Goal: Task Accomplishment & Management: Complete application form

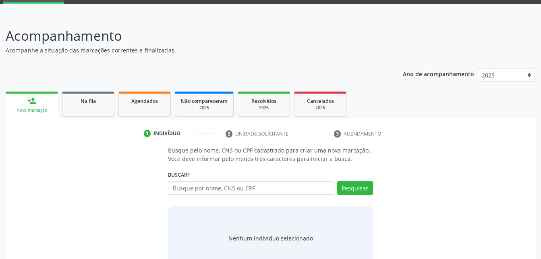
scroll to position [40, 0]
click at [204, 189] on input "text" at bounding box center [251, 188] width 166 height 14
type input "677.183.104-34"
click at [364, 188] on button "Pesquisar" at bounding box center [355, 188] width 36 height 14
type input "677.183.104-34"
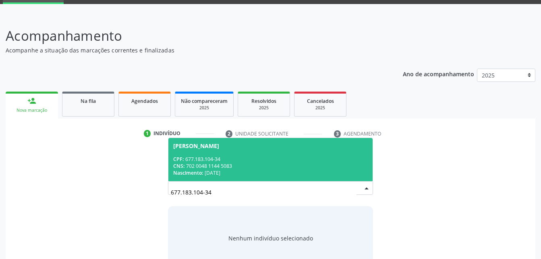
scroll to position [63, 0]
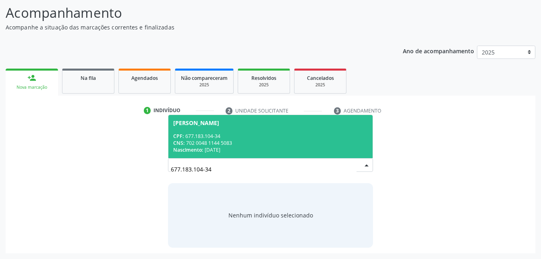
click at [290, 139] on div "CNS: 702 0048 1144 5083" at bounding box center [270, 142] width 194 height 7
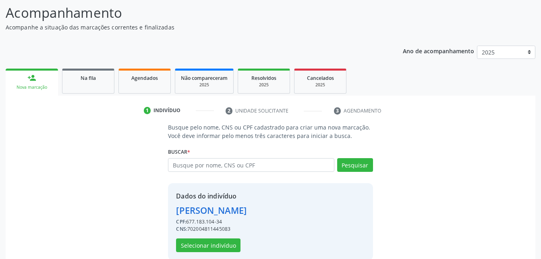
scroll to position [76, 0]
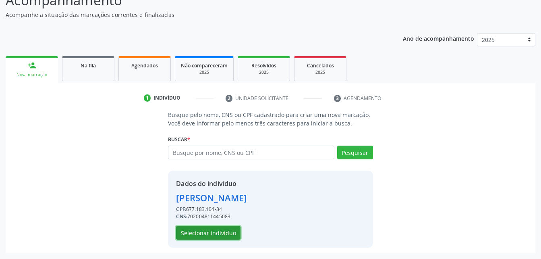
click at [222, 229] on button "Selecionar indivíduo" at bounding box center [208, 233] width 64 height 14
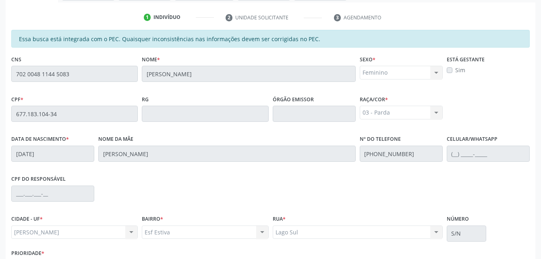
scroll to position [213, 0]
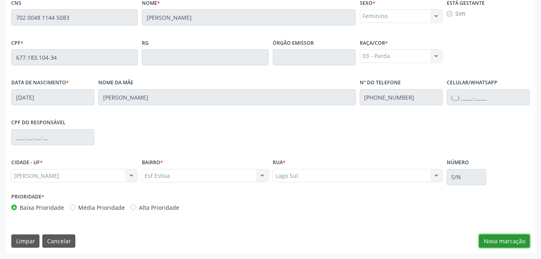
click at [518, 243] on button "Nova marcação" at bounding box center [504, 241] width 51 height 14
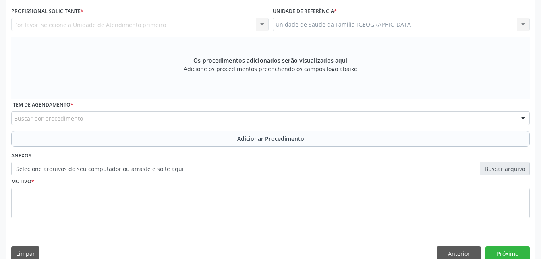
scroll to position [132, 0]
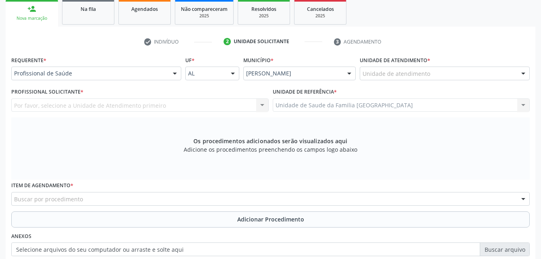
click at [458, 75] on div "Unidade de atendimento" at bounding box center [445, 73] width 170 height 14
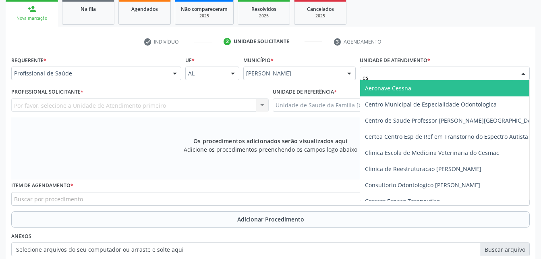
type input "est"
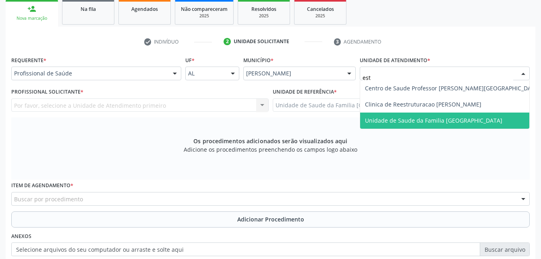
click at [466, 122] on span "Unidade de Saude da Familia [GEOGRAPHIC_DATA]" at bounding box center [433, 120] width 137 height 8
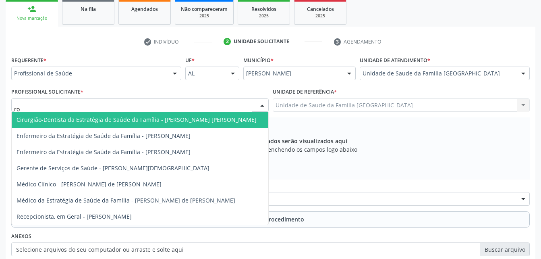
type input "rod"
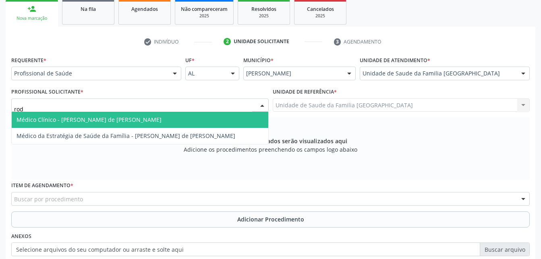
click at [81, 119] on span "Médico Clínico - [PERSON_NAME] de [PERSON_NAME]" at bounding box center [89, 120] width 145 height 8
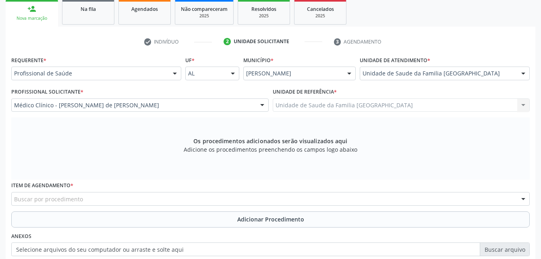
scroll to position [225, 0]
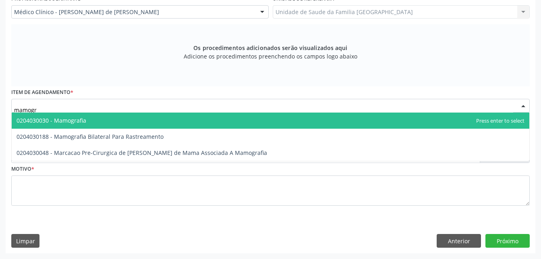
type input "mamogra"
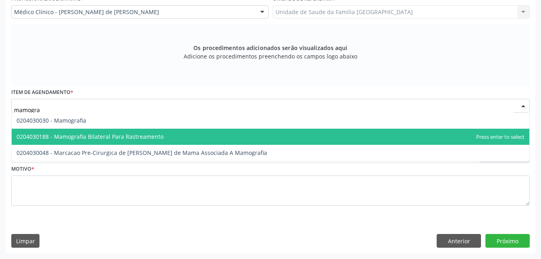
click at [86, 138] on span "0204030188 - Mamografia Bilateral Para Rastreamento" at bounding box center [90, 137] width 147 height 8
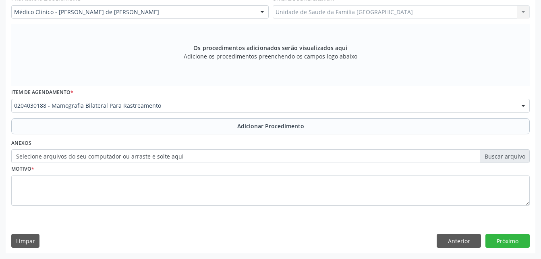
click at [89, 156] on label "Selecione arquivos do seu computador ou arraste e solte aqui" at bounding box center [270, 156] width 519 height 14
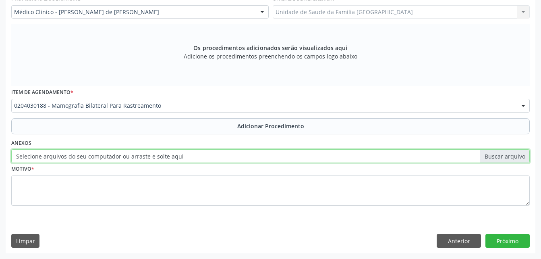
click at [89, 156] on input "Selecione arquivos do seu computador ou arraste e solte aqui" at bounding box center [270, 156] width 519 height 14
type input "C:\fakepath\WhatsApp Image 2[DATE]8.55.06.jpeg"
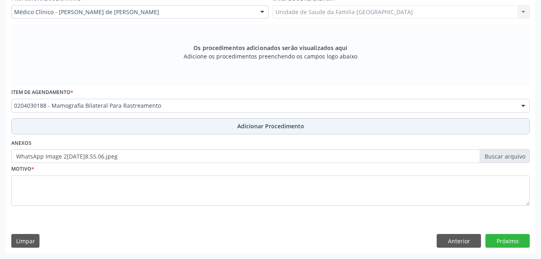
click at [169, 125] on button "Adicionar Procedimento" at bounding box center [270, 126] width 519 height 16
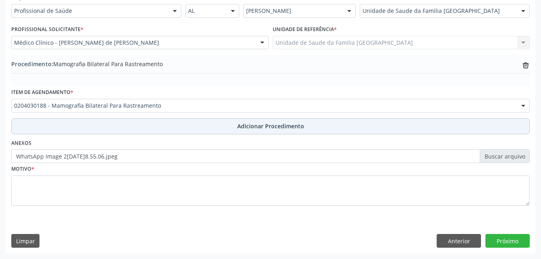
scroll to position [195, 0]
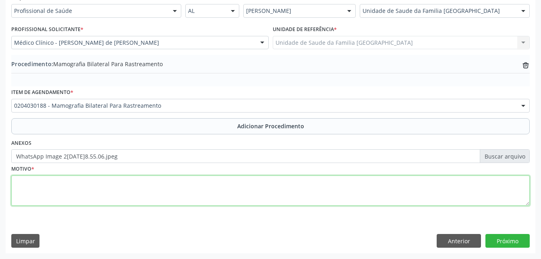
click at [150, 193] on textarea at bounding box center [270, 190] width 519 height 31
type textarea "rotina"
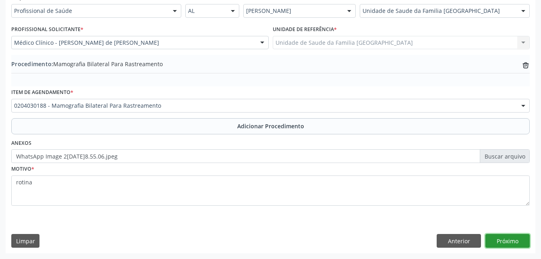
click at [509, 245] on button "Próximo" at bounding box center [508, 241] width 44 height 14
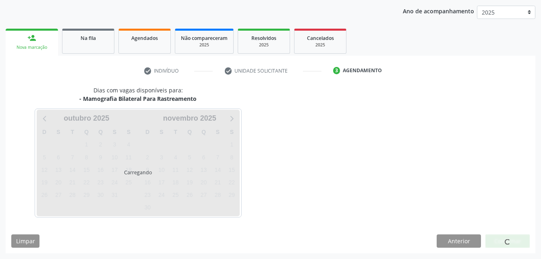
scroll to position [127, 0]
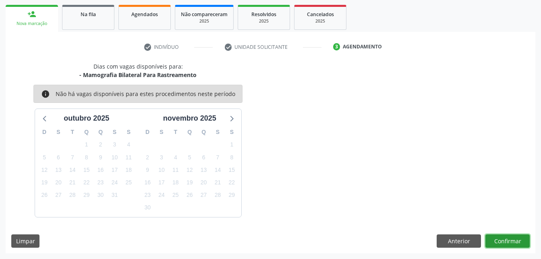
click at [509, 240] on button "Confirmar" at bounding box center [508, 241] width 44 height 14
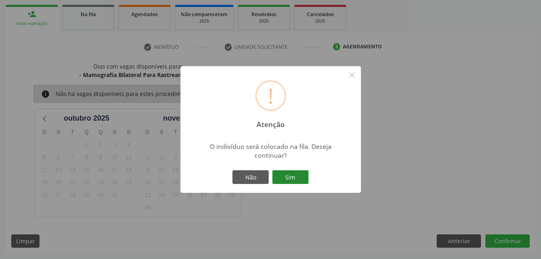
click at [299, 180] on button "Sim" at bounding box center [290, 177] width 36 height 14
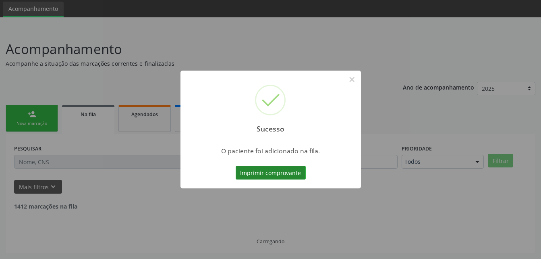
scroll to position [19, 0]
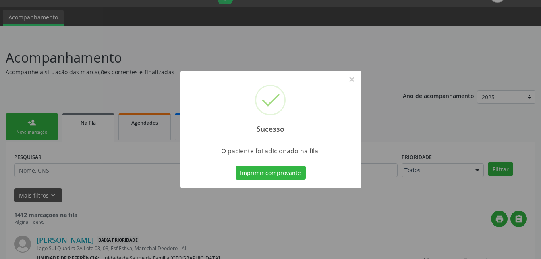
click at [42, 121] on div "Sucesso × O paciente foi adicionado na fila. Imprimir comprovante Cancel" at bounding box center [270, 129] width 541 height 259
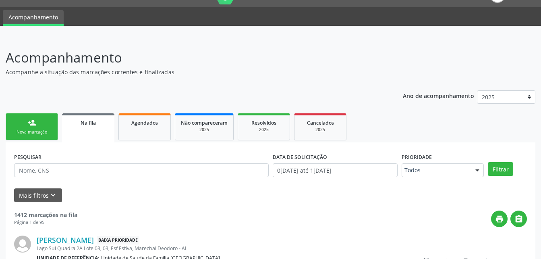
click at [42, 121] on link "person_add Nova marcação" at bounding box center [32, 126] width 52 height 27
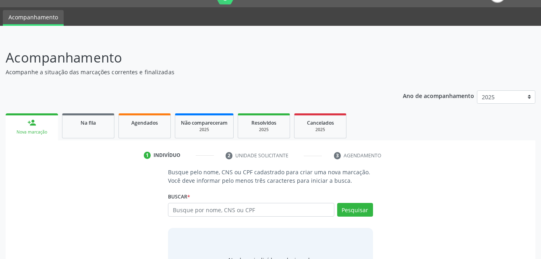
scroll to position [63, 0]
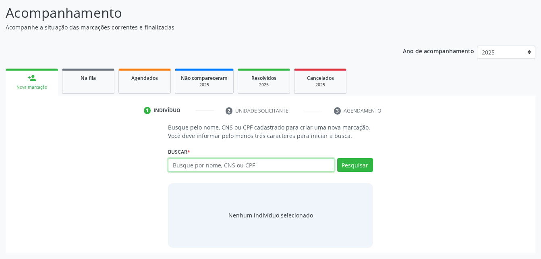
click at [197, 168] on input "text" at bounding box center [251, 165] width 166 height 14
type input "15021859463"
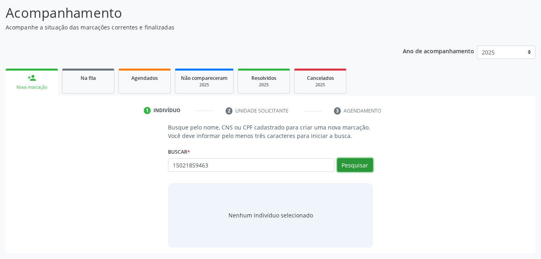
click at [360, 165] on button "Pesquisar" at bounding box center [355, 165] width 36 height 14
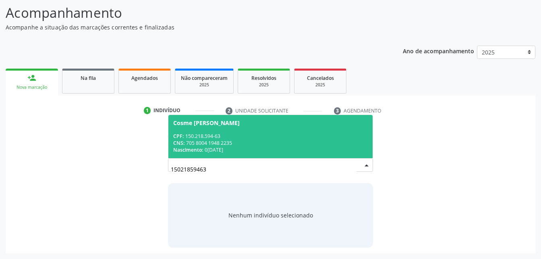
click at [249, 142] on div "CNS: 705 8004 1948 2235" at bounding box center [270, 142] width 194 height 7
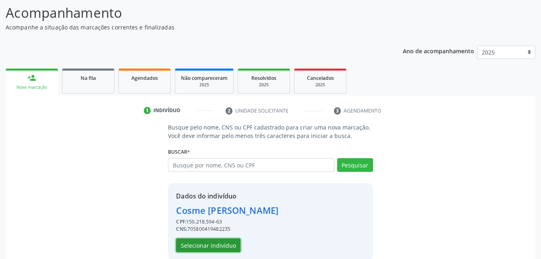
click at [233, 250] on button "Selecionar indivíduo" at bounding box center [208, 245] width 64 height 14
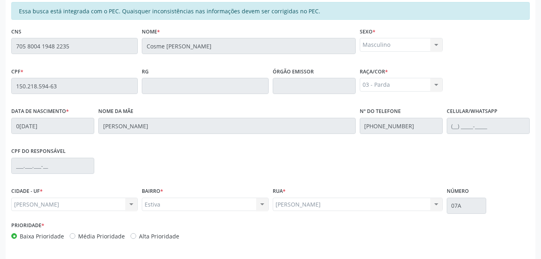
scroll to position [213, 0]
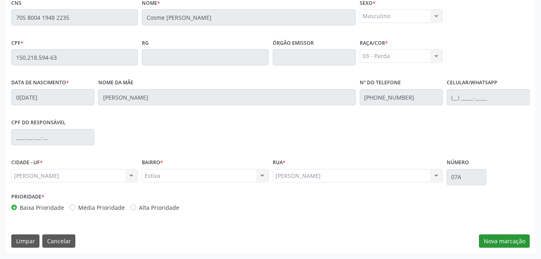
drag, startPoint x: 511, startPoint y: 249, endPoint x: 510, endPoint y: 241, distance: 8.5
click at [511, 247] on div "Essa busca está integrada com o PEC. Quaisquer inconsistências nas informações …" at bounding box center [271, 113] width 530 height 280
click at [510, 241] on button "Nova marcação" at bounding box center [504, 241] width 51 height 14
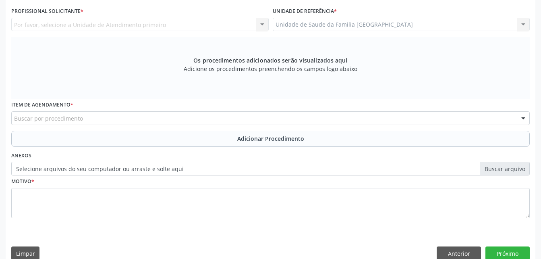
scroll to position [132, 0]
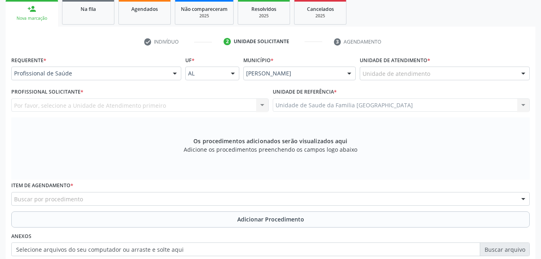
click at [443, 71] on div "Unidade de atendimento" at bounding box center [445, 73] width 170 height 14
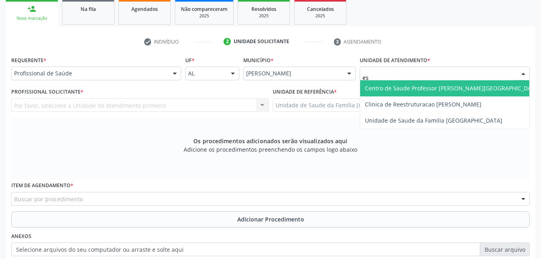
type input "est"
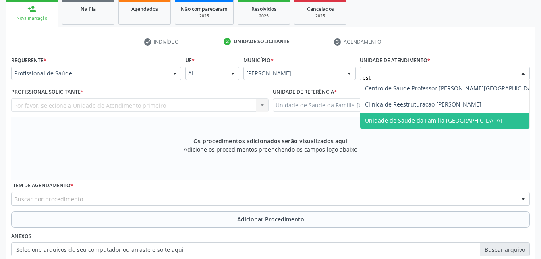
click at [466, 121] on span "Unidade de Saude da Familia [GEOGRAPHIC_DATA]" at bounding box center [433, 120] width 137 height 8
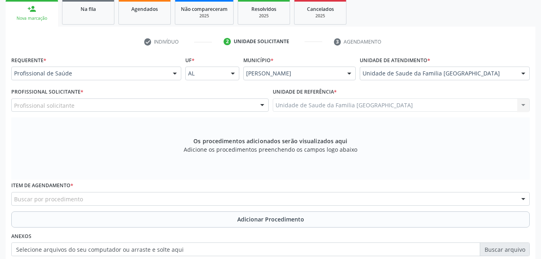
click at [203, 104] on div "Profissional solicitante" at bounding box center [140, 105] width 258 height 14
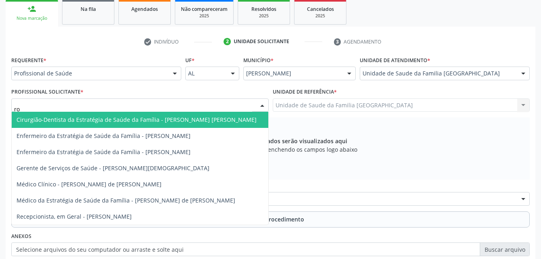
type input "rod"
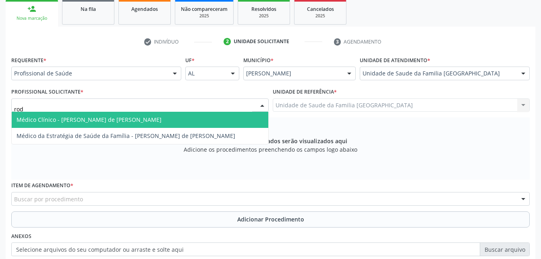
click at [208, 123] on span "Médico Clínico - [PERSON_NAME] de [PERSON_NAME]" at bounding box center [140, 120] width 257 height 16
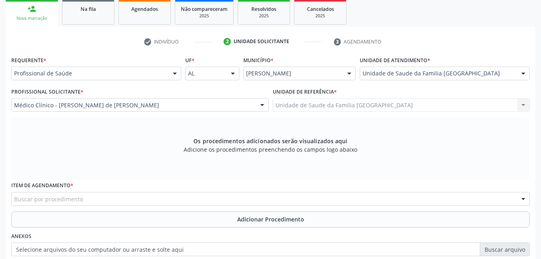
scroll to position [213, 0]
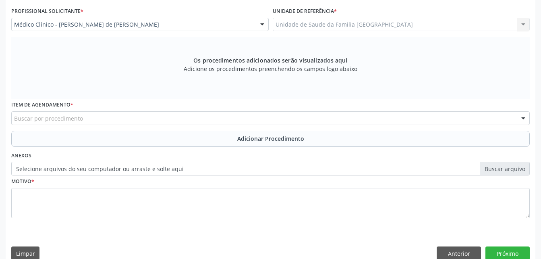
click at [131, 122] on div "Buscar por procedimento" at bounding box center [270, 118] width 519 height 14
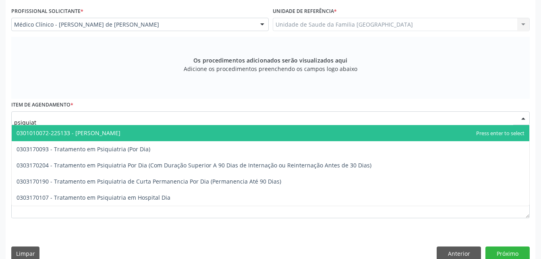
type input "psiquiatr"
click at [131, 128] on span "0301010072-225133 - [PERSON_NAME]" at bounding box center [271, 133] width 518 height 16
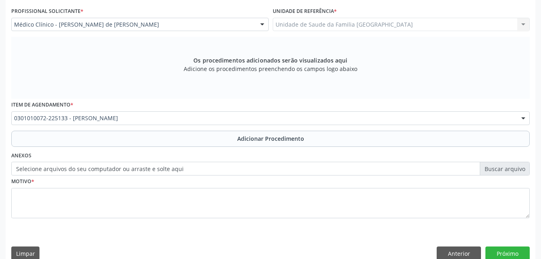
click at [138, 173] on label "Selecione arquivos do seu computador ou arraste e solte aqui" at bounding box center [270, 169] width 519 height 14
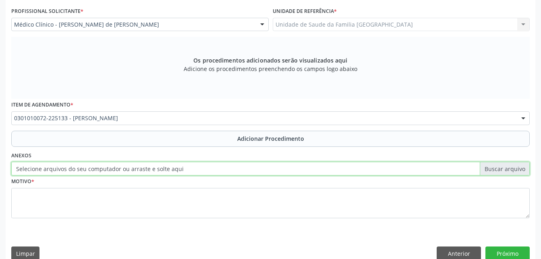
click at [138, 173] on input "Selecione arquivos do seu computador ou arraste e solte aqui" at bounding box center [270, 169] width 519 height 14
type input "C:\fakepath\WhatsApp Image [DATE] 08.57.25.jpeg"
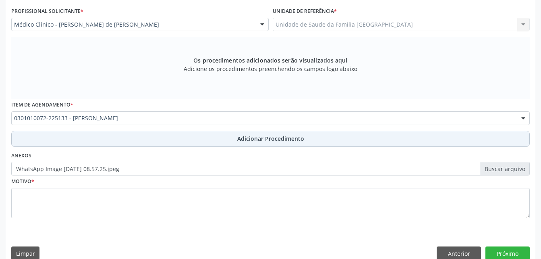
click at [169, 139] on button "Adicionar Procedimento" at bounding box center [270, 139] width 519 height 16
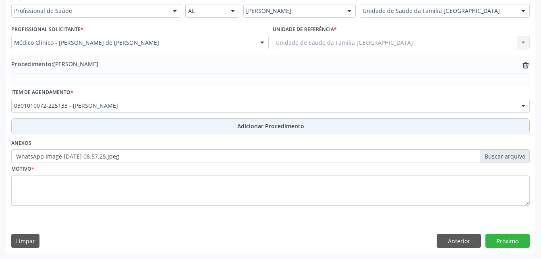
scroll to position [195, 0]
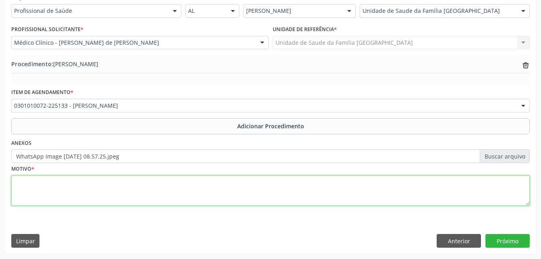
click at [125, 198] on textarea at bounding box center [270, 190] width 519 height 31
type textarea "depressivo"
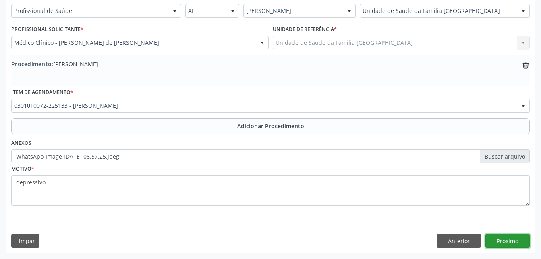
click at [520, 241] on button "Próximo" at bounding box center [508, 241] width 44 height 14
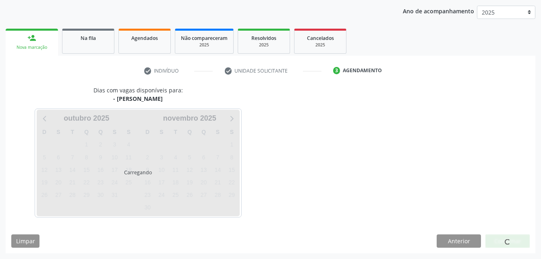
scroll to position [127, 0]
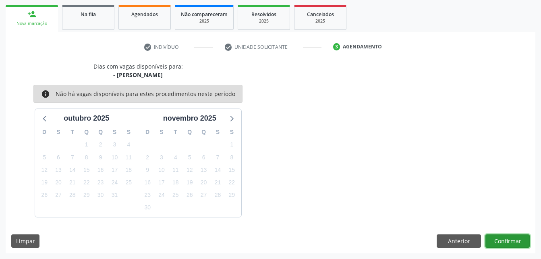
click at [503, 236] on button "Confirmar" at bounding box center [508, 241] width 44 height 14
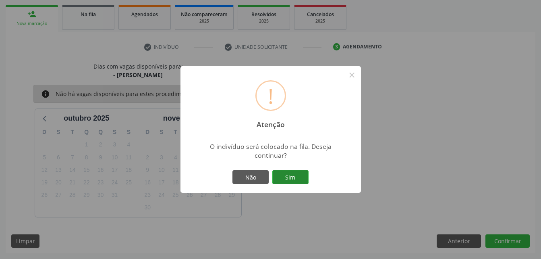
click at [303, 175] on button "Sim" at bounding box center [290, 177] width 36 height 14
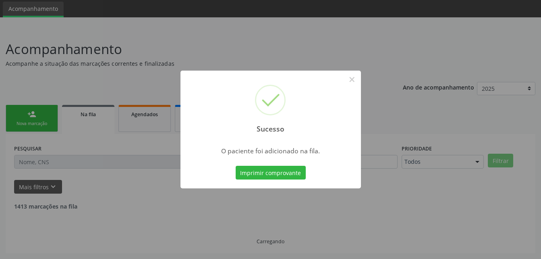
scroll to position [19, 0]
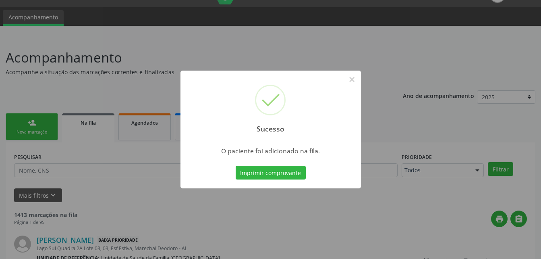
click at [37, 126] on div "Sucesso × O paciente foi adicionado na fila. Imprimir comprovante Cancel" at bounding box center [270, 129] width 541 height 259
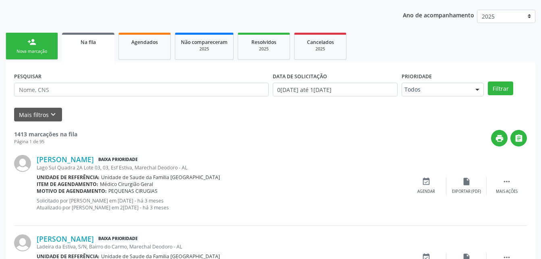
scroll to position [59, 0]
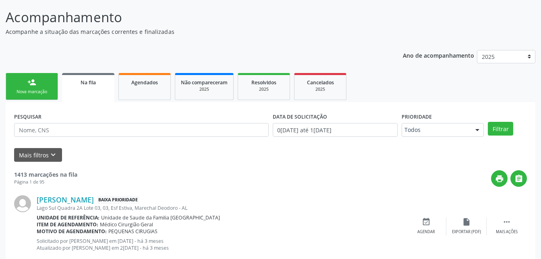
click at [45, 77] on link "person_add Nova marcação" at bounding box center [32, 86] width 52 height 27
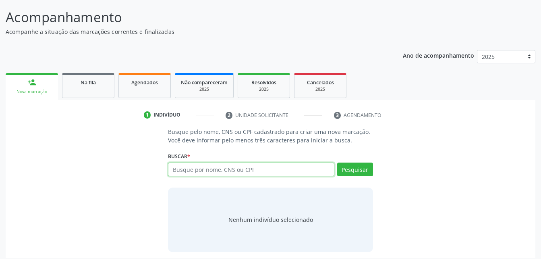
click at [216, 169] on input "text" at bounding box center [251, 169] width 166 height 14
type input "15049268460"
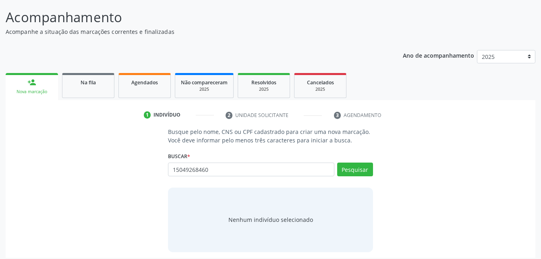
click at [357, 176] on div "Pesquisar" at bounding box center [354, 171] width 39 height 19
click at [357, 171] on button "Pesquisar" at bounding box center [355, 169] width 36 height 14
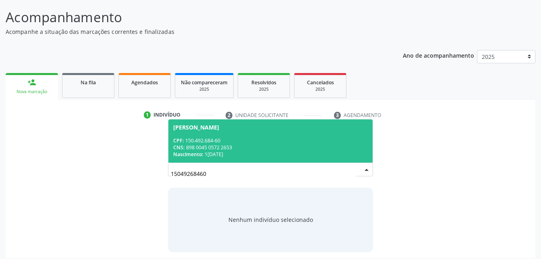
click at [307, 139] on div "CPF: 150.492.684-60" at bounding box center [270, 140] width 194 height 7
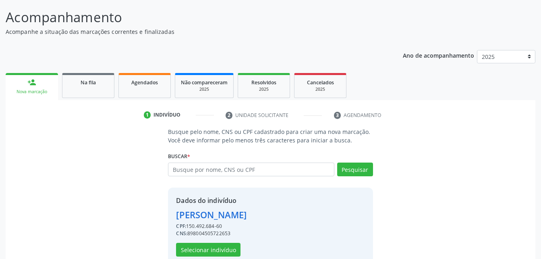
scroll to position [76, 0]
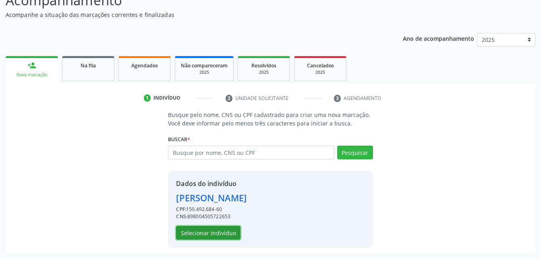
click at [215, 228] on button "Selecionar indivíduo" at bounding box center [208, 233] width 64 height 14
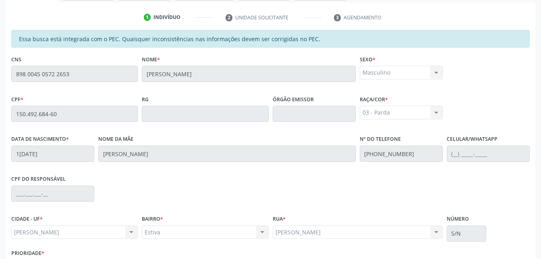
scroll to position [213, 0]
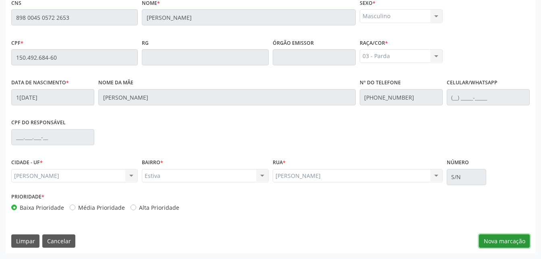
drag, startPoint x: 526, startPoint y: 241, endPoint x: 504, endPoint y: 193, distance: 51.9
click at [526, 240] on button "Nova marcação" at bounding box center [504, 241] width 51 height 14
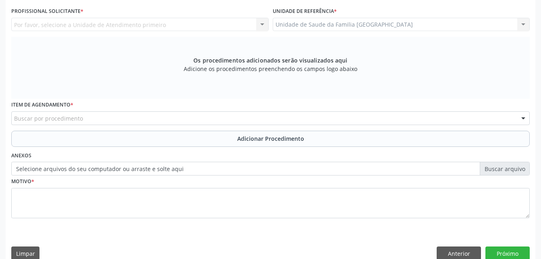
scroll to position [172, 0]
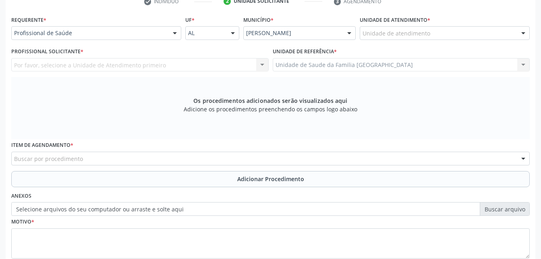
click at [447, 33] on div "Unidade de atendimento" at bounding box center [445, 33] width 170 height 14
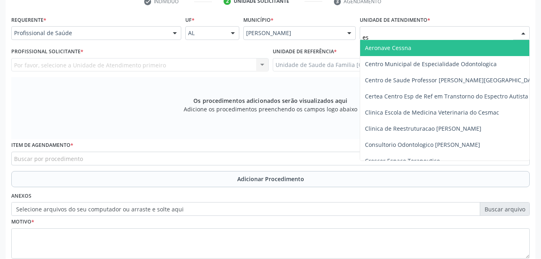
type input "est"
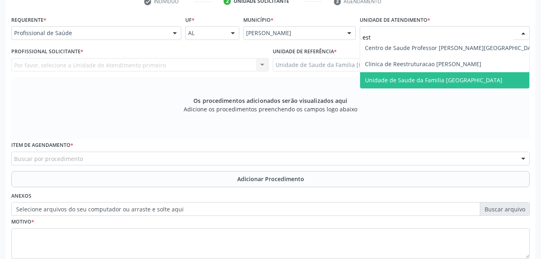
click at [478, 77] on span "Unidade de Saude da Familia [GEOGRAPHIC_DATA]" at bounding box center [452, 80] width 185 height 16
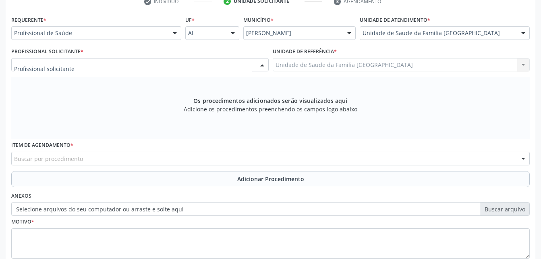
click at [88, 64] on div at bounding box center [140, 65] width 258 height 14
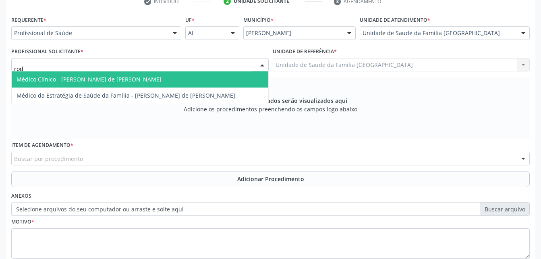
type input "rodr"
click at [189, 83] on span "Médico Clínico - [PERSON_NAME] de [PERSON_NAME]" at bounding box center [140, 79] width 257 height 16
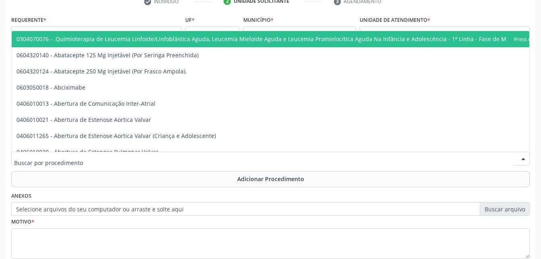
click at [165, 159] on div at bounding box center [270, 159] width 519 height 14
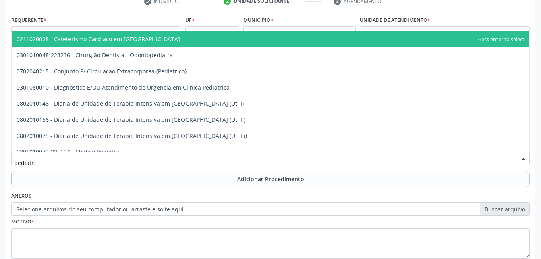
type input "pediatra"
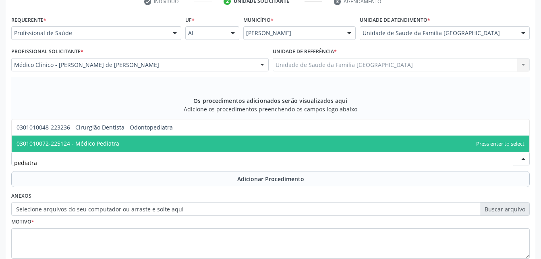
click at [172, 145] on span "0301010072-225124 - Médico Pediatra" at bounding box center [271, 143] width 518 height 16
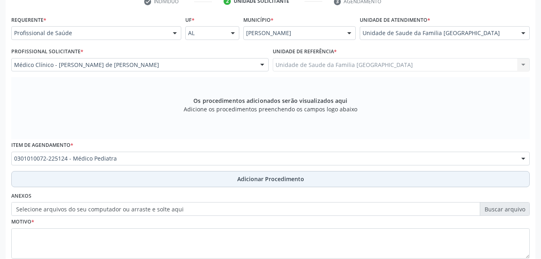
click at [247, 185] on button "Adicionar Procedimento" at bounding box center [270, 179] width 519 height 16
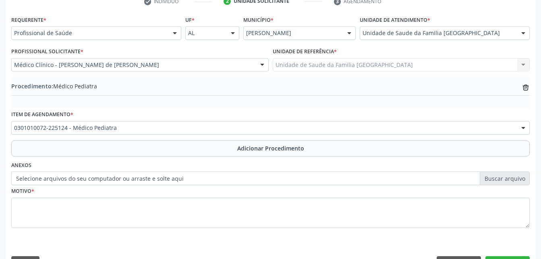
click at [125, 175] on label "Selecione arquivos do seu computador ou arraste e solte aqui" at bounding box center [270, 178] width 519 height 14
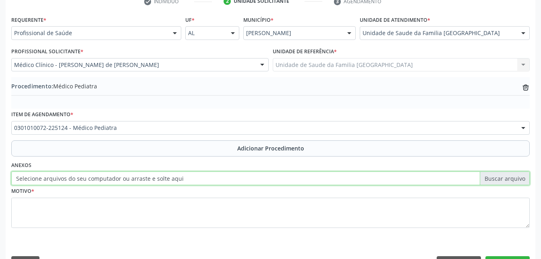
click at [125, 175] on input "Selecione arquivos do seu computador ou arraste e solte aqui" at bounding box center [270, 178] width 519 height 14
type input "C:\fakepath\WhatsApp Image 2[DATE]8.57.35.jpeg"
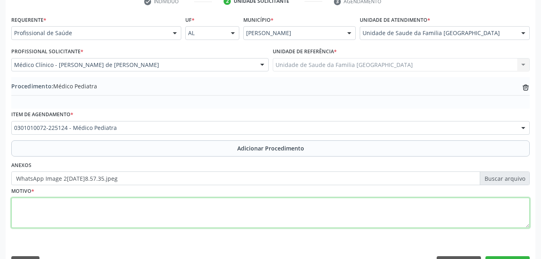
click at [125, 211] on textarea at bounding box center [270, 212] width 519 height 31
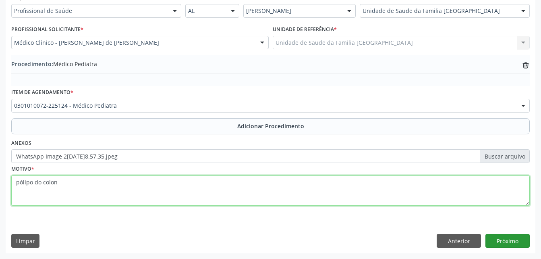
type textarea "pólipo do colon"
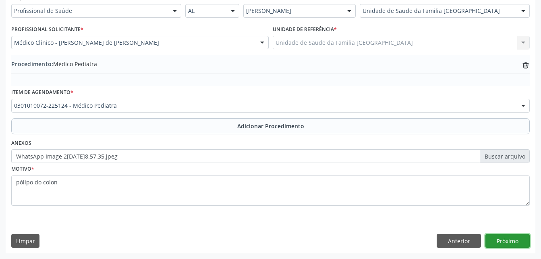
click at [509, 239] on button "Próximo" at bounding box center [508, 241] width 44 height 14
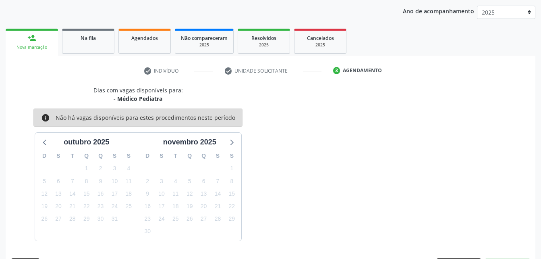
scroll to position [127, 0]
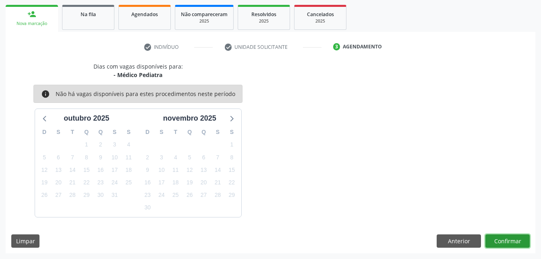
click at [509, 239] on button "Confirmar" at bounding box center [508, 241] width 44 height 14
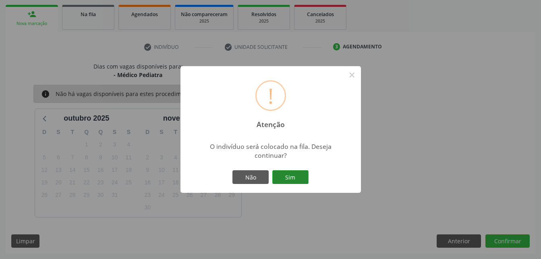
click at [297, 181] on button "Sim" at bounding box center [290, 177] width 36 height 14
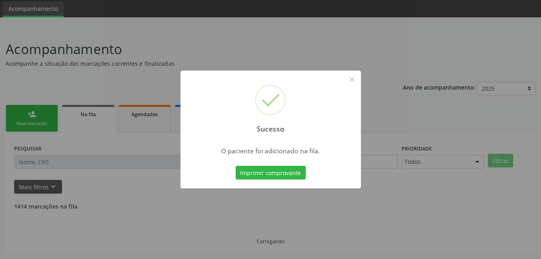
scroll to position [19, 0]
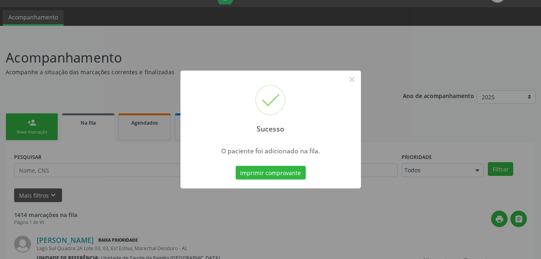
click at [31, 132] on div "Sucesso × O paciente foi adicionado na fila. Imprimir comprovante Cancel" at bounding box center [270, 129] width 541 height 259
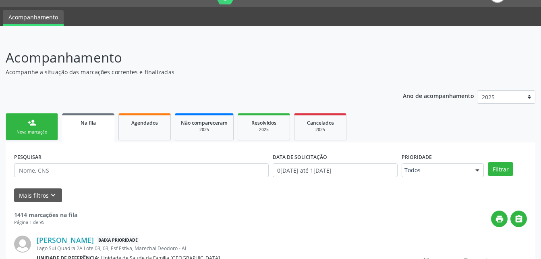
click at [39, 128] on link "person_add Nova marcação" at bounding box center [32, 126] width 52 height 27
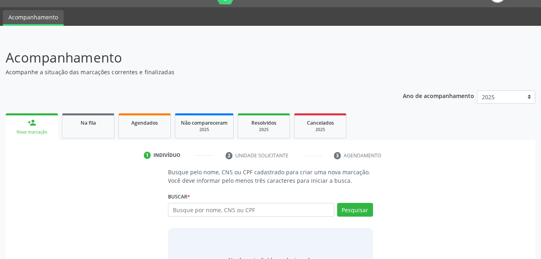
scroll to position [59, 0]
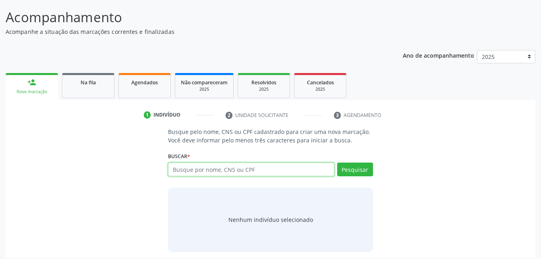
click at [272, 172] on input "text" at bounding box center [251, 169] width 166 height 14
type input "09461481470"
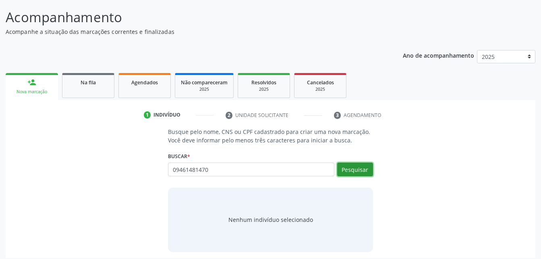
click at [371, 172] on button "Pesquisar" at bounding box center [355, 169] width 36 height 14
type input "09461481470"
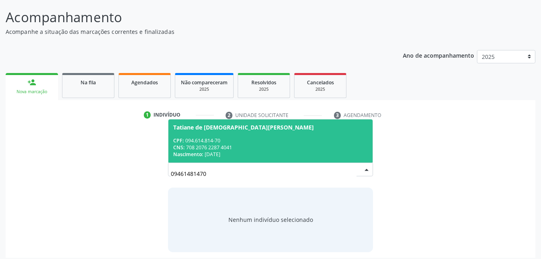
click at [214, 134] on span "Tatiane de [DEMOGRAPHIC_DATA][PERSON_NAME] CPF: 094.614.814-70 CNS: 708 2076 22…" at bounding box center [270, 140] width 204 height 43
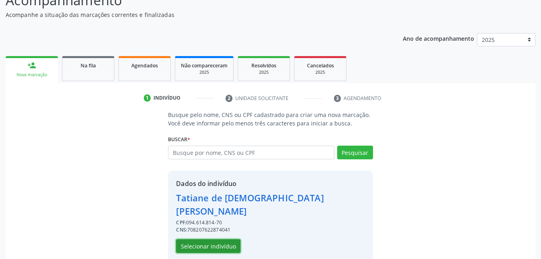
click at [223, 239] on button "Selecionar indivíduo" at bounding box center [208, 246] width 64 height 14
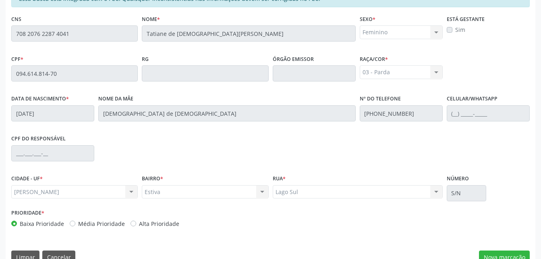
scroll to position [213, 0]
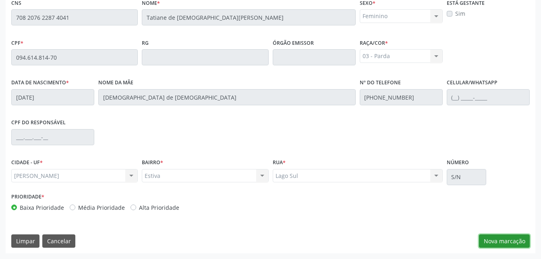
click at [497, 236] on button "Nova marcação" at bounding box center [504, 241] width 51 height 14
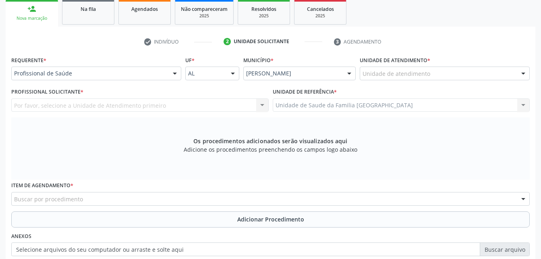
scroll to position [92, 0]
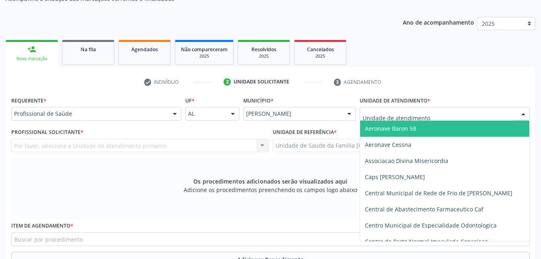
click at [473, 111] on div at bounding box center [445, 114] width 170 height 14
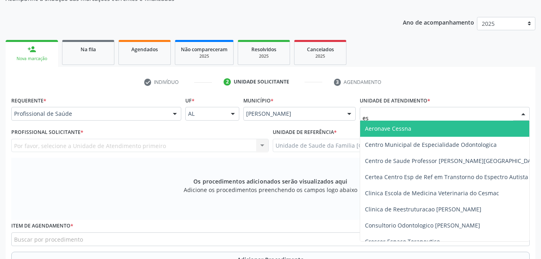
type input "est"
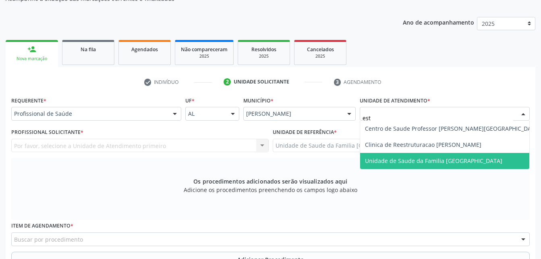
click at [486, 160] on span "Unidade de Saude da Familia [GEOGRAPHIC_DATA]" at bounding box center [452, 161] width 185 height 16
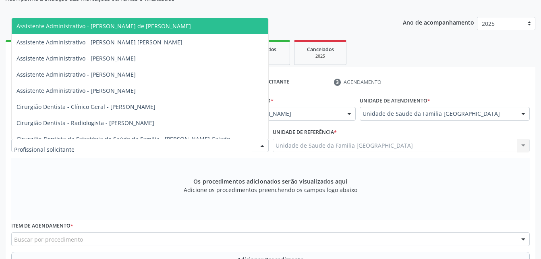
click at [139, 149] on div at bounding box center [140, 146] width 258 height 14
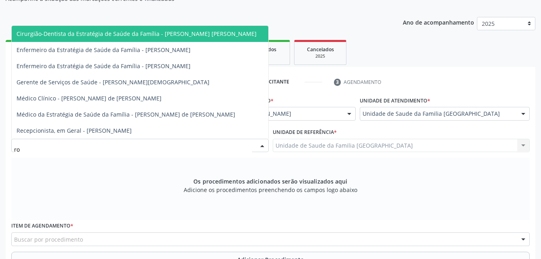
type input "rod"
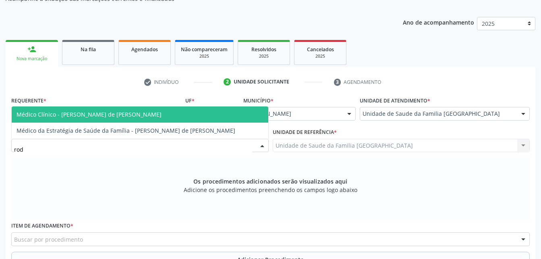
click at [168, 121] on span "Médico Clínico - [PERSON_NAME] de [PERSON_NAME]" at bounding box center [140, 114] width 257 height 16
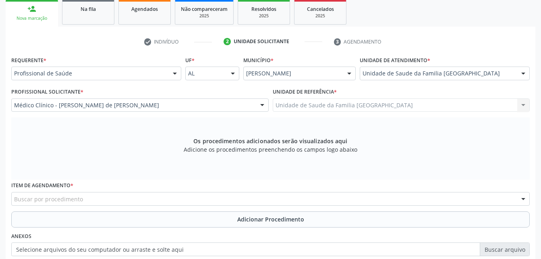
scroll to position [172, 0]
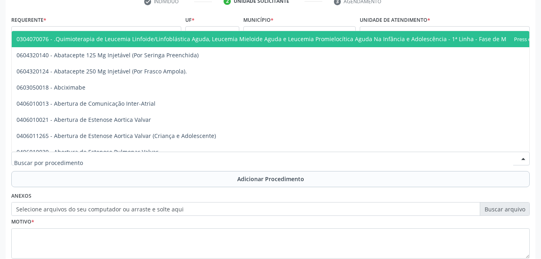
click at [189, 158] on div at bounding box center [270, 159] width 519 height 14
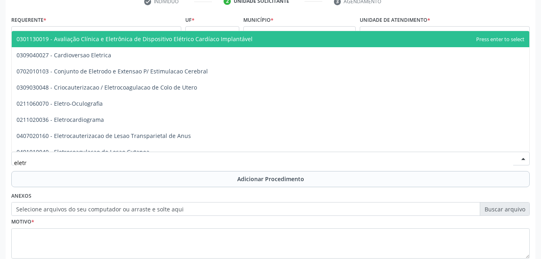
type input "eletro"
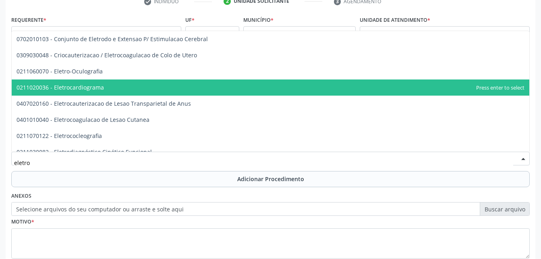
click at [172, 94] on span "0211020036 - Eletrocardiograma" at bounding box center [271, 87] width 518 height 16
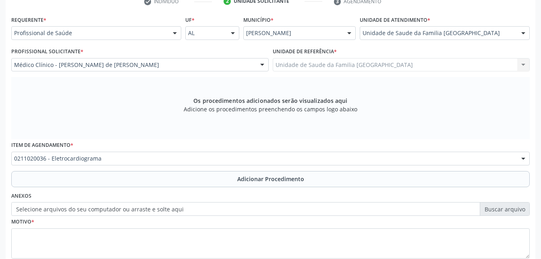
scroll to position [213, 0]
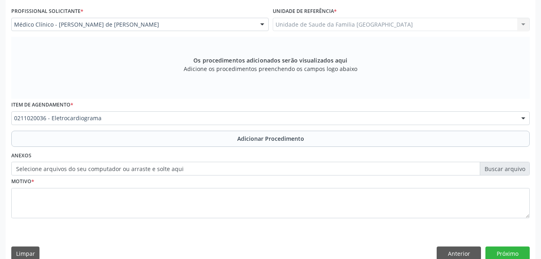
click at [154, 171] on label "Selecione arquivos do seu computador ou arraste e solte aqui" at bounding box center [270, 169] width 519 height 14
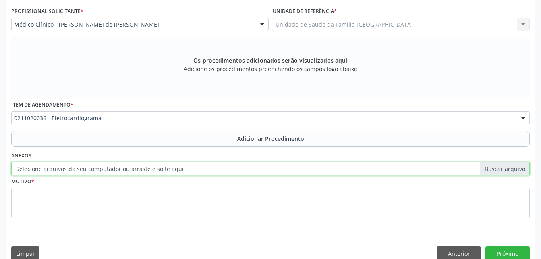
click at [154, 171] on input "Selecione arquivos do seu computador ou arraste e solte aqui" at bounding box center [270, 169] width 519 height 14
type input "C:\fakepath\WhatsApp Image 2[DATE]8.57.48.jpeg"
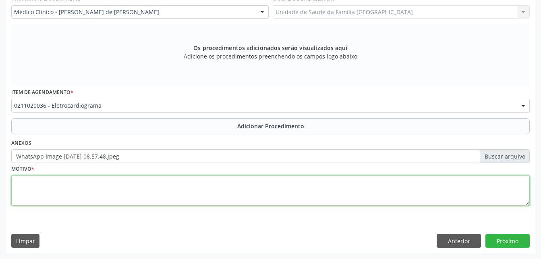
click at [196, 187] on textarea at bounding box center [270, 190] width 519 height 31
type textarea "rotina"
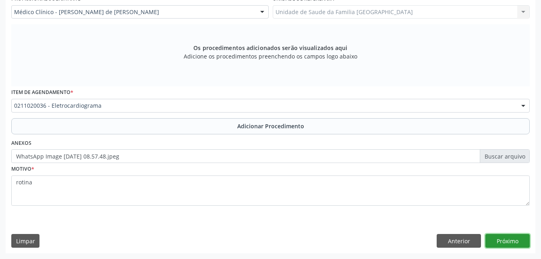
click at [508, 242] on button "Próximo" at bounding box center [508, 241] width 44 height 14
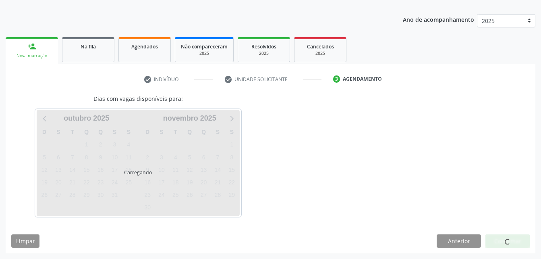
scroll to position [118, 0]
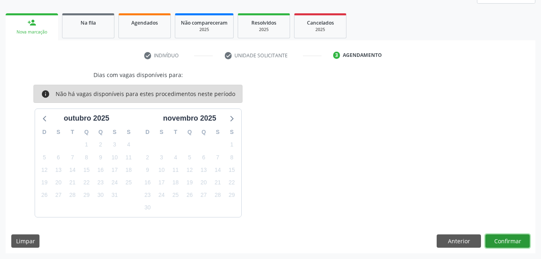
click at [509, 242] on button "Confirmar" at bounding box center [508, 241] width 44 height 14
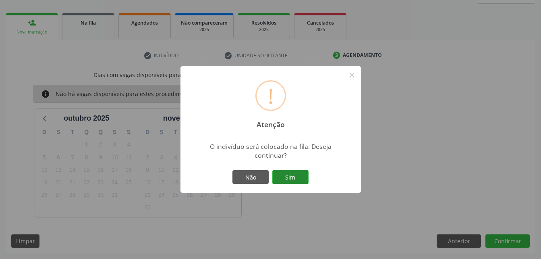
click at [299, 176] on button "Sim" at bounding box center [290, 177] width 36 height 14
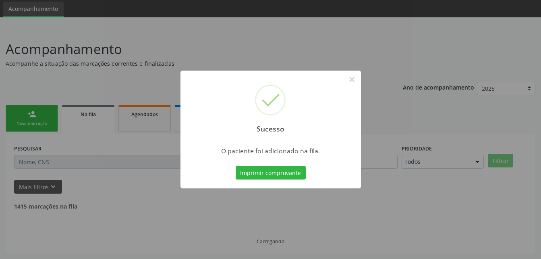
scroll to position [19, 0]
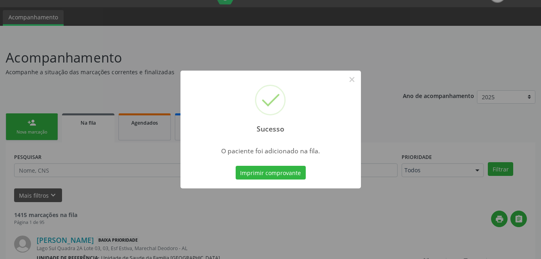
drag, startPoint x: 27, startPoint y: 111, endPoint x: 35, endPoint y: 124, distance: 15.0
click at [28, 111] on div "Sucesso × O paciente foi adicionado na fila. Imprimir comprovante Cancel" at bounding box center [270, 129] width 541 height 259
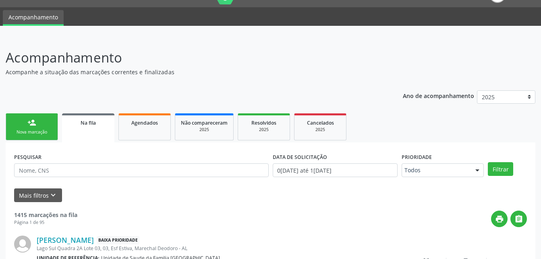
click at [35, 124] on div "person_add" at bounding box center [31, 122] width 9 height 9
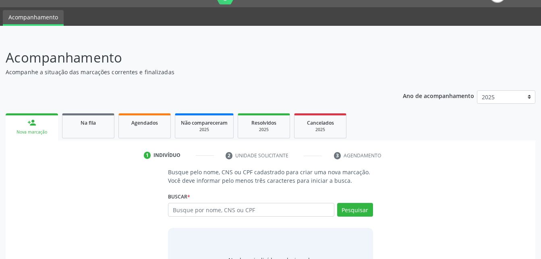
scroll to position [63, 0]
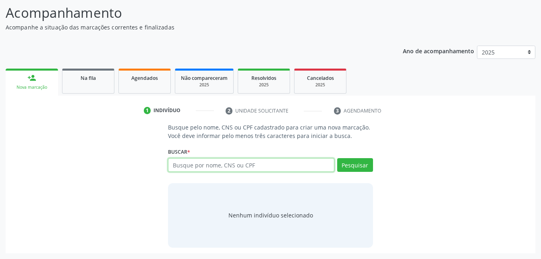
click at [245, 166] on input "text" at bounding box center [251, 165] width 166 height 14
type input "708208156832742"
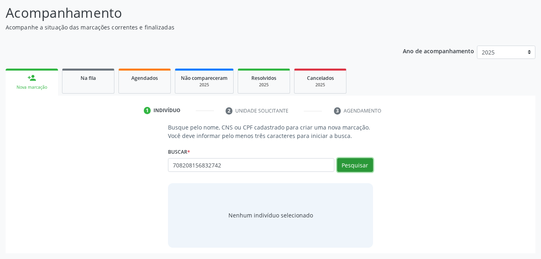
click at [349, 160] on button "Pesquisar" at bounding box center [355, 165] width 36 height 14
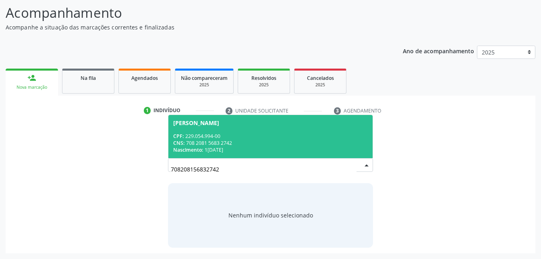
click at [243, 143] on div "CNS: 708 2081 5683 2742" at bounding box center [270, 142] width 194 height 7
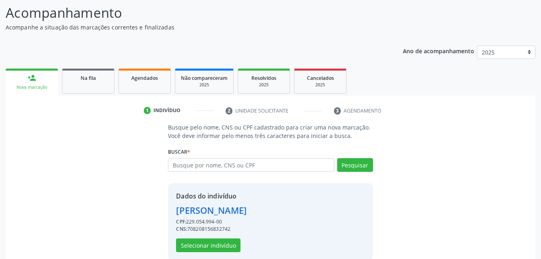
scroll to position [76, 0]
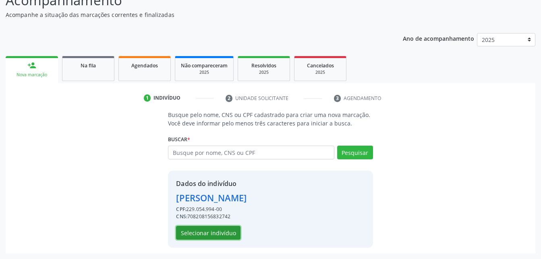
click at [234, 231] on button "Selecionar indivíduo" at bounding box center [208, 233] width 64 height 14
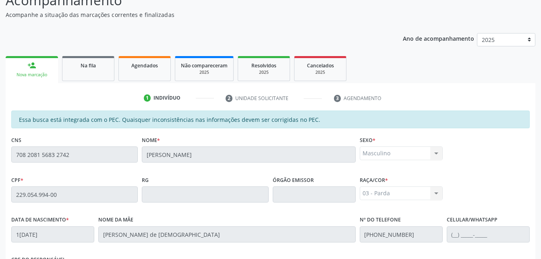
scroll to position [213, 0]
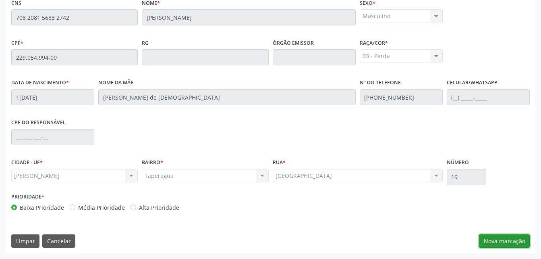
click at [499, 236] on button "Nova marcação" at bounding box center [504, 241] width 51 height 14
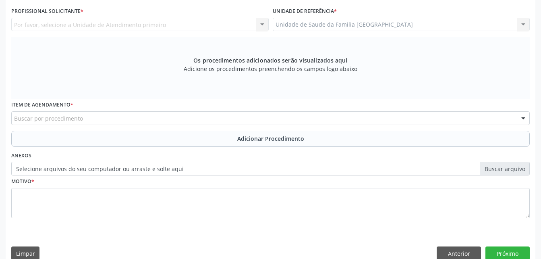
scroll to position [172, 0]
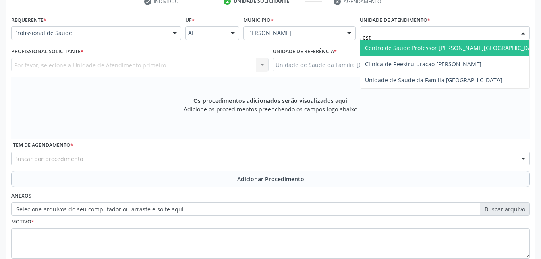
type input "esti"
click at [417, 53] on span "Unidade de Saude da Familia [GEOGRAPHIC_DATA]" at bounding box center [444, 48] width 169 height 16
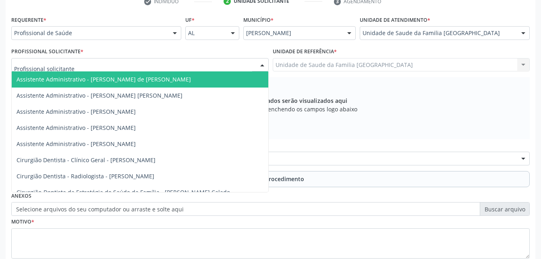
click at [181, 62] on div at bounding box center [140, 65] width 258 height 14
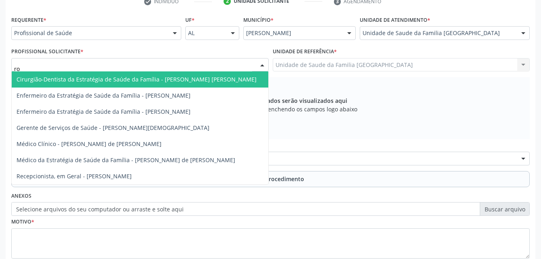
type input "rod"
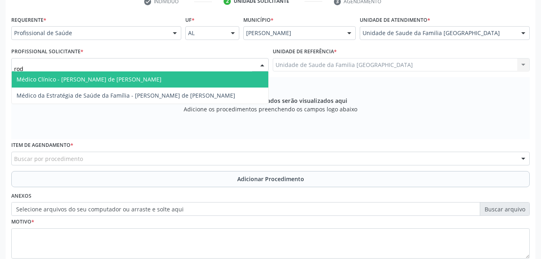
click at [199, 75] on span "Médico Clínico - [PERSON_NAME] de [PERSON_NAME]" at bounding box center [140, 79] width 257 height 16
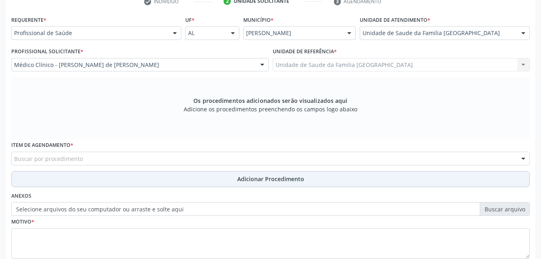
scroll to position [213, 0]
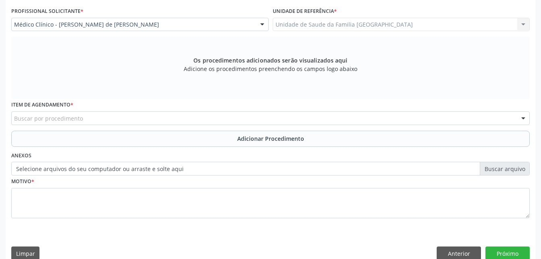
click at [216, 119] on div "Buscar por procedimento" at bounding box center [270, 118] width 519 height 14
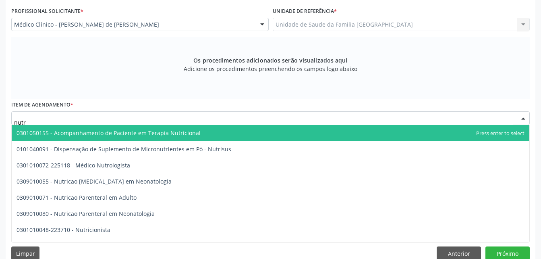
type input "nutri"
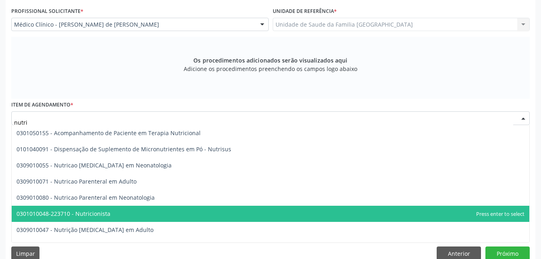
click at [212, 208] on span "0301010048-223710 - Nutricionista" at bounding box center [271, 214] width 518 height 16
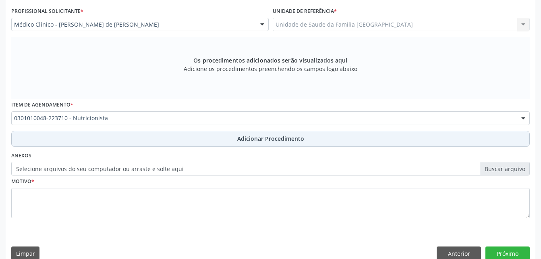
click at [216, 145] on button "Adicionar Procedimento" at bounding box center [270, 139] width 519 height 16
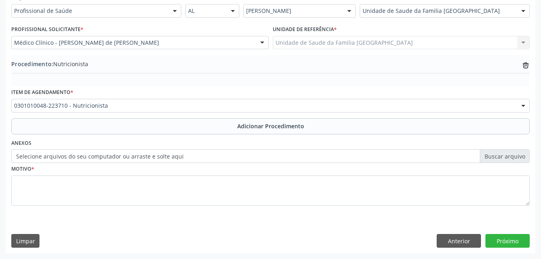
scroll to position [195, 0]
click at [117, 156] on label "Selecione arquivos do seu computador ou arraste e solte aqui" at bounding box center [270, 156] width 519 height 14
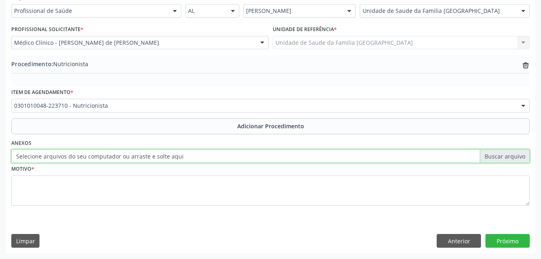
click at [117, 156] on input "Selecione arquivos do seu computador ou arraste e solte aqui" at bounding box center [270, 156] width 519 height 14
type input "C:\fakepath\WhatsApp Image [DATE] 08.57.59.jpeg"
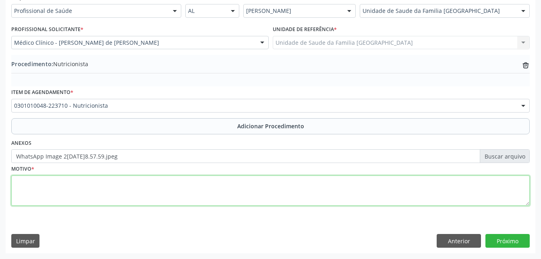
click at [159, 193] on textarea at bounding box center [270, 190] width 519 height 31
type textarea "dislipimia"
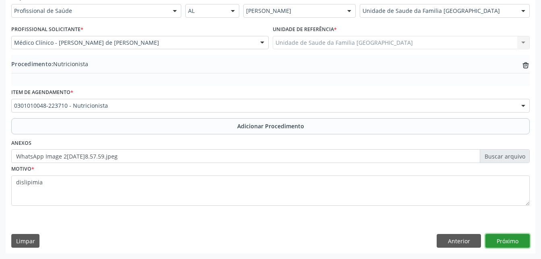
click at [495, 237] on button "Próximo" at bounding box center [508, 241] width 44 height 14
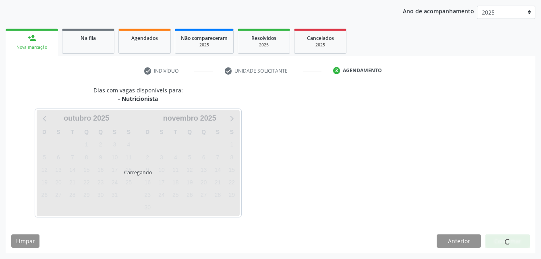
scroll to position [127, 0]
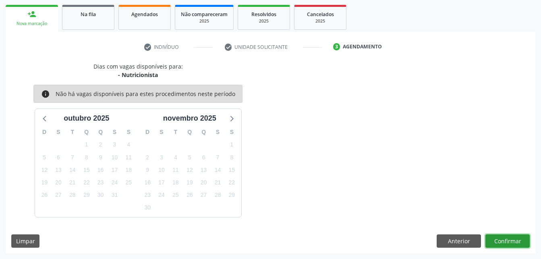
click at [496, 237] on button "Confirmar" at bounding box center [508, 241] width 44 height 14
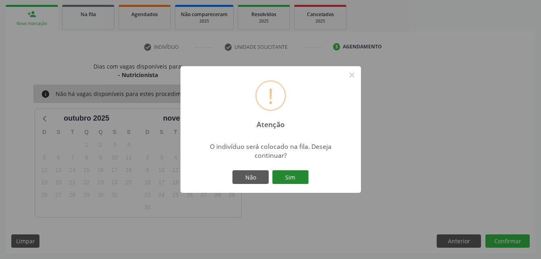
click at [302, 180] on button "Sim" at bounding box center [290, 177] width 36 height 14
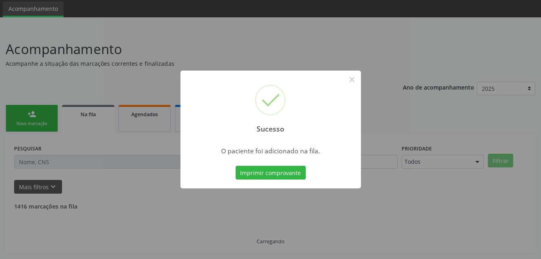
scroll to position [19, 0]
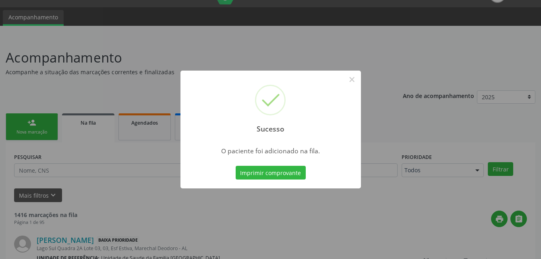
click at [47, 121] on div "Sucesso × O paciente foi adicionado na fila. Imprimir comprovante Cancel" at bounding box center [270, 129] width 541 height 259
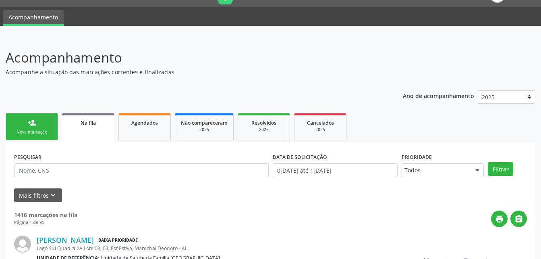
drag, startPoint x: 47, startPoint y: 121, endPoint x: 237, endPoint y: 134, distance: 190.7
click at [47, 121] on link "person_add Nova marcação" at bounding box center [32, 126] width 52 height 27
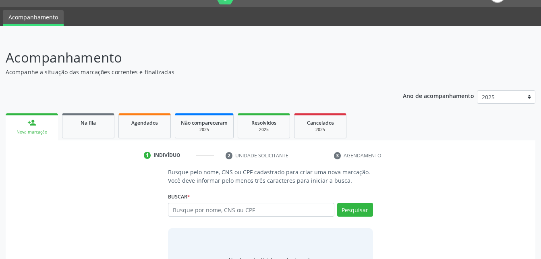
scroll to position [63, 0]
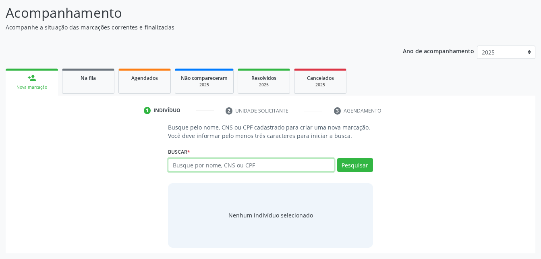
click at [240, 165] on input "text" at bounding box center [251, 165] width 166 height 14
type input "708406323538470"
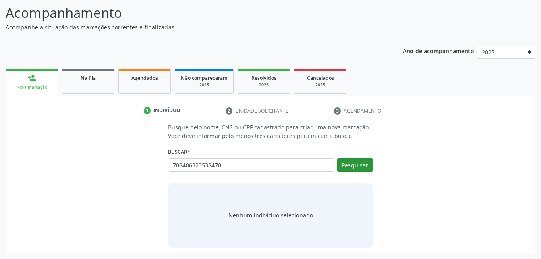
drag, startPoint x: 347, startPoint y: 157, endPoint x: 352, endPoint y: 162, distance: 7.4
click at [348, 157] on div "Buscar * Busque por nome, CNS ou CPF Nenhum resultado encontrado para: " " Não …" at bounding box center [270, 160] width 205 height 31
drag, startPoint x: 355, startPoint y: 165, endPoint x: 380, endPoint y: 154, distance: 27.2
click at [374, 156] on div "Busque pelo nome, CNS ou CPF cadastrado para criar uma nova marcação. Você deve…" at bounding box center [270, 185] width 216 height 124
click at [363, 166] on button "Pesquisar" at bounding box center [355, 165] width 36 height 14
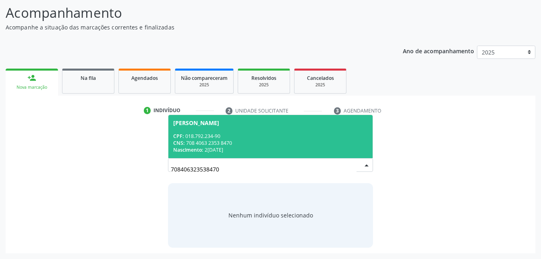
click at [315, 127] on span "[PERSON_NAME] CPF: 018.792.234-90 CNS: 708 4063 2353 8470 Nascimento: 24[DATE]" at bounding box center [270, 136] width 204 height 43
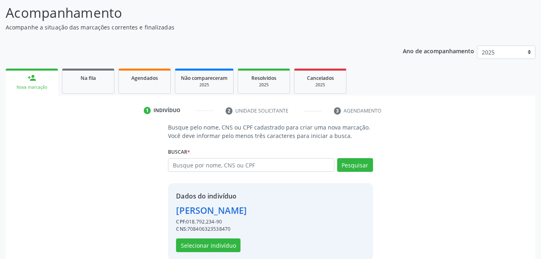
scroll to position [76, 0]
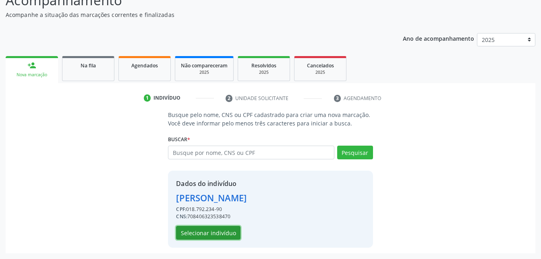
click at [204, 233] on button "Selecionar indivíduo" at bounding box center [208, 233] width 64 height 14
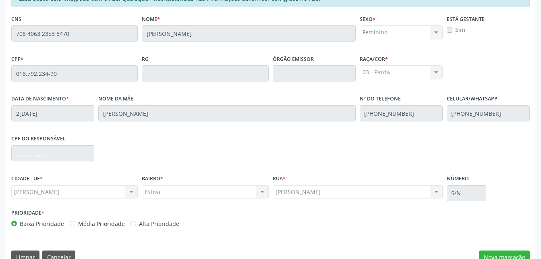
scroll to position [213, 0]
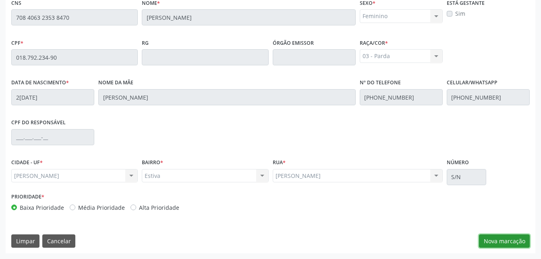
click at [512, 234] on button "Nova marcação" at bounding box center [504, 241] width 51 height 14
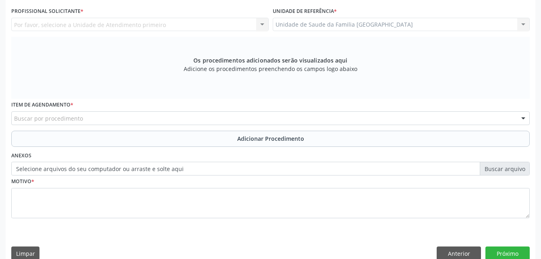
scroll to position [172, 0]
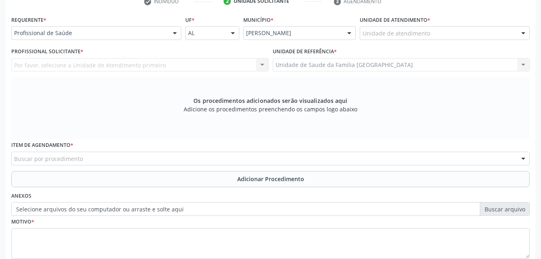
click at [443, 41] on div "Unidade de atendimento * Unidade de atendimento Aeronave Baron 58 Aeronave Cess…" at bounding box center [445, 29] width 174 height 31
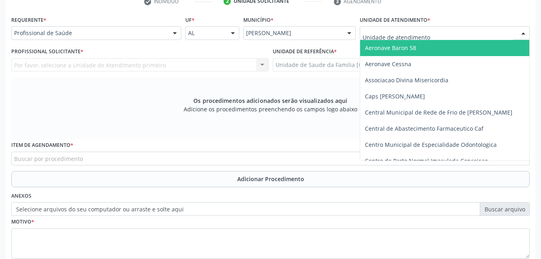
click at [441, 37] on div at bounding box center [445, 33] width 170 height 14
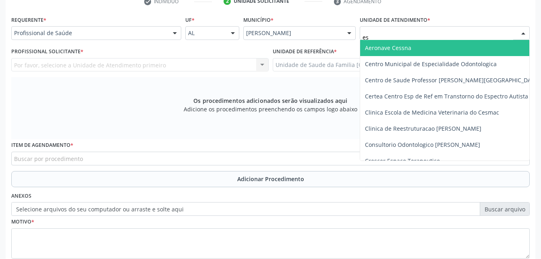
type input "est"
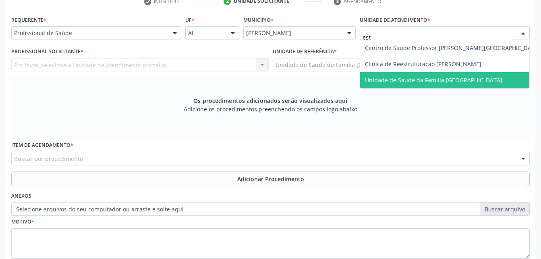
click at [462, 86] on span "Unidade de Saude da Familia [GEOGRAPHIC_DATA]" at bounding box center [452, 80] width 185 height 16
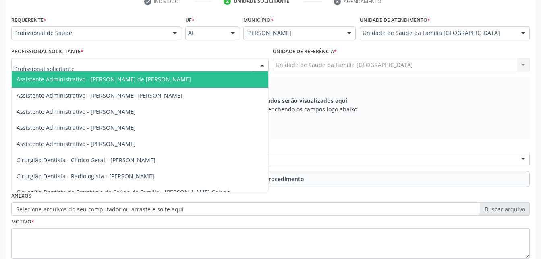
click at [224, 64] on div at bounding box center [140, 65] width 258 height 14
type input "rod"
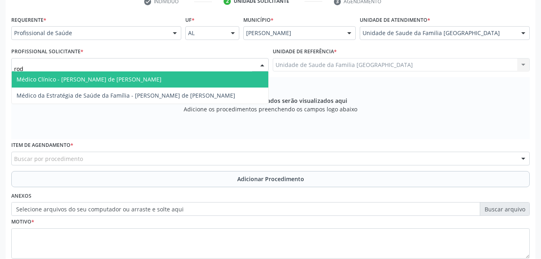
click at [225, 77] on span "Médico Clínico - [PERSON_NAME] de [PERSON_NAME]" at bounding box center [140, 79] width 257 height 16
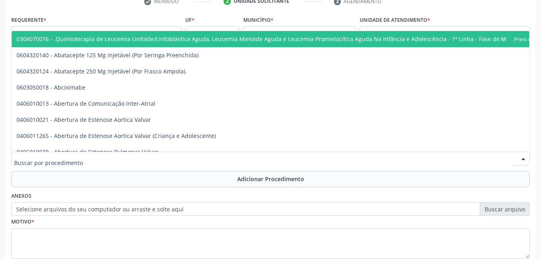
click at [105, 159] on div at bounding box center [270, 159] width 519 height 14
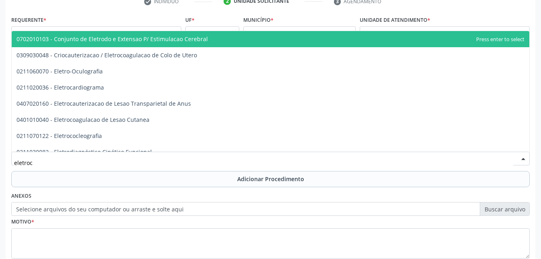
type input "eletroca"
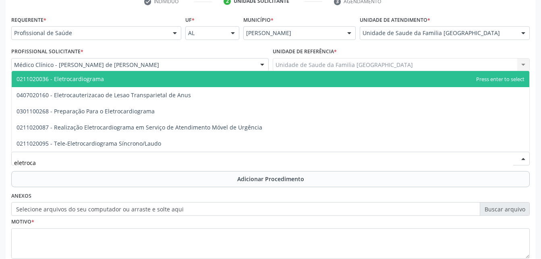
click at [92, 77] on span "0211020036 - Eletrocardiograma" at bounding box center [60, 79] width 87 height 8
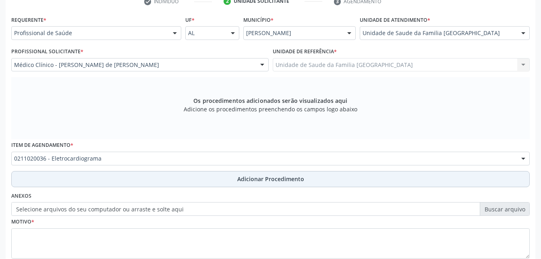
click at [166, 176] on button "Adicionar Procedimento" at bounding box center [270, 179] width 519 height 16
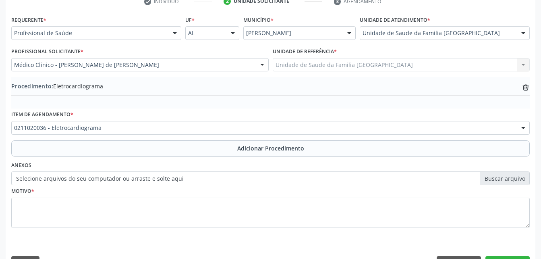
click at [111, 178] on label "Selecione arquivos do seu computador ou arraste e solte aqui" at bounding box center [270, 178] width 519 height 14
click at [111, 178] on input "Selecione arquivos do seu computador ou arraste e solte aqui" at bounding box center [270, 178] width 519 height 14
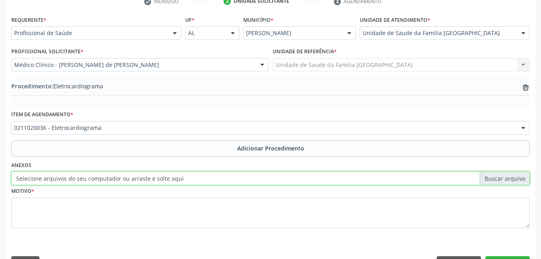
type input "C:\fakepath\WhatsApp Image [DATE] 08.58.15.jpeg"
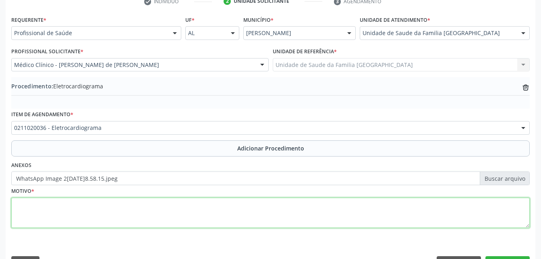
click at [189, 223] on textarea at bounding box center [270, 212] width 519 height 31
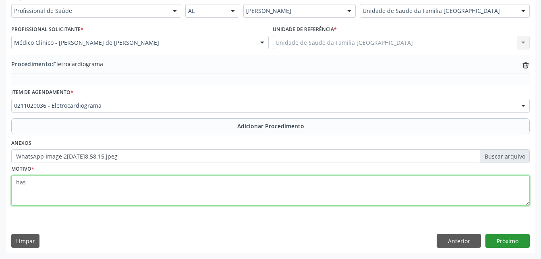
type textarea "has"
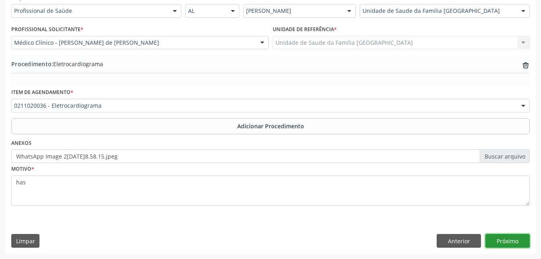
click at [526, 239] on button "Próximo" at bounding box center [508, 241] width 44 height 14
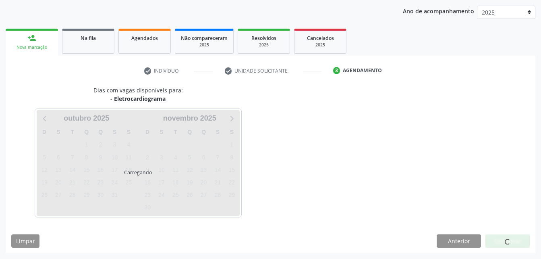
scroll to position [127, 0]
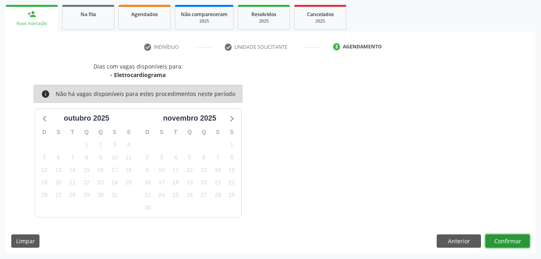
click at [524, 240] on button "Confirmar" at bounding box center [508, 241] width 44 height 14
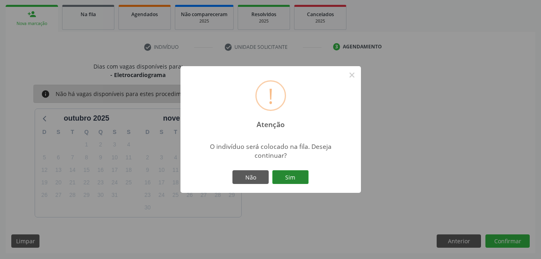
click at [296, 174] on button "Sim" at bounding box center [290, 177] width 36 height 14
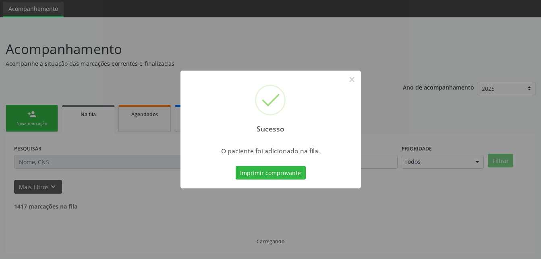
scroll to position [19, 0]
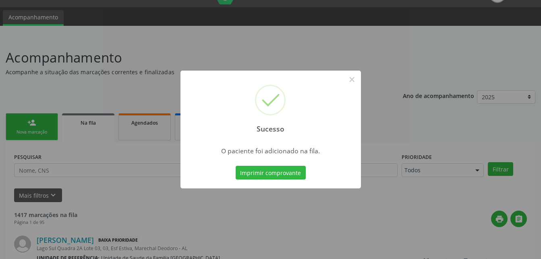
click at [40, 128] on div "Sucesso × O paciente foi adicionado na fila. Imprimir comprovante Cancel" at bounding box center [270, 129] width 541 height 259
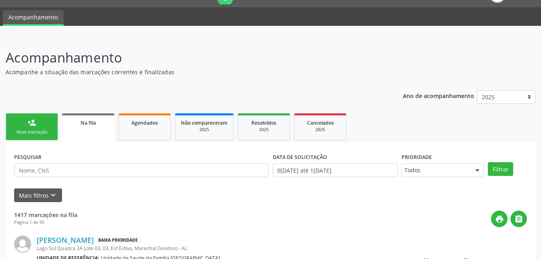
click at [40, 128] on link "person_add Nova marcação" at bounding box center [32, 126] width 52 height 27
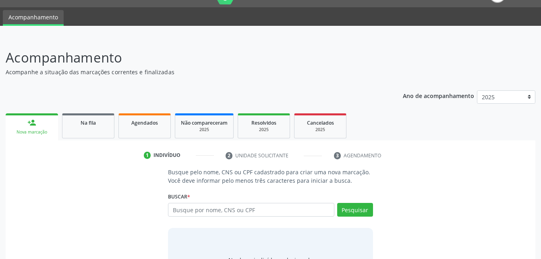
scroll to position [59, 0]
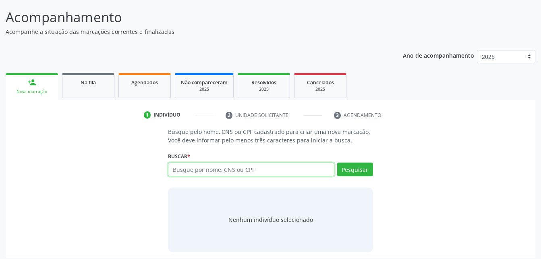
click at [189, 171] on input "text" at bounding box center [251, 169] width 166 height 14
type input "709203243863534"
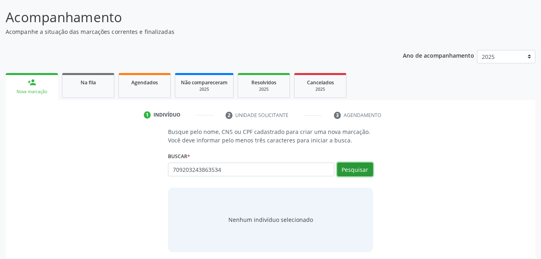
click at [346, 172] on button "Pesquisar" at bounding box center [355, 169] width 36 height 14
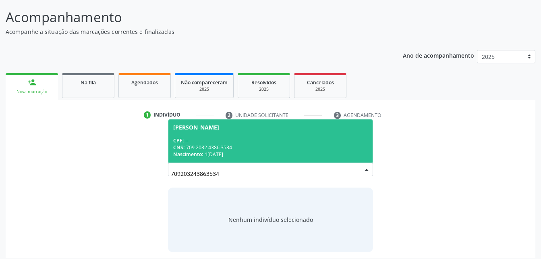
click at [322, 129] on div "[PERSON_NAME]" at bounding box center [270, 127] width 194 height 6
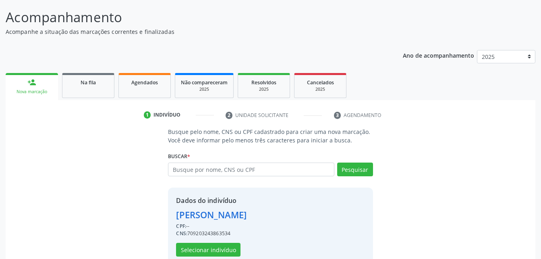
scroll to position [76, 0]
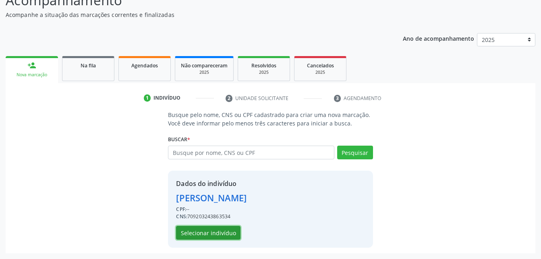
click at [230, 239] on button "Selecionar indivíduo" at bounding box center [208, 233] width 64 height 14
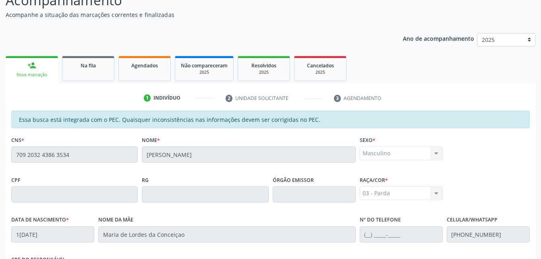
scroll to position [213, 0]
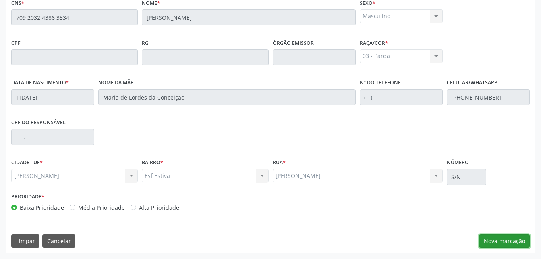
click at [507, 241] on button "Nova marcação" at bounding box center [504, 241] width 51 height 14
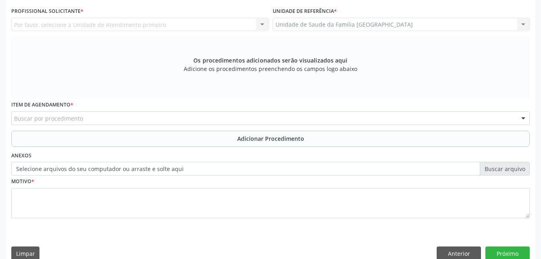
scroll to position [172, 0]
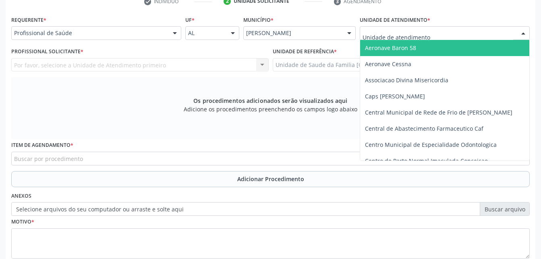
drag, startPoint x: 414, startPoint y: 36, endPoint x: 409, endPoint y: 37, distance: 4.1
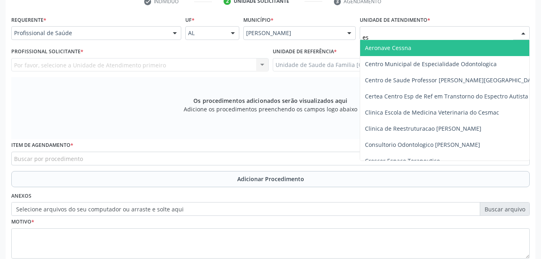
type input "est"
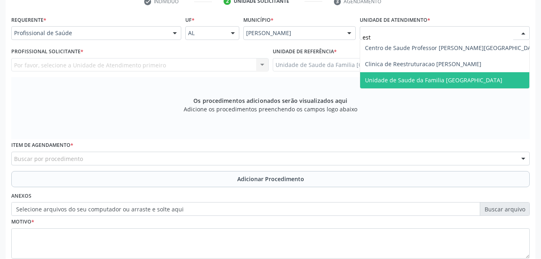
click at [435, 77] on span "Unidade de Saude da Familia [GEOGRAPHIC_DATA]" at bounding box center [433, 80] width 137 height 8
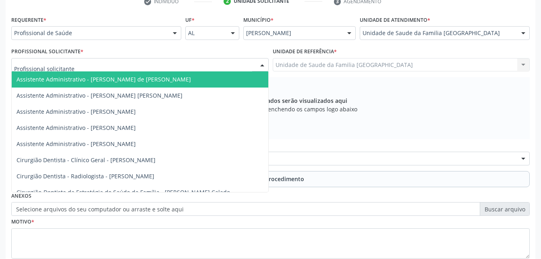
click at [124, 62] on div at bounding box center [140, 65] width 258 height 14
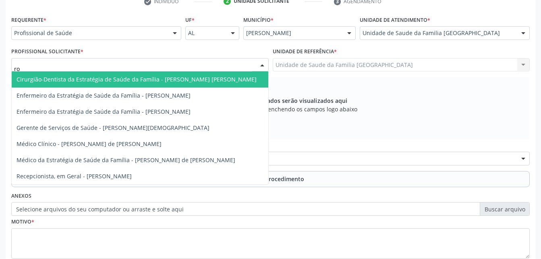
type input "rod"
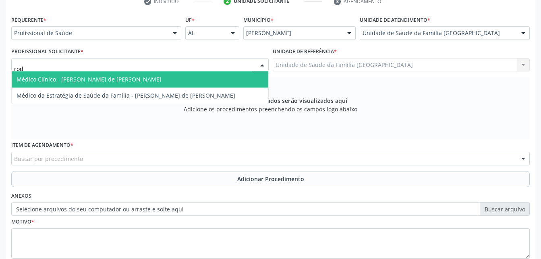
click at [128, 79] on span "Médico Clínico - [PERSON_NAME] de [PERSON_NAME]" at bounding box center [89, 79] width 145 height 8
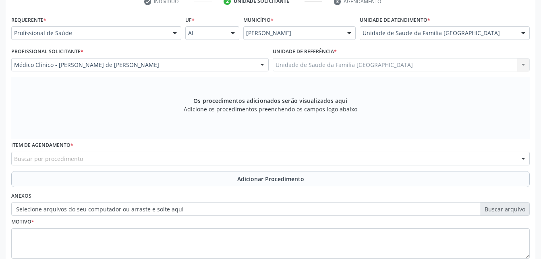
scroll to position [213, 0]
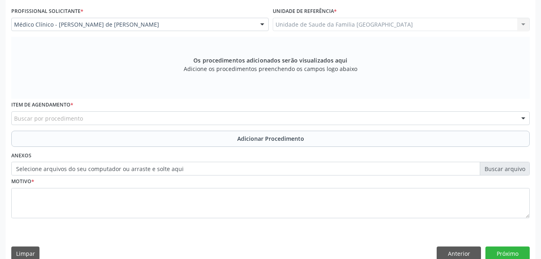
click at [118, 115] on div "Buscar por procedimento" at bounding box center [270, 118] width 519 height 14
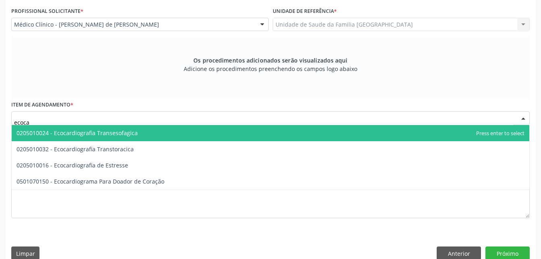
type input "ecocar"
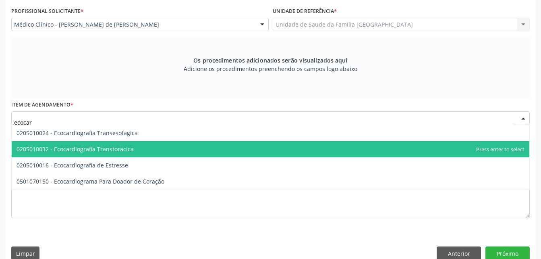
click at [121, 148] on span "0205010032 - Ecocardiografia Transtoracica" at bounding box center [75, 149] width 117 height 8
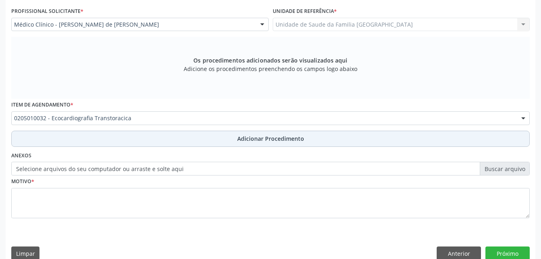
click at [137, 142] on button "Adicionar Procedimento" at bounding box center [270, 139] width 519 height 16
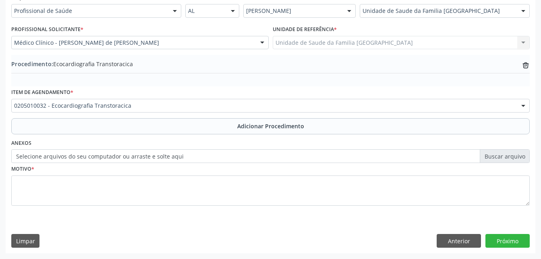
scroll to position [195, 0]
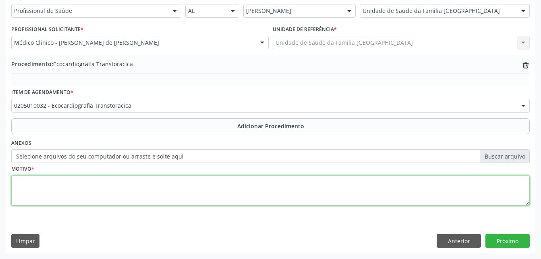
click at [139, 183] on textarea at bounding box center [270, 190] width 519 height 31
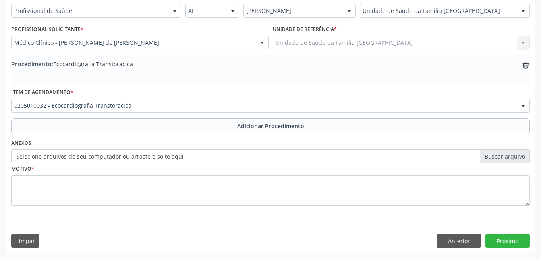
click at [133, 158] on label "Selecione arquivos do seu computador ou arraste e solte aqui" at bounding box center [270, 156] width 519 height 14
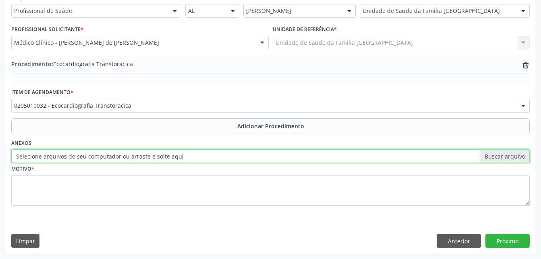
click at [133, 158] on input "Selecione arquivos do seu computador ou arraste e solte aqui" at bounding box center [270, 156] width 519 height 14
type input "C:\fakepath\WhatsApp Image 2[DATE]8.58.25.jpeg"
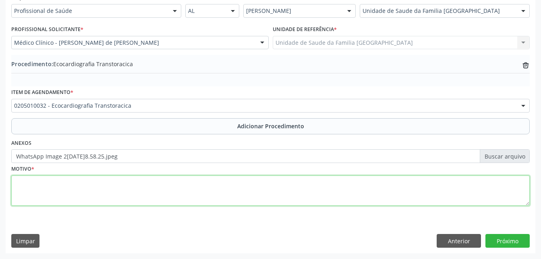
click at [161, 194] on textarea at bounding box center [270, 190] width 519 height 31
type textarea "[MEDICAL_DATA] em MMII"
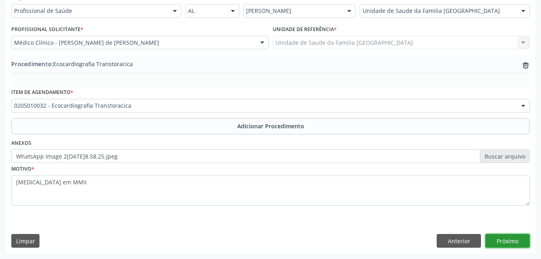
click at [511, 239] on button "Próximo" at bounding box center [508, 241] width 44 height 14
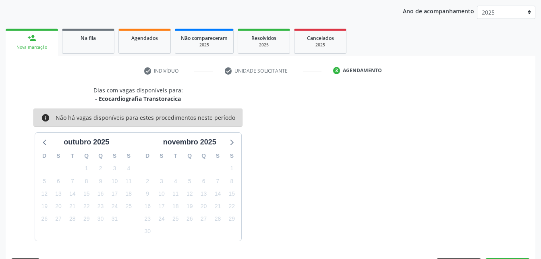
scroll to position [127, 0]
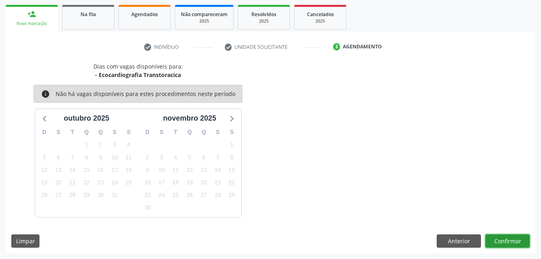
click at [511, 239] on button "Confirmar" at bounding box center [508, 241] width 44 height 14
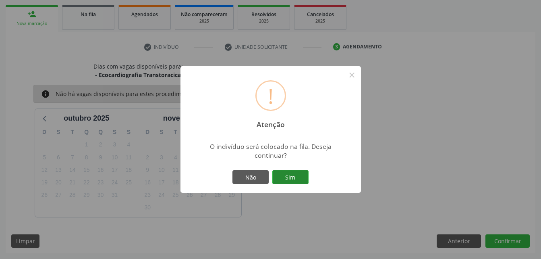
click at [288, 175] on button "Sim" at bounding box center [290, 177] width 36 height 14
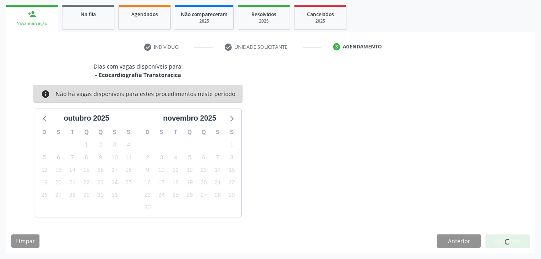
scroll to position [19, 0]
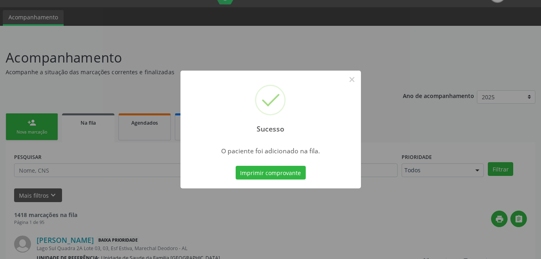
click at [28, 125] on div "Sucesso × O paciente foi adicionado na fila. Imprimir comprovante Cancel" at bounding box center [270, 129] width 541 height 259
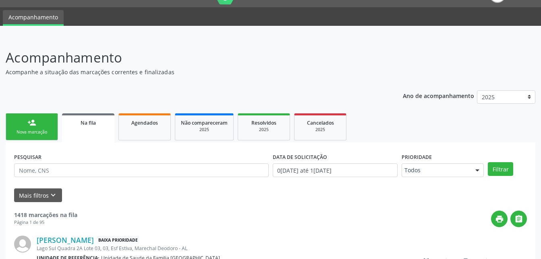
click at [50, 126] on link "person_add Nova marcação" at bounding box center [32, 126] width 52 height 27
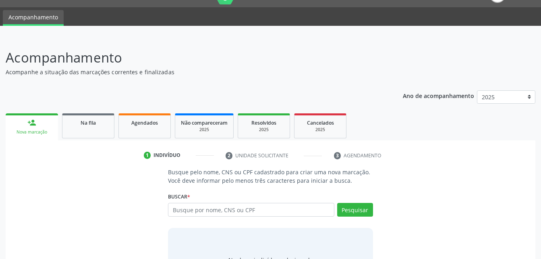
scroll to position [63, 0]
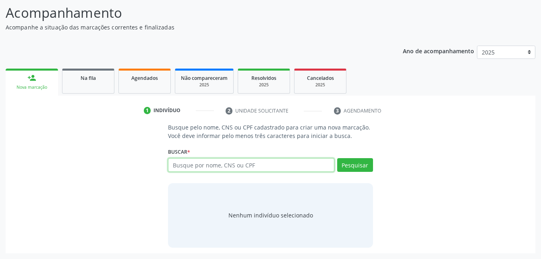
click at [222, 164] on input "text" at bounding box center [251, 165] width 166 height 14
type input "01430159405"
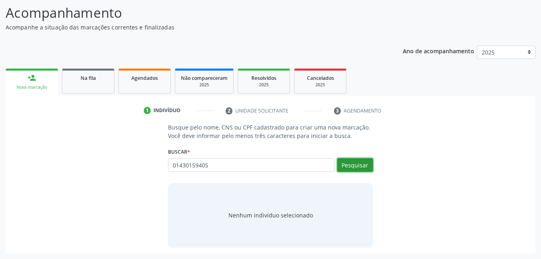
click at [360, 169] on button "Pesquisar" at bounding box center [355, 165] width 36 height 14
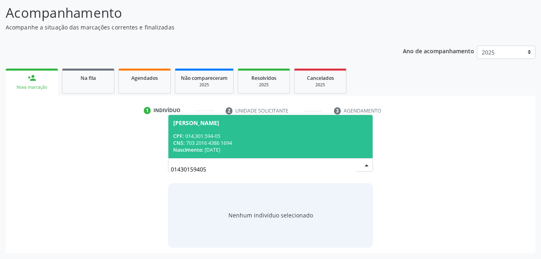
click at [252, 133] on div "CPF: 014.301.594-05" at bounding box center [270, 136] width 194 height 7
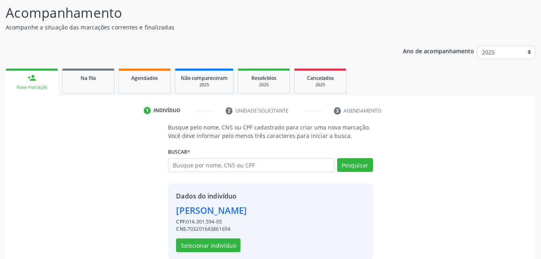
scroll to position [76, 0]
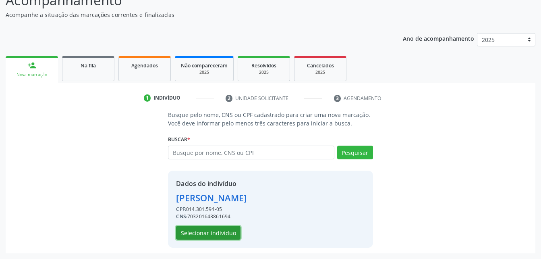
click at [213, 230] on button "Selecionar indivíduo" at bounding box center [208, 233] width 64 height 14
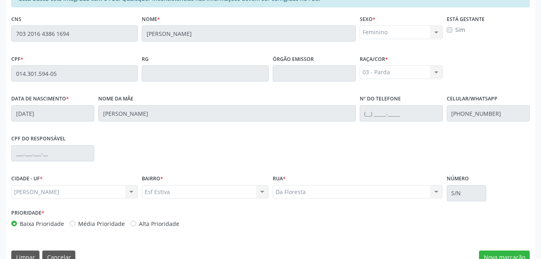
scroll to position [213, 0]
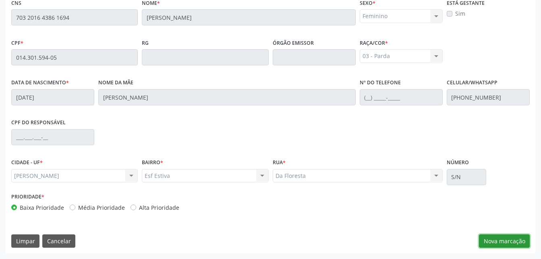
click at [493, 241] on button "Nova marcação" at bounding box center [504, 241] width 51 height 14
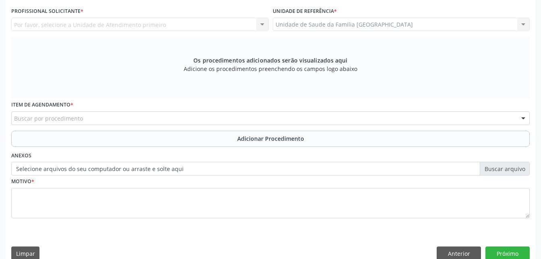
scroll to position [132, 0]
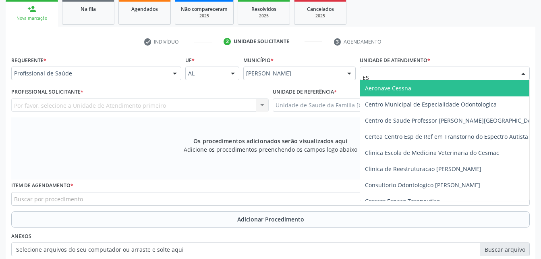
type input "EST"
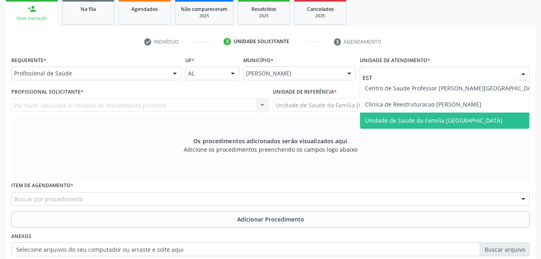
click at [444, 116] on span "Unidade de Saude da Familia [GEOGRAPHIC_DATA]" at bounding box center [433, 120] width 137 height 8
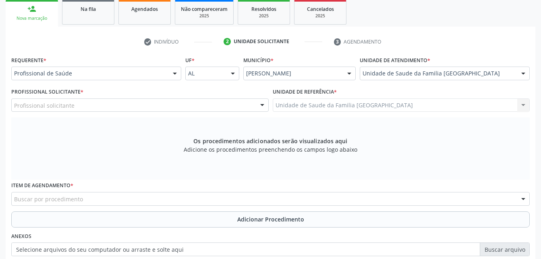
click at [167, 104] on div "Profissional solicitante" at bounding box center [140, 105] width 258 height 14
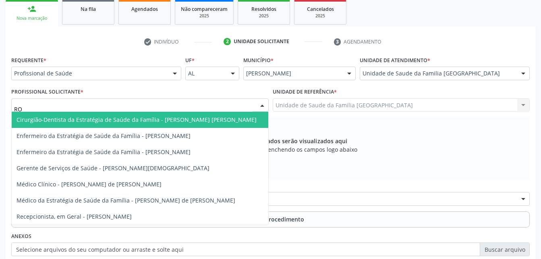
type input "ROD"
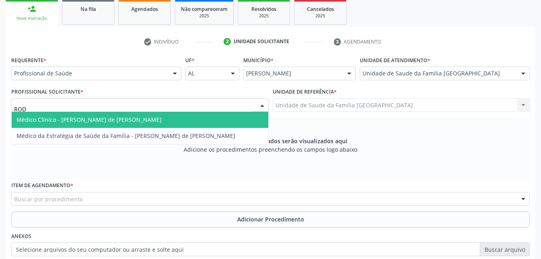
click at [177, 115] on span "Médico Clínico - [PERSON_NAME] de [PERSON_NAME]" at bounding box center [140, 120] width 257 height 16
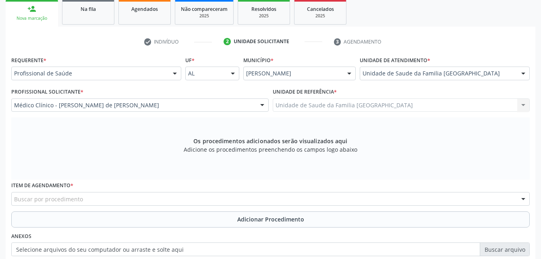
scroll to position [172, 0]
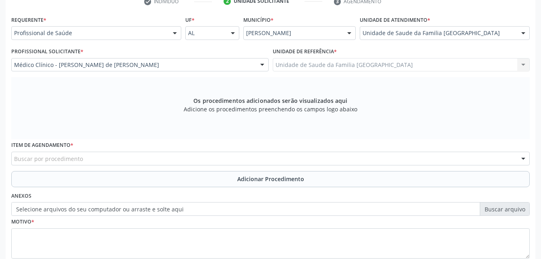
click at [173, 156] on div "Buscar por procedimento" at bounding box center [270, 159] width 519 height 14
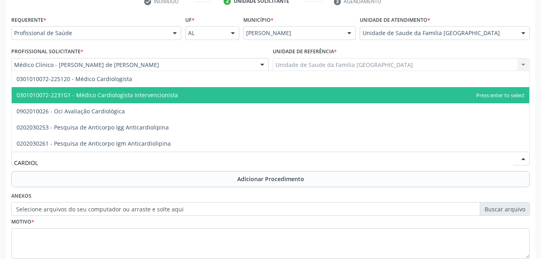
click at [145, 88] on span "0301010072-2231G1 - Médico Cardiologista Intervencionista" at bounding box center [271, 95] width 518 height 16
type input "CARDIOL"
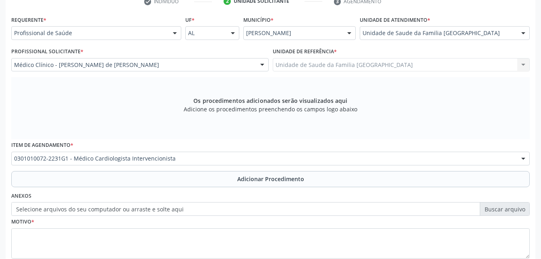
click at [145, 85] on div "Requerente * Profissional de Saúde Profissional de Saúde Paciente Nenhum result…" at bounding box center [270, 142] width 519 height 256
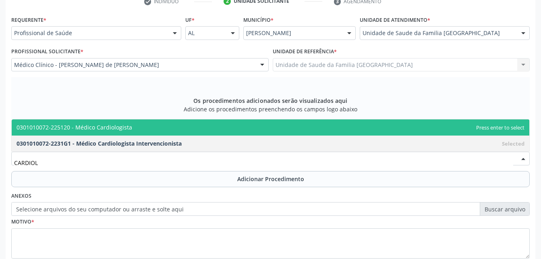
type input "CARDIOLO"
click at [204, 128] on span "0301010072-225120 - Médico Cardiologista" at bounding box center [271, 127] width 518 height 16
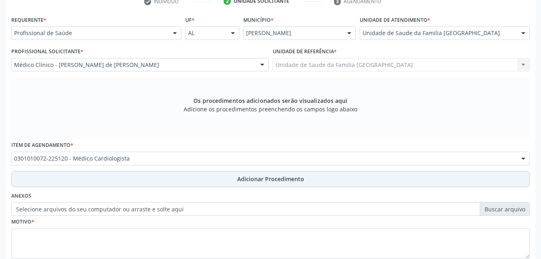
click at [212, 179] on button "Adicionar Procedimento" at bounding box center [270, 179] width 519 height 16
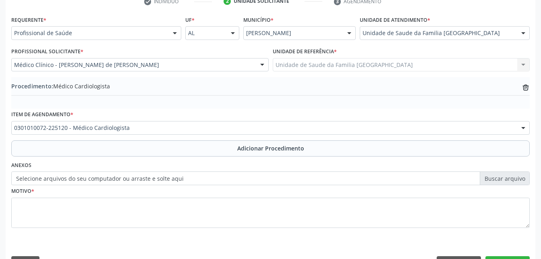
scroll to position [195, 0]
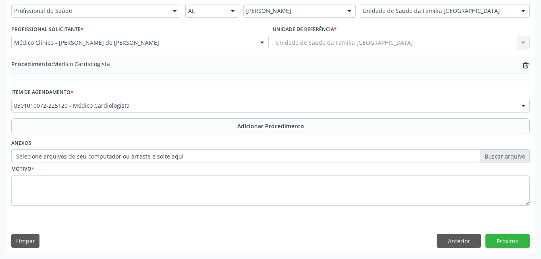
click at [62, 158] on label "Selecione arquivos do seu computador ou arraste e solte aqui" at bounding box center [270, 156] width 519 height 14
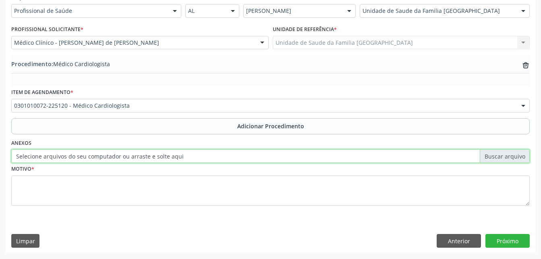
click at [62, 158] on input "Selecione arquivos do seu computador ou arraste e solte aqui" at bounding box center [270, 156] width 519 height 14
type input "C:\fakepath\WhatsApp Image [DATE] 08.58.39.jpeg"
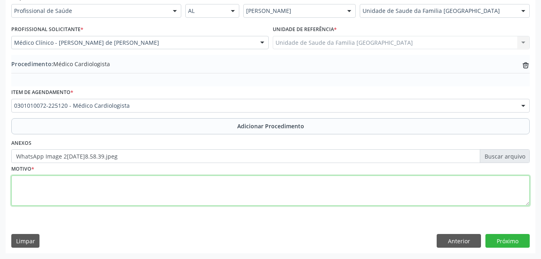
click at [122, 185] on textarea at bounding box center [270, 190] width 519 height 31
type textarea "DOR TORACICA"
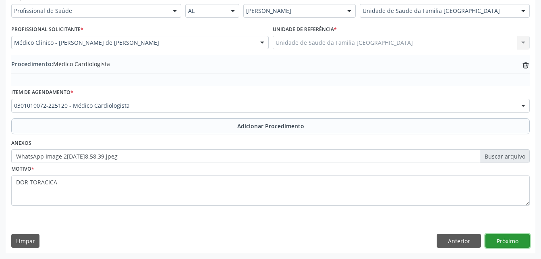
click at [522, 239] on button "Próximo" at bounding box center [508, 241] width 44 height 14
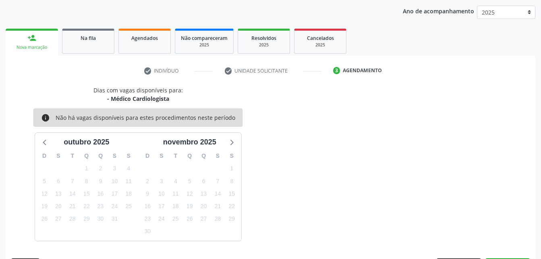
scroll to position [127, 0]
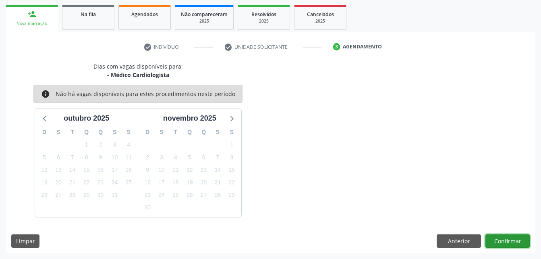
click at [522, 239] on button "Confirmar" at bounding box center [508, 241] width 44 height 14
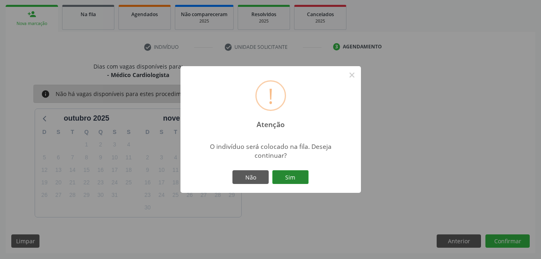
click at [281, 175] on button "Sim" at bounding box center [290, 177] width 36 height 14
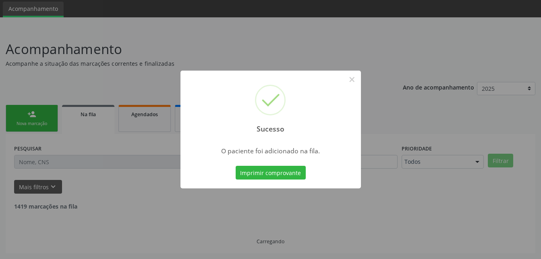
scroll to position [19, 0]
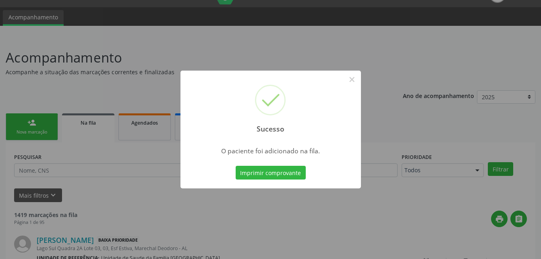
click at [39, 120] on div "Sucesso × O paciente foi adicionado na fila. Imprimir comprovante Cancel" at bounding box center [270, 129] width 541 height 259
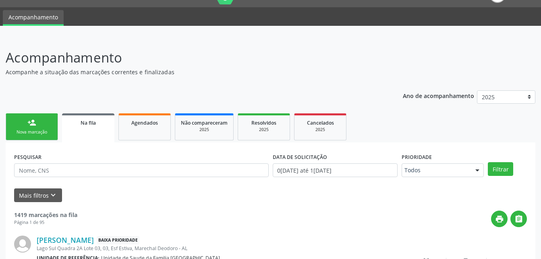
click at [39, 120] on link "person_add Nova marcação" at bounding box center [32, 126] width 52 height 27
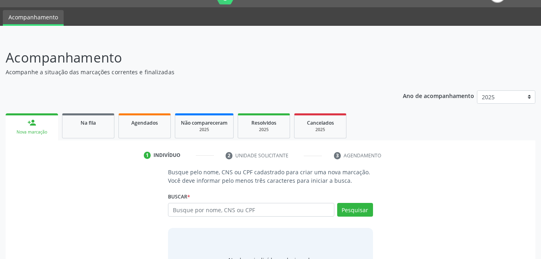
scroll to position [59, 0]
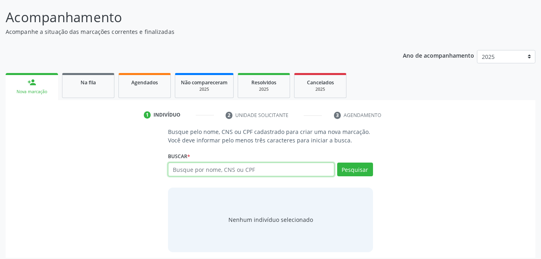
click at [223, 171] on input "text" at bounding box center [251, 169] width 166 height 14
type input "01111467471"
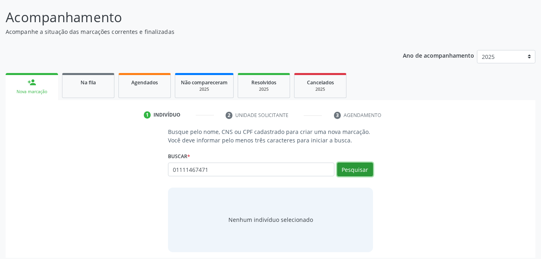
click at [362, 164] on button "Pesquisar" at bounding box center [355, 169] width 36 height 14
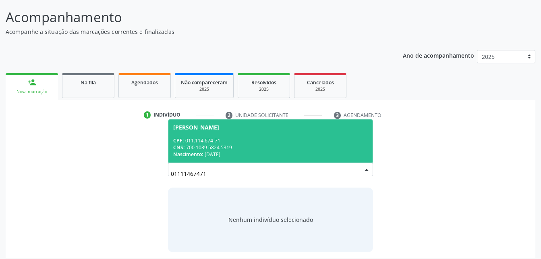
click at [284, 141] on div "CPF: 011.114.674-71" at bounding box center [270, 140] width 194 height 7
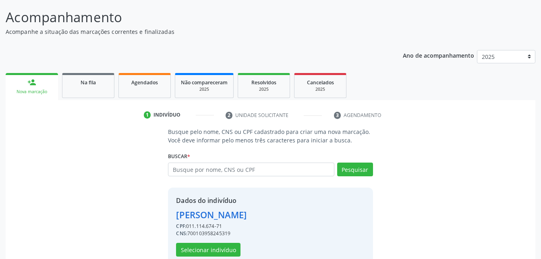
scroll to position [76, 0]
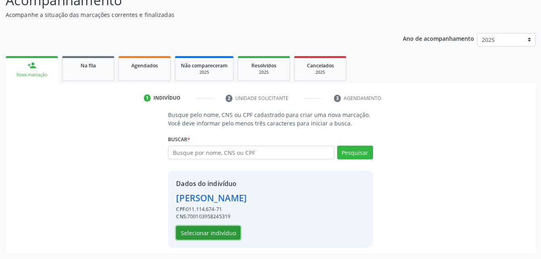
click at [230, 232] on button "Selecionar indivíduo" at bounding box center [208, 233] width 64 height 14
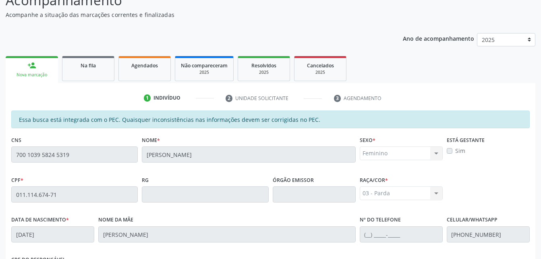
scroll to position [213, 0]
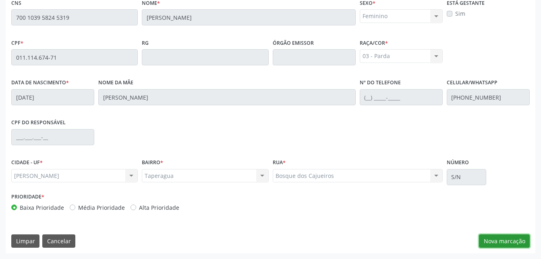
drag, startPoint x: 506, startPoint y: 240, endPoint x: 502, endPoint y: 231, distance: 9.7
click at [505, 241] on button "Nova marcação" at bounding box center [504, 241] width 51 height 14
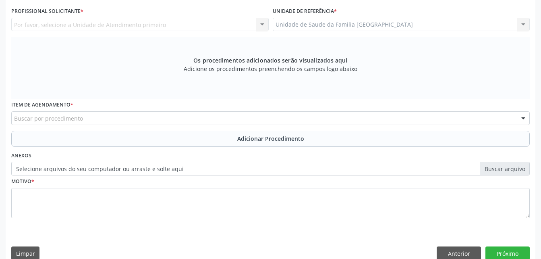
scroll to position [132, 0]
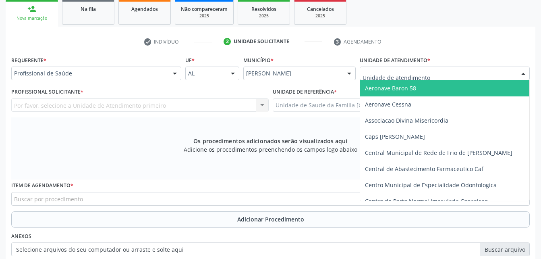
click at [464, 72] on div at bounding box center [445, 73] width 170 height 14
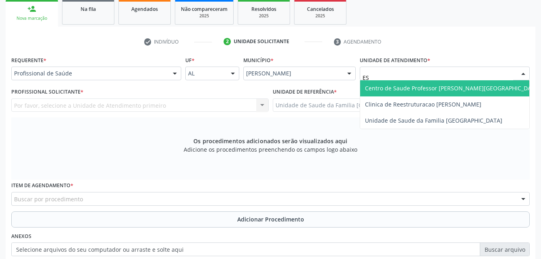
type input "EST"
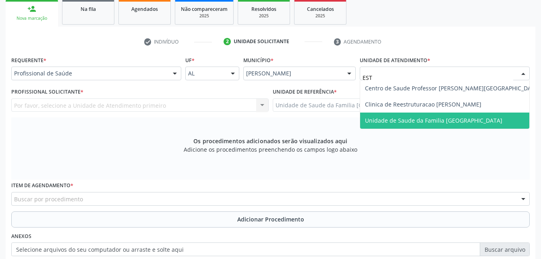
drag, startPoint x: 490, startPoint y: 124, endPoint x: 461, endPoint y: 114, distance: 29.7
click at [487, 123] on span "Unidade de Saude da Familia [GEOGRAPHIC_DATA]" at bounding box center [452, 120] width 185 height 16
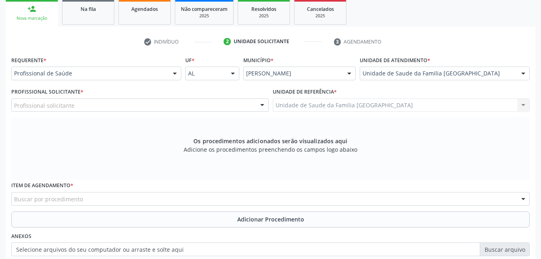
click at [149, 105] on div "Profissional solicitante" at bounding box center [140, 105] width 258 height 14
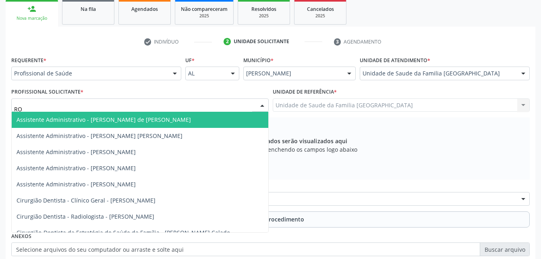
type input "ROD"
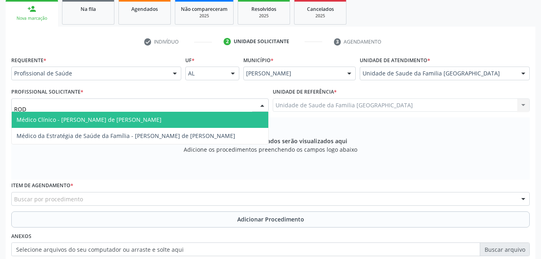
click at [166, 122] on span "Médico Clínico - [PERSON_NAME] de [PERSON_NAME]" at bounding box center [140, 120] width 257 height 16
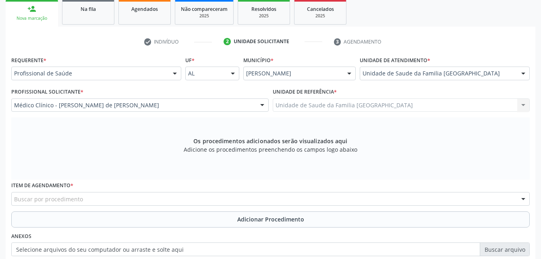
scroll to position [172, 0]
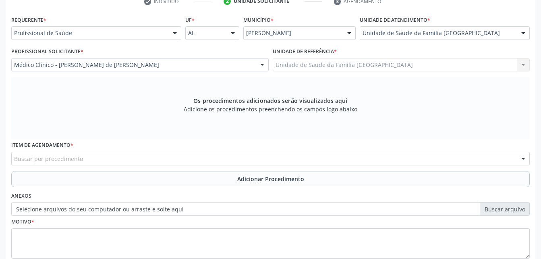
click at [177, 155] on div "Buscar por procedimento" at bounding box center [270, 159] width 519 height 14
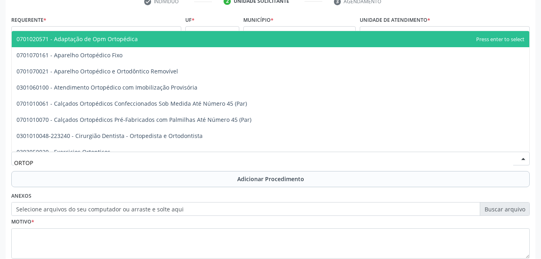
type input "ORTOPE"
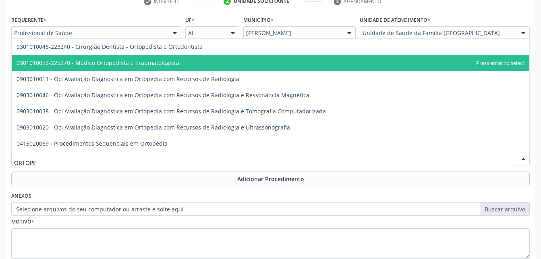
click at [162, 65] on span "0301010072-225270 - Médico Ortopedista e Traumatologista" at bounding box center [98, 63] width 163 height 8
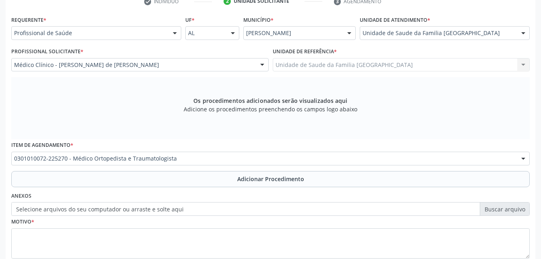
drag, startPoint x: 202, startPoint y: 180, endPoint x: 263, endPoint y: 47, distance: 146.1
click at [202, 180] on button "Adicionar Procedimento" at bounding box center [270, 179] width 519 height 16
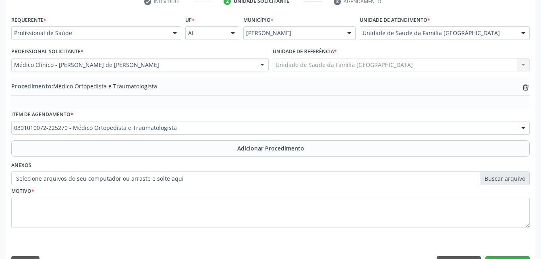
scroll to position [195, 0]
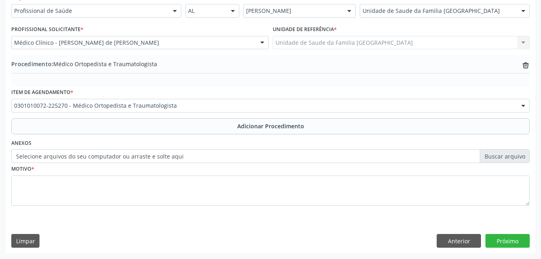
click at [106, 154] on label "Selecione arquivos do seu computador ou arraste e solte aqui" at bounding box center [270, 156] width 519 height 14
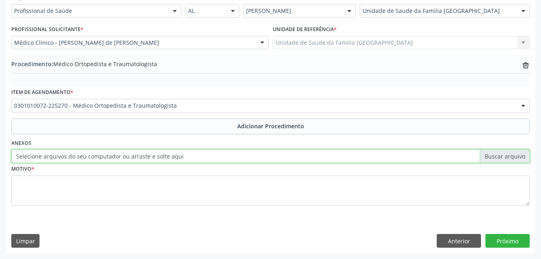
click at [106, 154] on input "Selecione arquivos do seu computador ou arraste e solte aqui" at bounding box center [270, 156] width 519 height 14
type input "C:\fakepath\WhatsApp Image 2[DATE]8.58.49.jpeg"
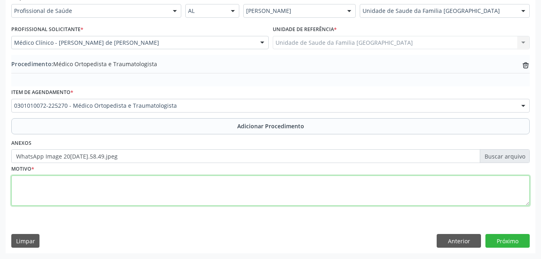
click at [145, 192] on textarea at bounding box center [270, 190] width 519 height 31
type textarea "DOR LOMBAR BAIXA"
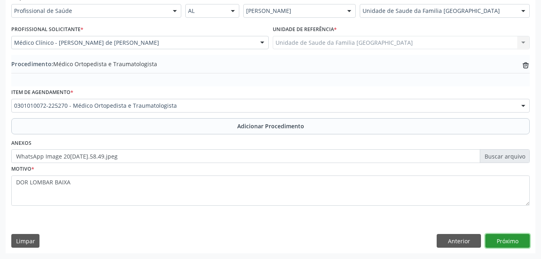
click at [520, 239] on button "Próximo" at bounding box center [508, 241] width 44 height 14
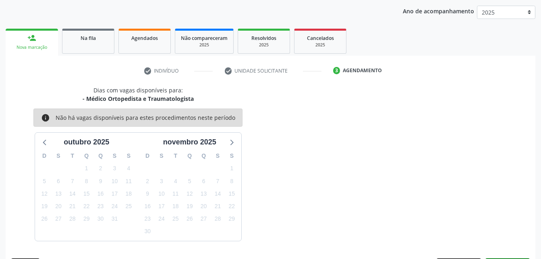
scroll to position [127, 0]
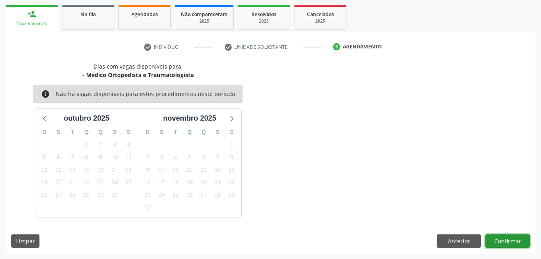
click at [502, 243] on button "Confirmar" at bounding box center [508, 241] width 44 height 14
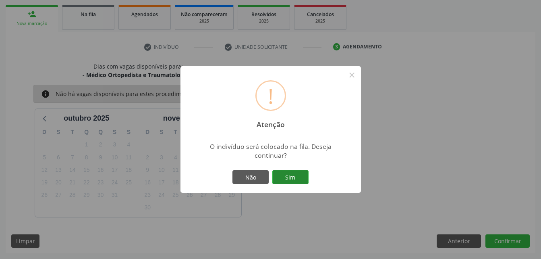
click at [295, 179] on button "Sim" at bounding box center [290, 177] width 36 height 14
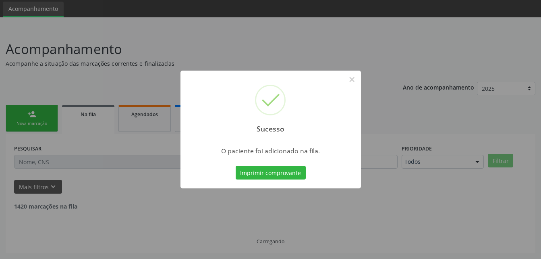
scroll to position [19, 0]
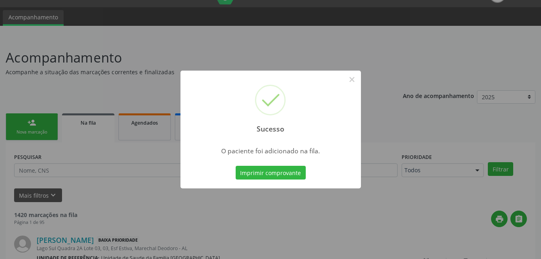
click at [14, 117] on div "Sucesso × O paciente foi adicionado na fila. Imprimir comprovante Cancel" at bounding box center [270, 129] width 541 height 259
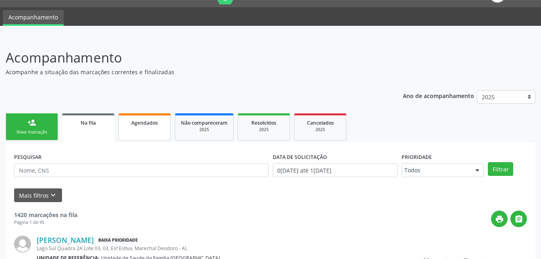
click at [144, 129] on link "Agendados" at bounding box center [144, 126] width 52 height 27
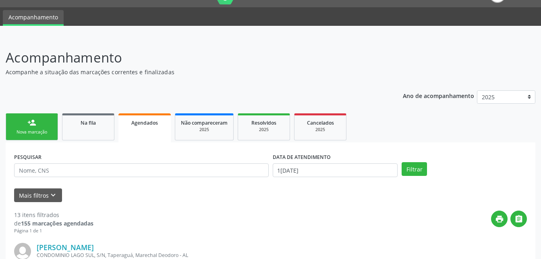
click at [47, 125] on link "person_add Nova marcação" at bounding box center [32, 126] width 52 height 27
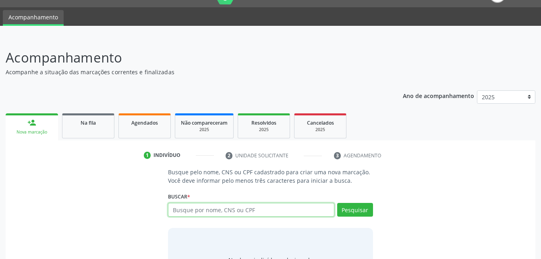
click at [212, 206] on input "text" at bounding box center [251, 210] width 166 height 14
type input "705007854931157"
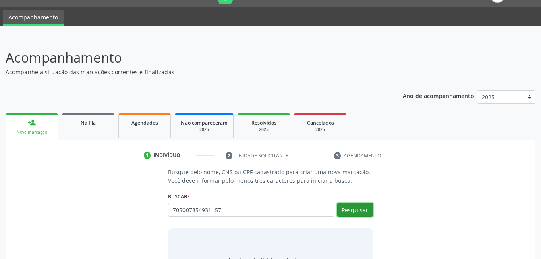
click at [346, 209] on button "Pesquisar" at bounding box center [355, 210] width 36 height 14
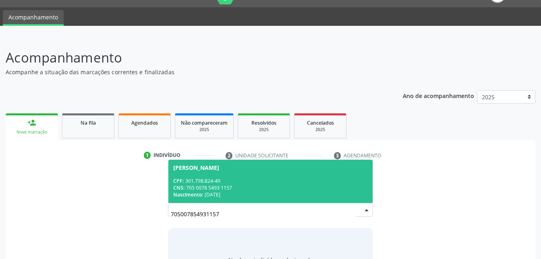
click at [271, 175] on span "[PERSON_NAME] CPF: 301.798.824-49 CNS: 705 0078 5493 1157 Nascimento: 17[DATE]" at bounding box center [270, 181] width 204 height 43
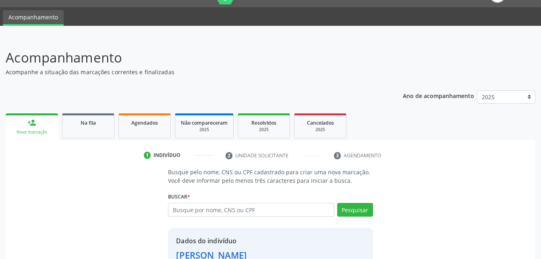
scroll to position [76, 0]
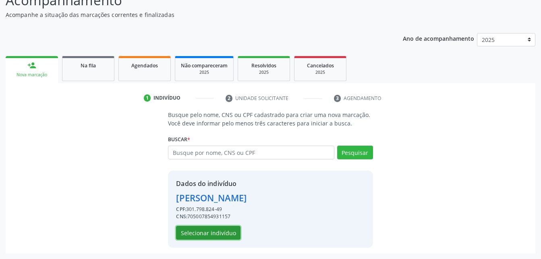
click at [218, 227] on button "Selecionar indivíduo" at bounding box center [208, 233] width 64 height 14
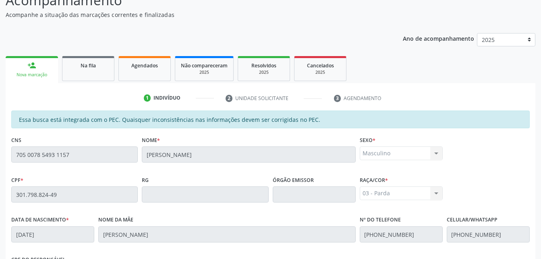
scroll to position [213, 0]
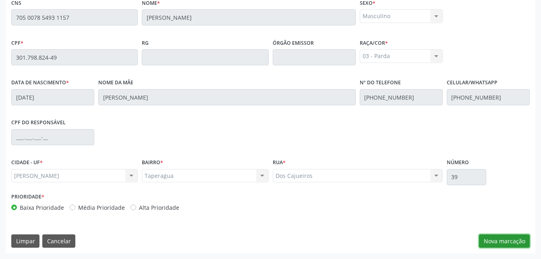
drag, startPoint x: 516, startPoint y: 237, endPoint x: 505, endPoint y: 220, distance: 20.3
click at [511, 235] on button "Nova marcação" at bounding box center [504, 241] width 51 height 14
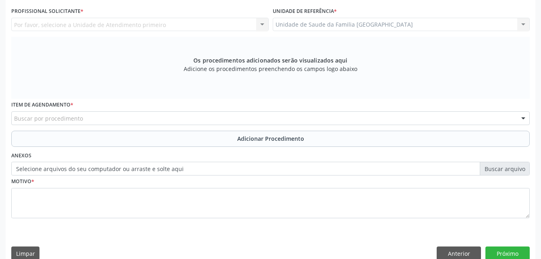
scroll to position [172, 0]
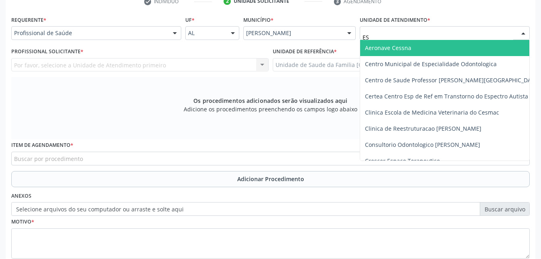
type input "EST"
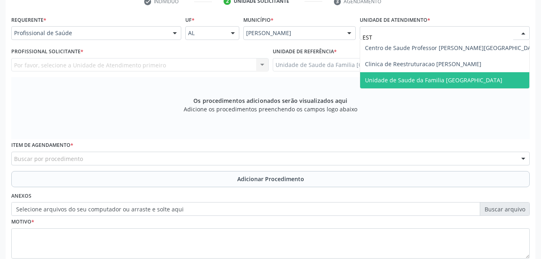
click at [427, 80] on span "Unidade de Saude da Familia [GEOGRAPHIC_DATA]" at bounding box center [433, 80] width 137 height 8
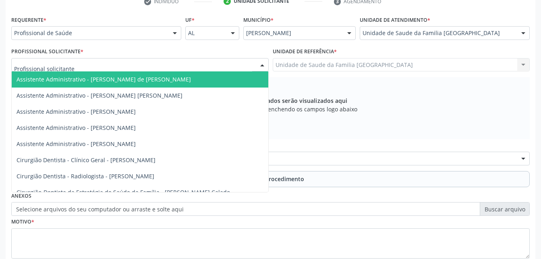
click at [209, 64] on div at bounding box center [140, 65] width 258 height 14
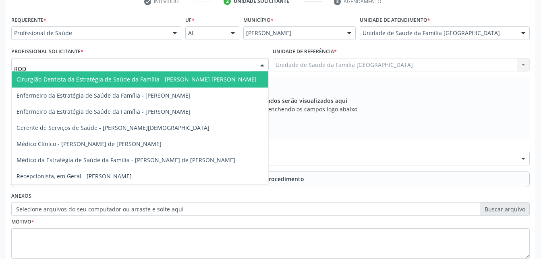
type input "RODR"
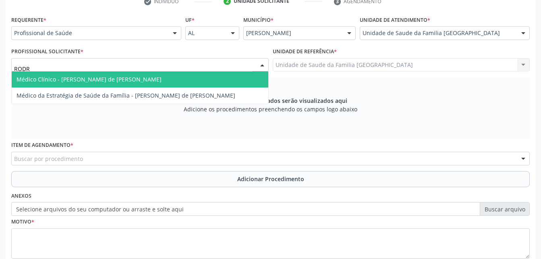
click at [238, 81] on span "Médico Clínico - [PERSON_NAME] de [PERSON_NAME]" at bounding box center [140, 79] width 257 height 16
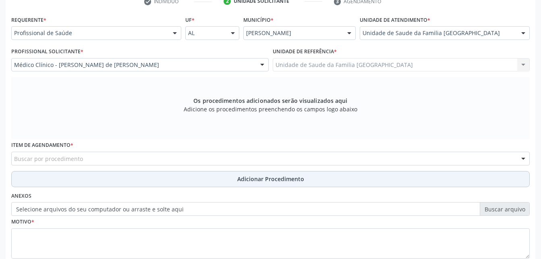
scroll to position [213, 0]
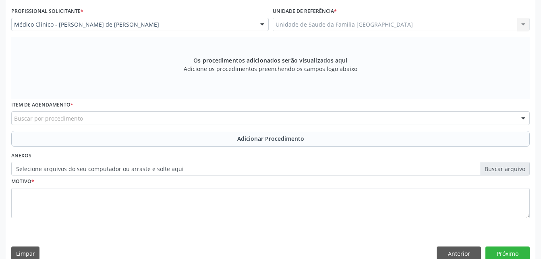
click at [189, 123] on div "Buscar por procedimento" at bounding box center [270, 118] width 519 height 14
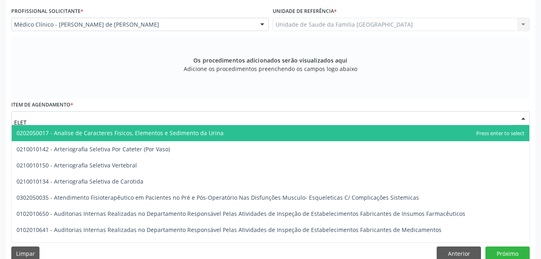
type input "ELETR"
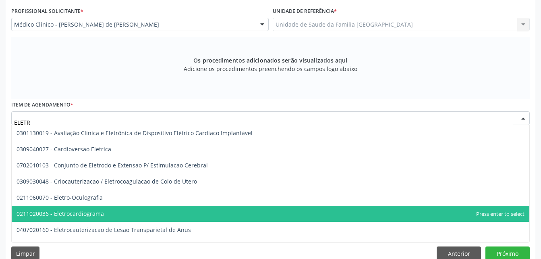
click at [153, 207] on span "0211020036 - Eletrocardiograma" at bounding box center [271, 214] width 518 height 16
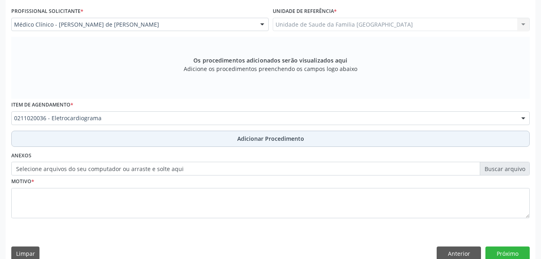
click at [190, 137] on button "Adicionar Procedimento" at bounding box center [270, 139] width 519 height 16
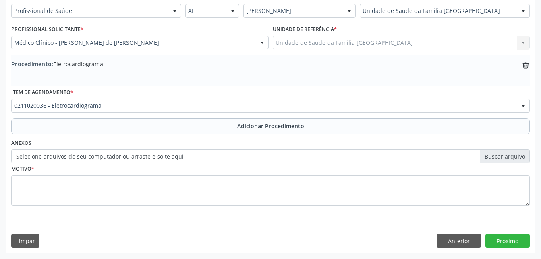
scroll to position [195, 0]
click at [117, 156] on label "Selecione arquivos do seu computador ou arraste e solte aqui" at bounding box center [270, 156] width 519 height 14
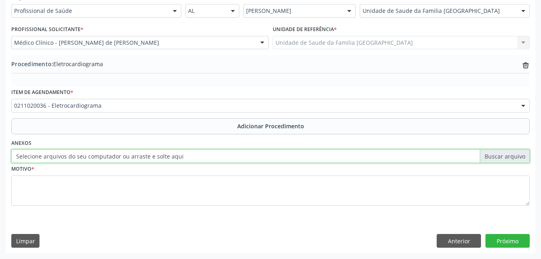
click at [117, 156] on input "Selecione arquivos do seu computador ou arraste e solte aqui" at bounding box center [270, 156] width 519 height 14
type input "C:\fakepath\WhatsApp Image 20[DATE].40.02.jpeg"
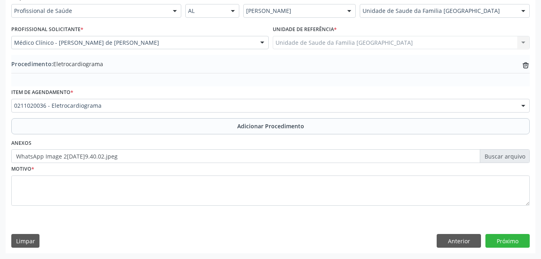
click at [149, 206] on fieldset "Motivo *" at bounding box center [270, 187] width 519 height 48
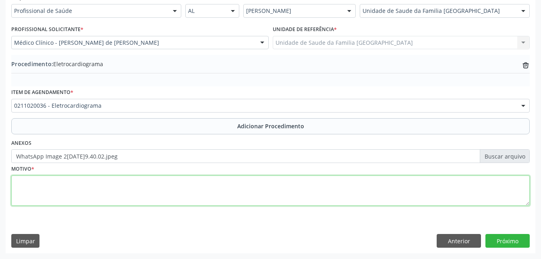
click at [144, 195] on textarea at bounding box center [270, 190] width 519 height 31
type textarea "ROTINA"
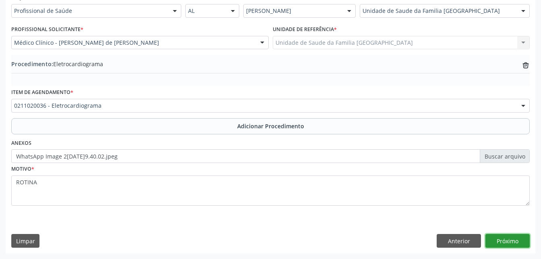
click at [511, 244] on button "Próximo" at bounding box center [508, 241] width 44 height 14
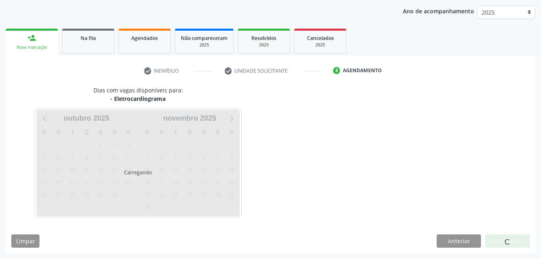
scroll to position [127, 0]
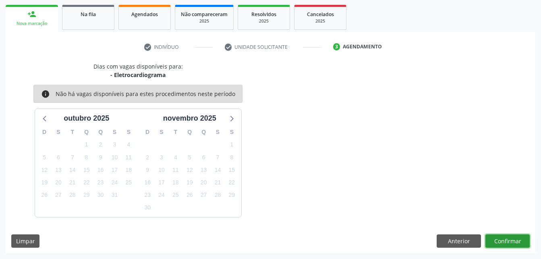
click at [505, 238] on button "Confirmar" at bounding box center [508, 241] width 44 height 14
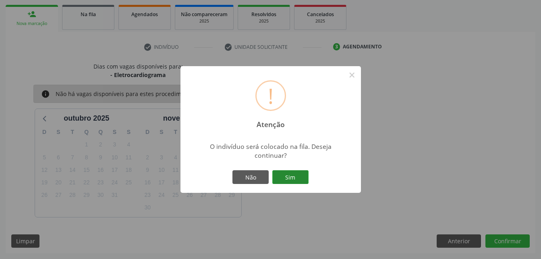
click at [301, 179] on button "Sim" at bounding box center [290, 177] width 36 height 14
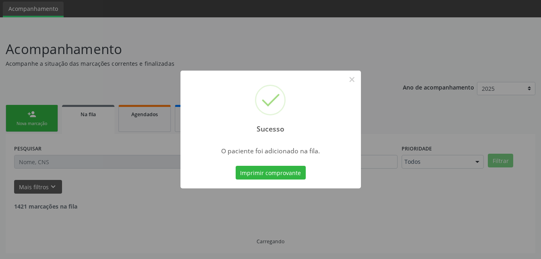
scroll to position [19, 0]
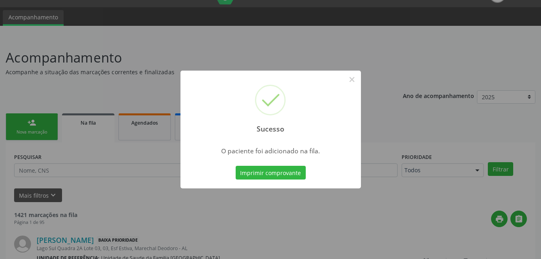
click at [39, 123] on div "Sucesso × O paciente foi adicionado na fila. Imprimir comprovante Cancel" at bounding box center [270, 129] width 541 height 259
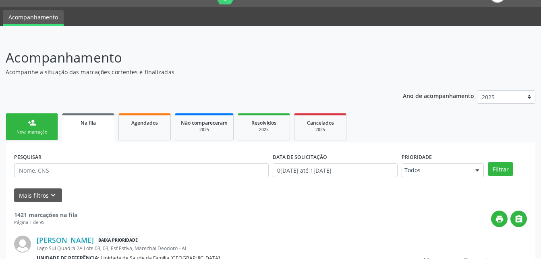
click at [39, 123] on link "person_add Nova marcação" at bounding box center [32, 126] width 52 height 27
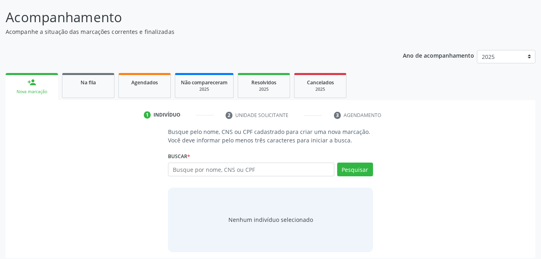
scroll to position [63, 0]
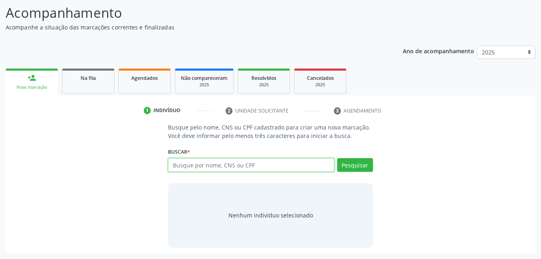
click at [187, 164] on input "text" at bounding box center [251, 165] width 166 height 14
type input "708300257540560"
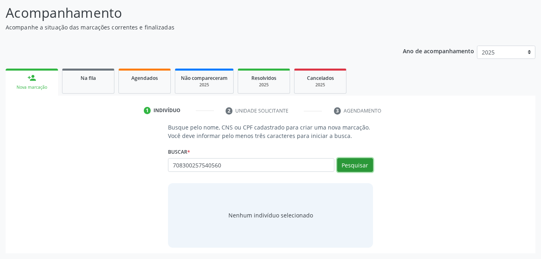
click at [355, 168] on button "Pesquisar" at bounding box center [355, 165] width 36 height 14
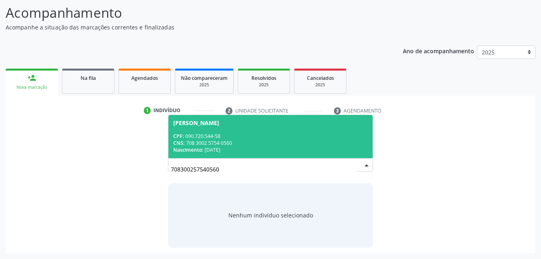
click at [330, 142] on div "CNS: 708 3002 5754 0560" at bounding box center [270, 142] width 194 height 7
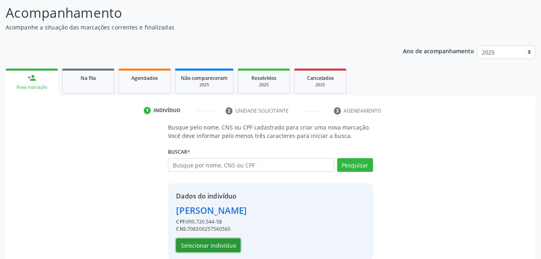
click at [230, 246] on button "Selecionar indivíduo" at bounding box center [208, 245] width 64 height 14
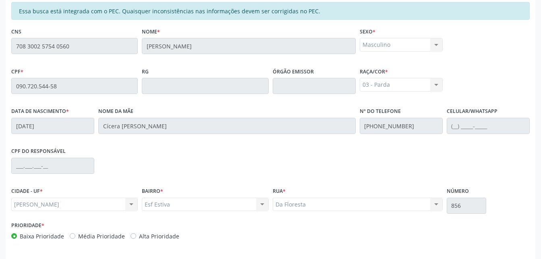
scroll to position [213, 0]
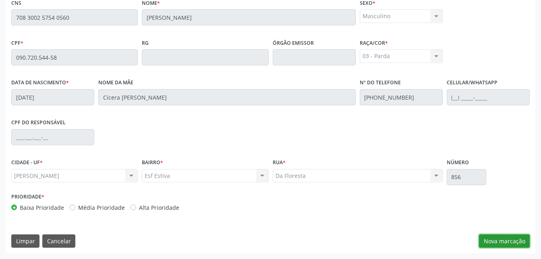
click at [490, 240] on button "Nova marcação" at bounding box center [504, 241] width 51 height 14
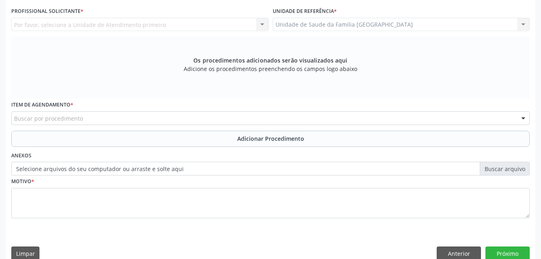
scroll to position [132, 0]
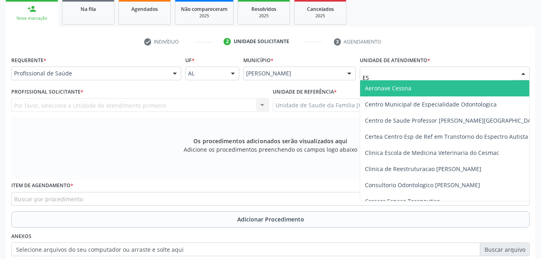
type input "EST"
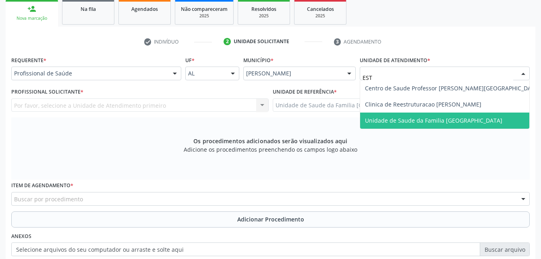
click at [408, 121] on span "Unidade de Saude da Familia [GEOGRAPHIC_DATA]" at bounding box center [433, 120] width 137 height 8
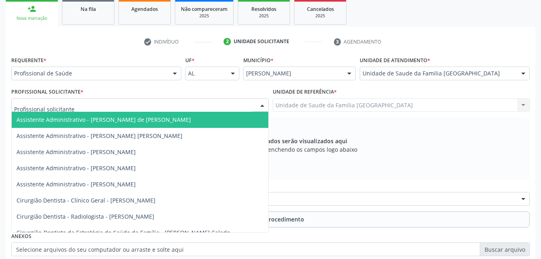
click at [140, 104] on div at bounding box center [140, 105] width 258 height 14
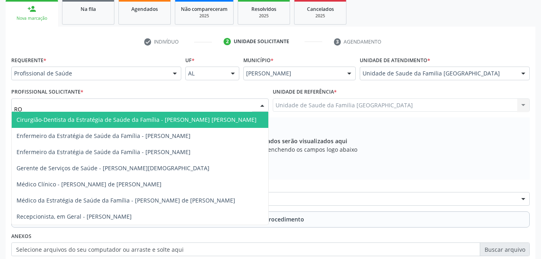
type input "ROD"
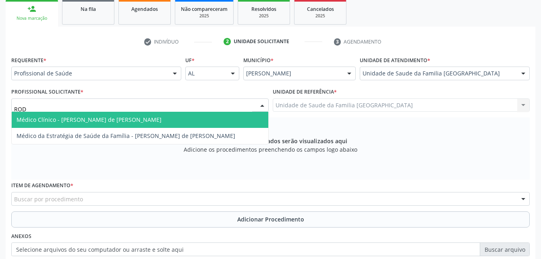
drag, startPoint x: 149, startPoint y: 111, endPoint x: 152, endPoint y: 118, distance: 7.6
click at [152, 112] on div "ROD Médico Clínico - [PERSON_NAME] de [PERSON_NAME] Médico da Estratégia de Saú…" at bounding box center [140, 105] width 258 height 14
click at [152, 118] on span "Médico Clínico - [PERSON_NAME] de [PERSON_NAME]" at bounding box center [140, 120] width 257 height 16
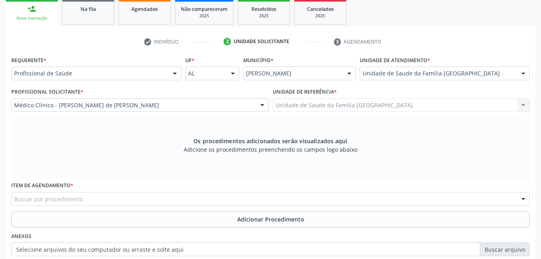
scroll to position [172, 0]
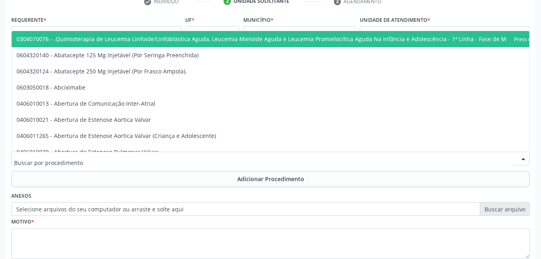
click at [114, 157] on div at bounding box center [270, 159] width 519 height 14
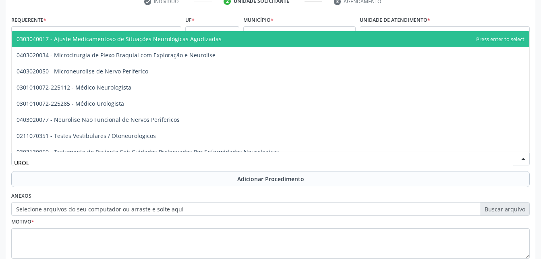
type input "UROLO"
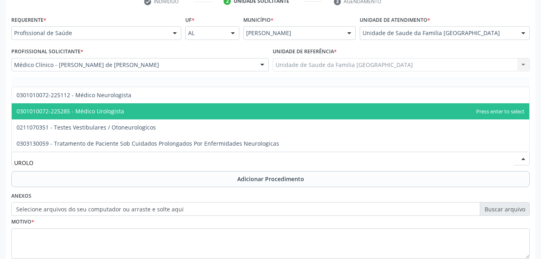
click at [142, 115] on span "0301010072-225285 - Médico Urologista" at bounding box center [271, 111] width 518 height 16
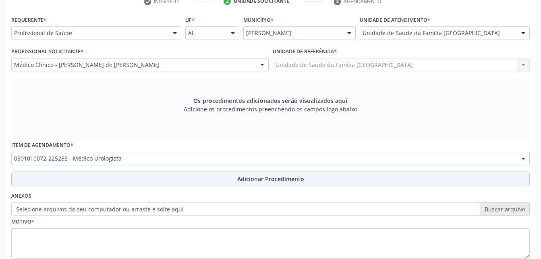
click at [162, 177] on button "Adicionar Procedimento" at bounding box center [270, 179] width 519 height 16
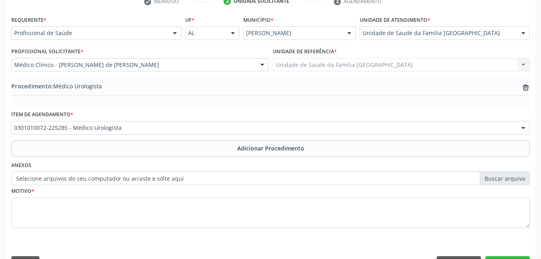
click at [129, 178] on label "Selecione arquivos do seu computador ou arraste e solte aqui" at bounding box center [270, 178] width 519 height 14
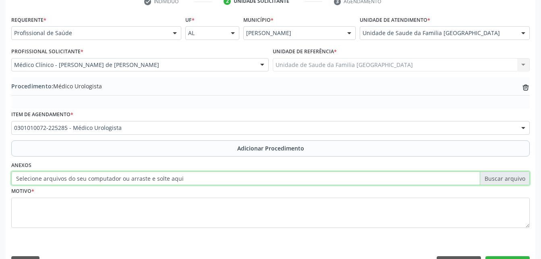
click at [129, 178] on input "Selecione arquivos do seu computador ou arraste e solte aqui" at bounding box center [270, 178] width 519 height 14
type input "C:\fakepath\WhatsApp Image 2[DATE]9.40.12.jpeg"
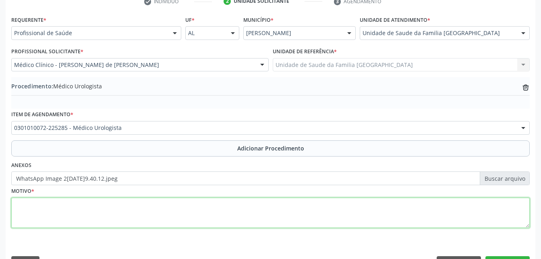
click at [130, 214] on textarea at bounding box center [270, 212] width 519 height 31
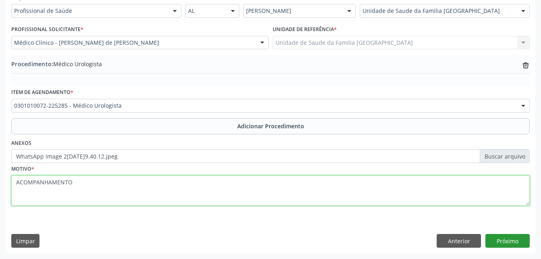
type textarea "ACOMPANHAMENTO"
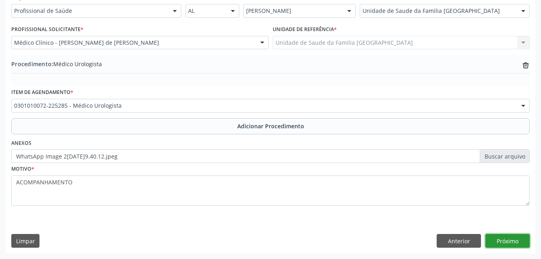
click at [518, 241] on button "Próximo" at bounding box center [508, 241] width 44 height 14
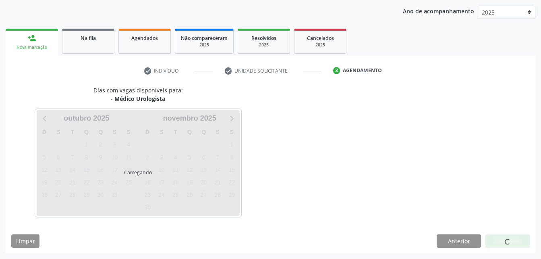
scroll to position [127, 0]
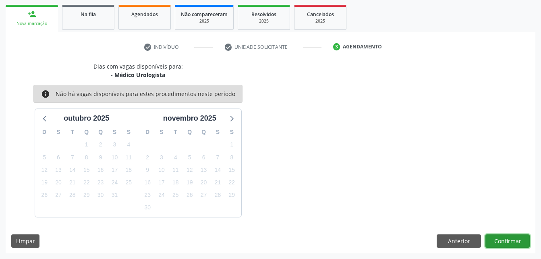
click at [502, 236] on button "Confirmar" at bounding box center [508, 241] width 44 height 14
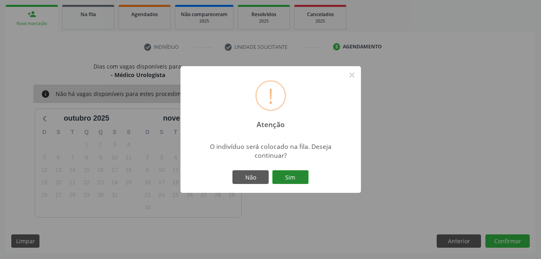
click at [282, 183] on button "Sim" at bounding box center [290, 177] width 36 height 14
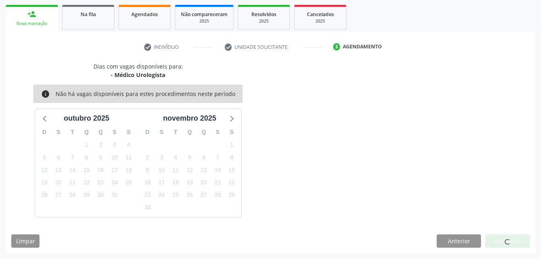
scroll to position [19, 0]
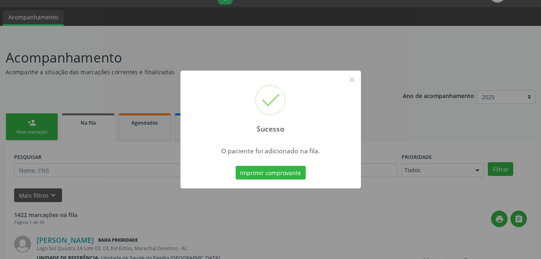
click at [12, 122] on div "Sucesso × O paciente foi adicionado na fila. Imprimir comprovante Cancel" at bounding box center [270, 129] width 541 height 259
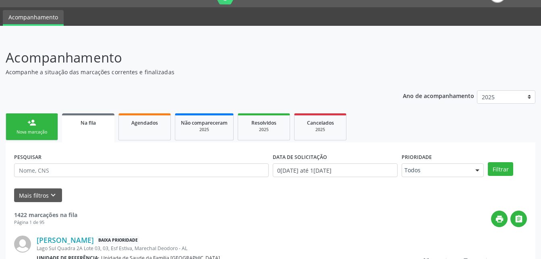
click at [12, 122] on link "person_add Nova marcação" at bounding box center [32, 126] width 52 height 27
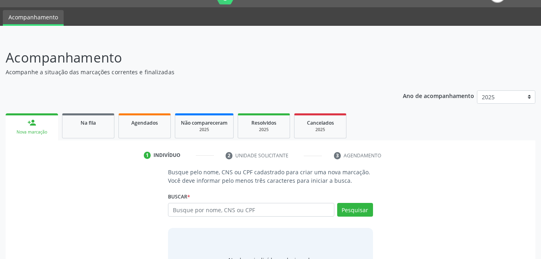
scroll to position [59, 0]
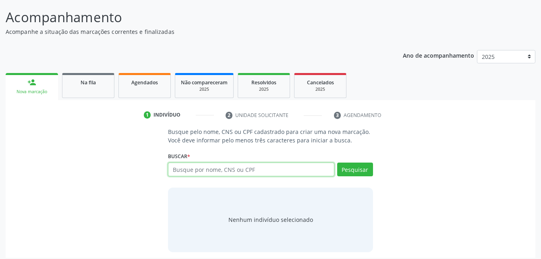
click at [203, 166] on input "text" at bounding box center [251, 169] width 166 height 14
type input "16810806482"
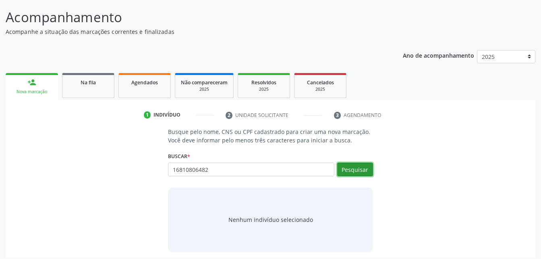
click at [356, 172] on button "Pesquisar" at bounding box center [355, 169] width 36 height 14
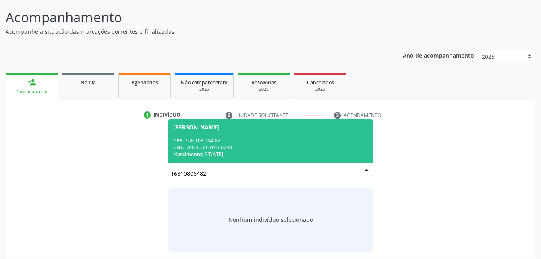
click at [319, 143] on div "CPF: 168.108.064-82" at bounding box center [270, 140] width 194 height 7
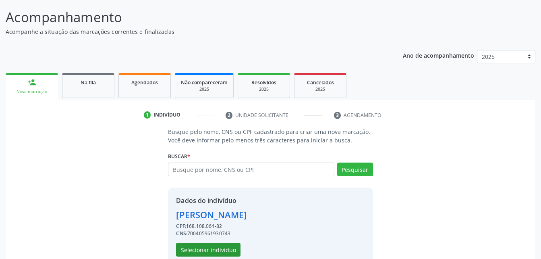
scroll to position [76, 0]
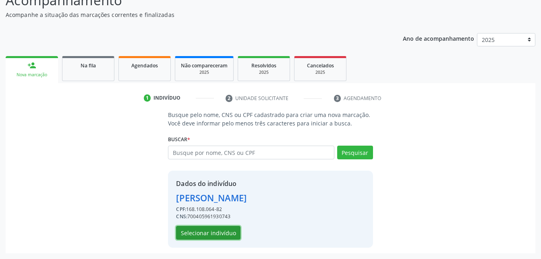
click at [219, 228] on button "Selecionar indivíduo" at bounding box center [208, 233] width 64 height 14
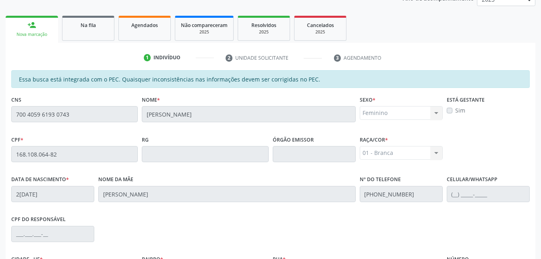
scroll to position [213, 0]
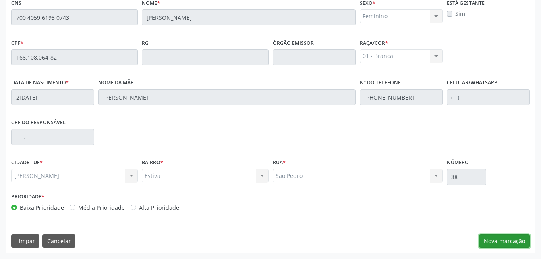
click at [511, 240] on button "Nova marcação" at bounding box center [504, 241] width 51 height 14
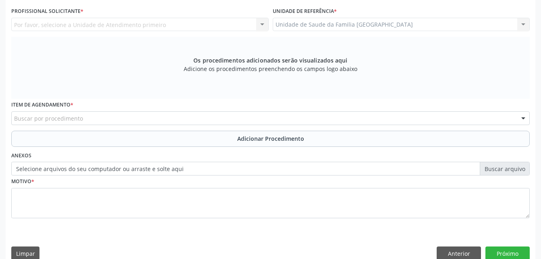
scroll to position [172, 0]
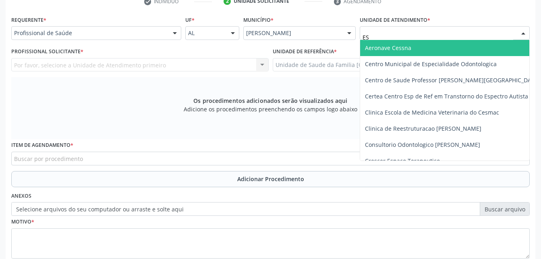
type input "EST"
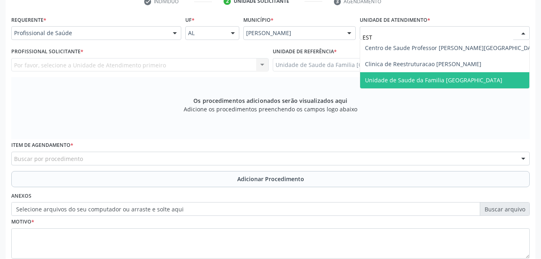
click at [410, 76] on span "Unidade de Saude da Familia [GEOGRAPHIC_DATA]" at bounding box center [433, 80] width 137 height 8
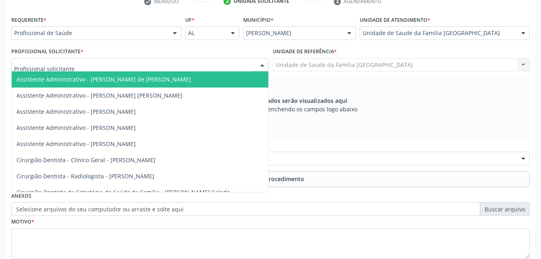
click at [113, 63] on div at bounding box center [140, 65] width 258 height 14
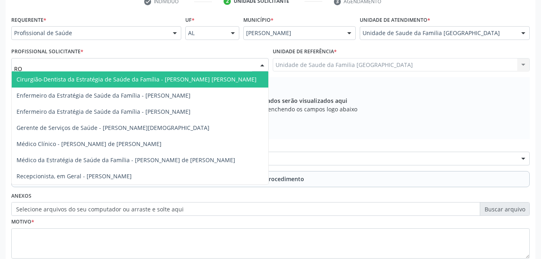
type input "ROD"
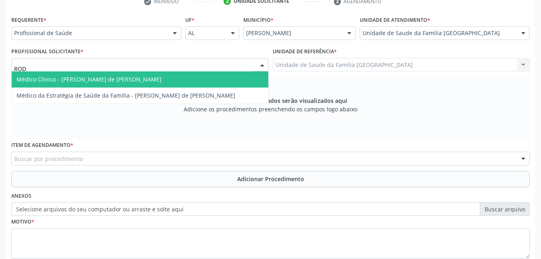
click at [121, 83] on span "Médico Clínico - [PERSON_NAME] de [PERSON_NAME]" at bounding box center [89, 79] width 145 height 8
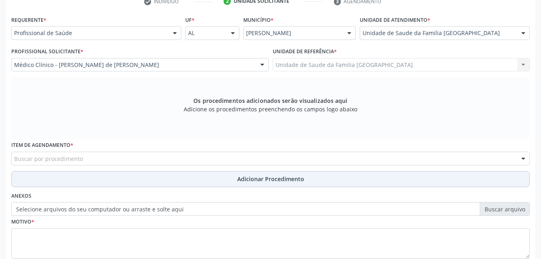
scroll to position [213, 0]
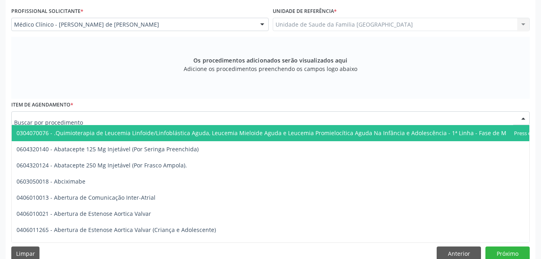
click at [99, 120] on div at bounding box center [270, 118] width 519 height 14
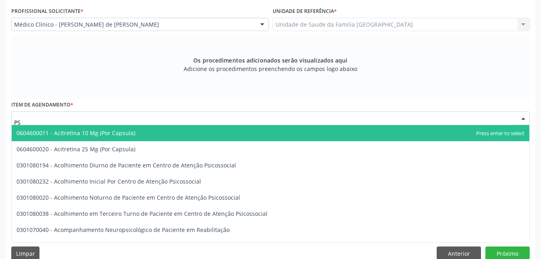
type input "P"
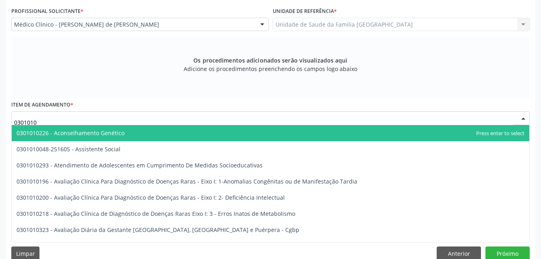
type input "03010100"
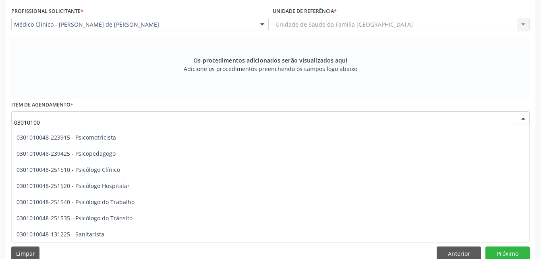
scroll to position [2454, 0]
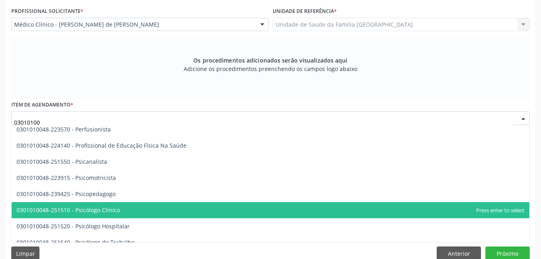
click at [138, 207] on span "0301010048-251510 - Psicólogo Clínico" at bounding box center [271, 210] width 518 height 16
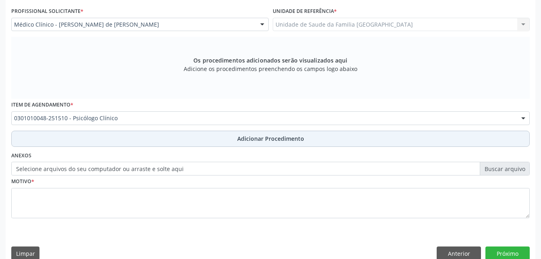
click at [148, 135] on button "Adicionar Procedimento" at bounding box center [270, 139] width 519 height 16
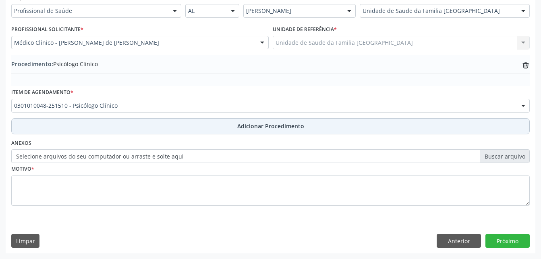
scroll to position [195, 0]
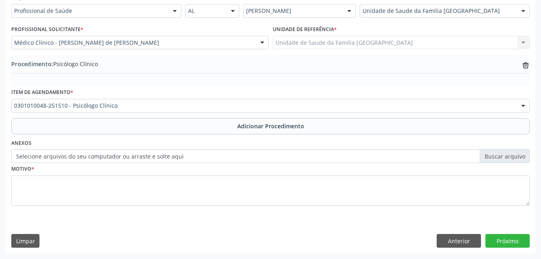
click at [173, 155] on label "Selecione arquivos do seu computador ou arraste e solte aqui" at bounding box center [270, 156] width 519 height 14
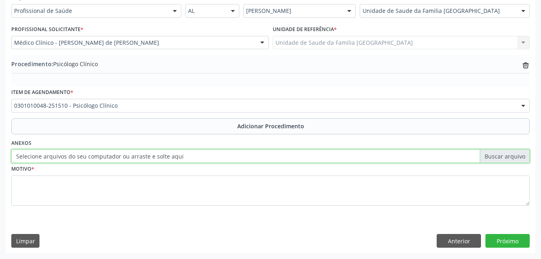
click at [173, 155] on input "Selecione arquivos do seu computador ou arraste e solte aqui" at bounding box center [270, 156] width 519 height 14
type input "C:\fakepath\WhatsApp Image 2[DATE]9.40.24.jpeg"
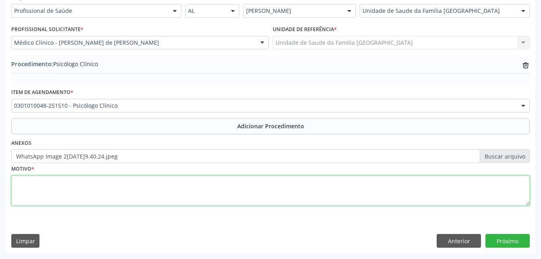
click at [168, 192] on textarea at bounding box center [270, 190] width 519 height 31
type textarea "PSICOLOGO INFANTIL CRIANCA DE 9 ANOS"
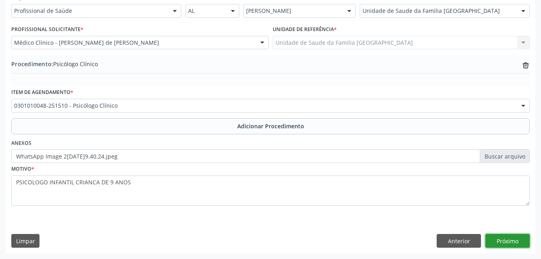
click at [518, 241] on button "Próximo" at bounding box center [508, 241] width 44 height 14
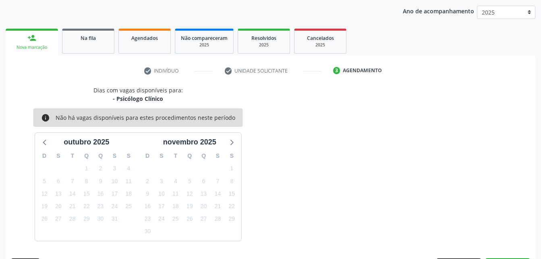
scroll to position [127, 0]
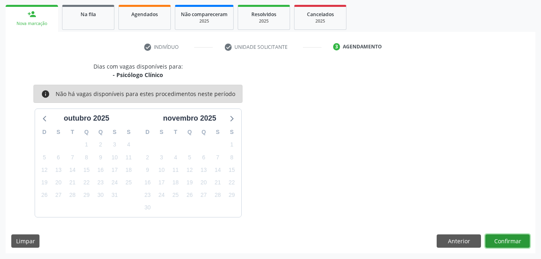
click at [507, 236] on button "Confirmar" at bounding box center [508, 241] width 44 height 14
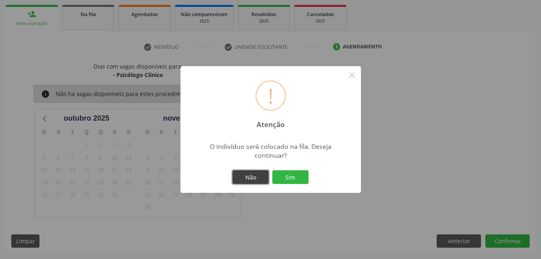
click at [253, 173] on button "Não" at bounding box center [251, 177] width 36 height 14
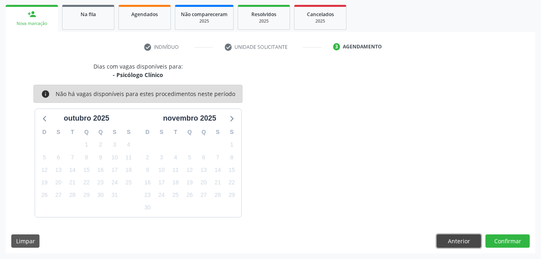
click at [472, 237] on button "Anterior" at bounding box center [459, 241] width 44 height 14
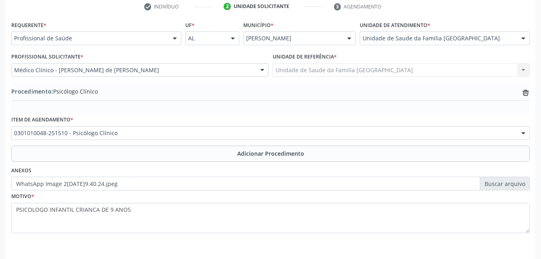
scroll to position [195, 0]
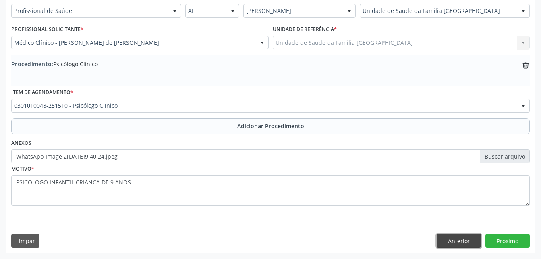
click at [456, 244] on button "Anterior" at bounding box center [459, 241] width 44 height 14
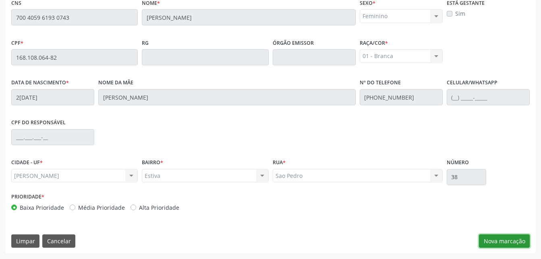
click at [508, 235] on button "Nova marcação" at bounding box center [504, 241] width 51 height 14
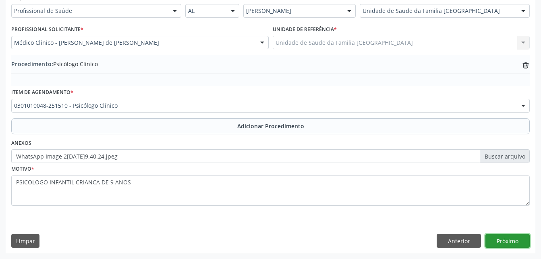
click at [508, 235] on button "Próximo" at bounding box center [508, 241] width 44 height 14
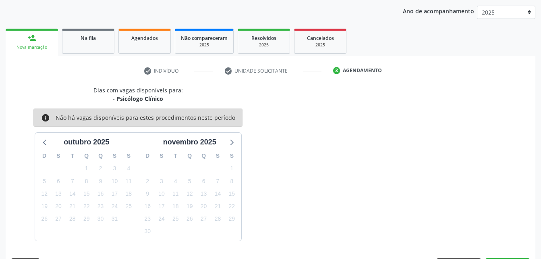
scroll to position [127, 0]
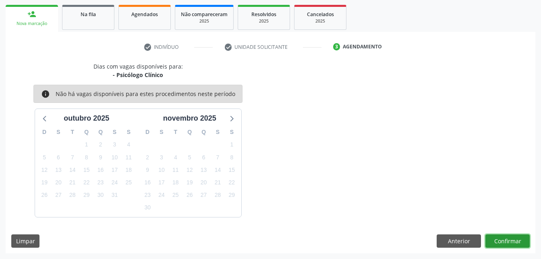
click at [508, 238] on button "Confirmar" at bounding box center [508, 241] width 44 height 14
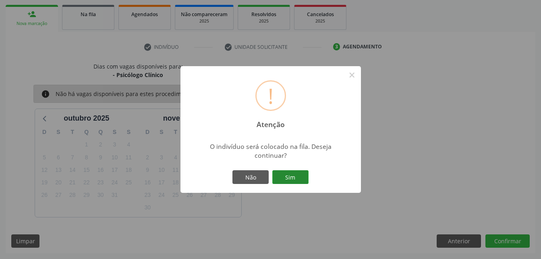
click at [289, 179] on button "Sim" at bounding box center [290, 177] width 36 height 14
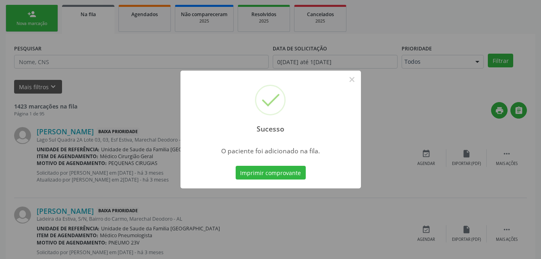
scroll to position [19, 0]
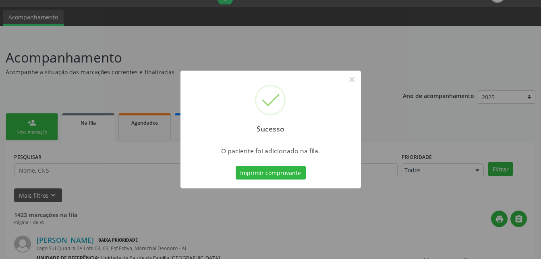
click at [42, 120] on div "Sucesso × O paciente foi adicionado na fila. Imprimir comprovante Cancel" at bounding box center [270, 129] width 541 height 259
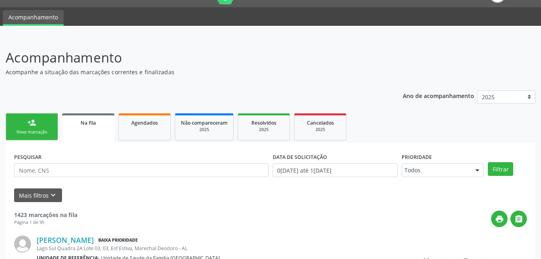
click at [43, 125] on link "person_add Nova marcação" at bounding box center [32, 126] width 52 height 27
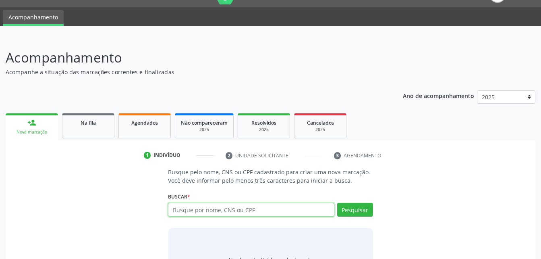
click at [277, 209] on input "text" at bounding box center [251, 210] width 166 height 14
type input "05859788401"
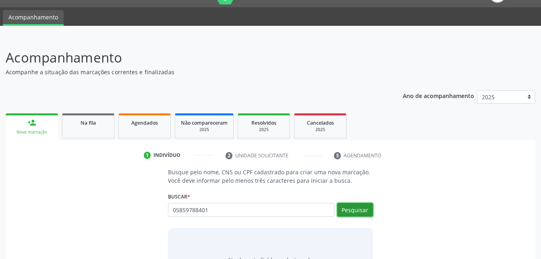
click at [339, 206] on button "Pesquisar" at bounding box center [355, 210] width 36 height 14
type input "05859788401"
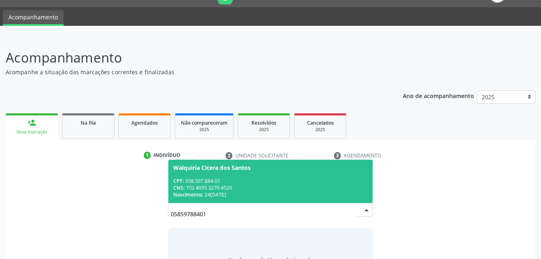
scroll to position [59, 0]
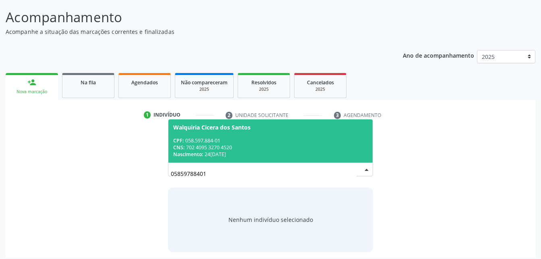
click at [297, 156] on div "Nascimento: 2[DATE]" at bounding box center [270, 154] width 194 height 7
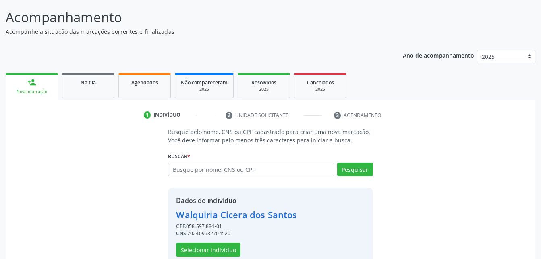
scroll to position [76, 0]
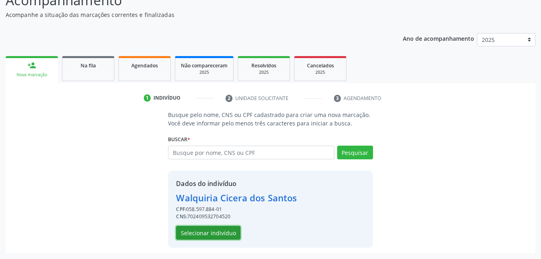
click at [233, 231] on button "Selecionar indivíduo" at bounding box center [208, 233] width 64 height 14
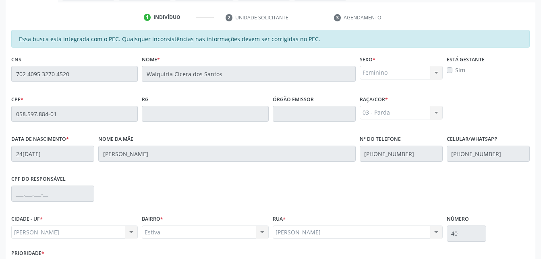
scroll to position [213, 0]
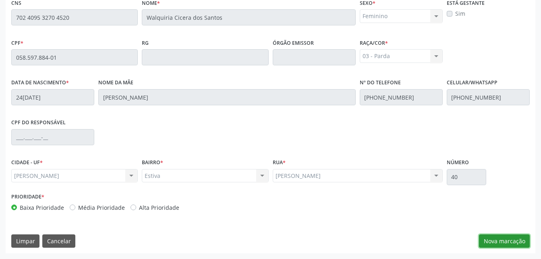
click at [522, 241] on button "Nova marcação" at bounding box center [504, 241] width 51 height 14
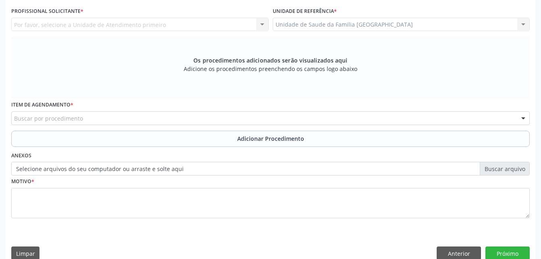
scroll to position [92, 0]
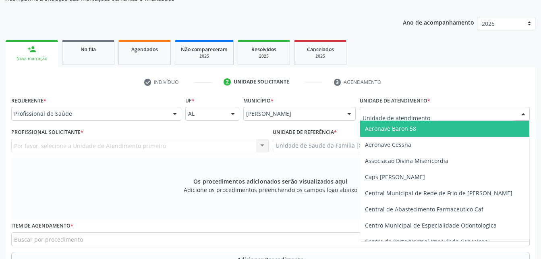
click at [426, 118] on div at bounding box center [445, 114] width 170 height 14
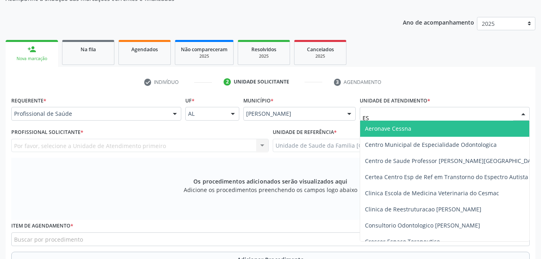
type input "EST"
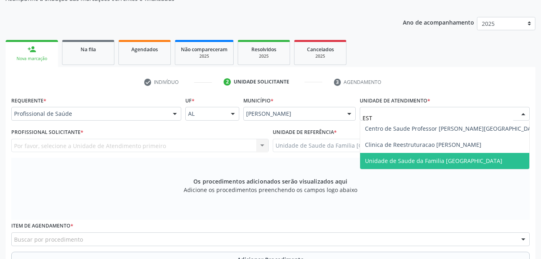
click at [435, 166] on span "Unidade de Saude da Familia [GEOGRAPHIC_DATA]" at bounding box center [452, 161] width 185 height 16
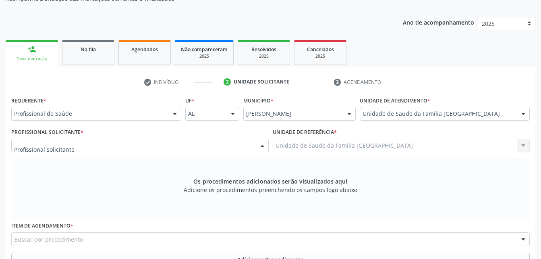
click at [123, 140] on div at bounding box center [140, 146] width 258 height 14
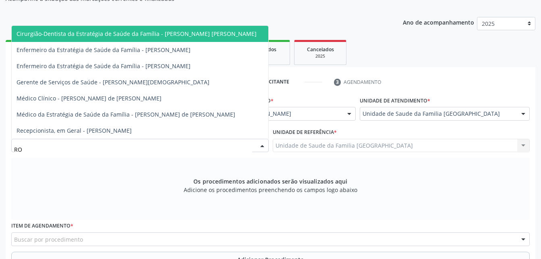
type input "ROD"
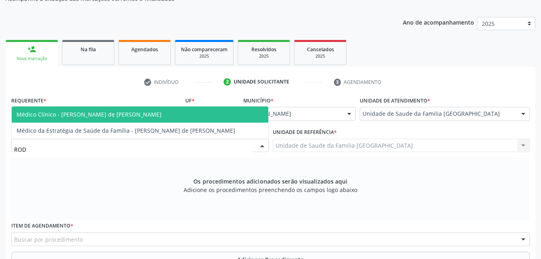
click at [143, 120] on span "Médico Clínico - [PERSON_NAME] de [PERSON_NAME]" at bounding box center [140, 114] width 257 height 16
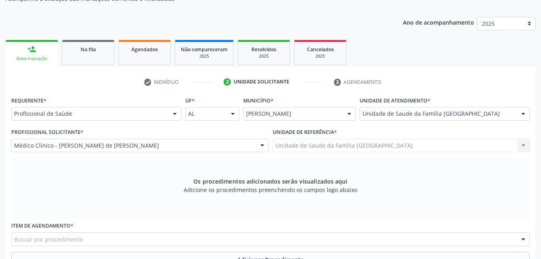
scroll to position [132, 0]
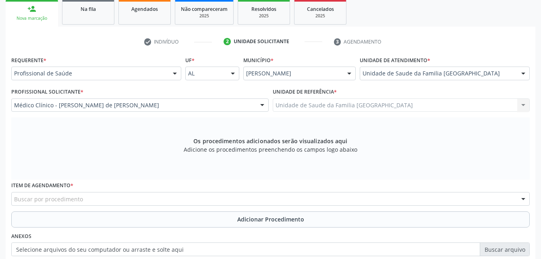
click at [85, 199] on div "Buscar por procedimento" at bounding box center [270, 199] width 519 height 14
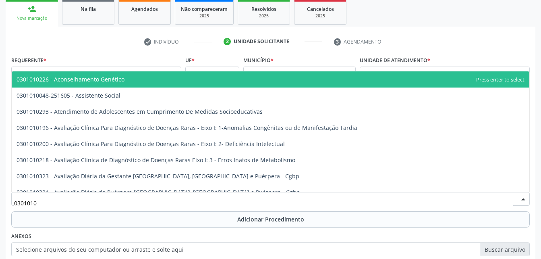
type input "03010100"
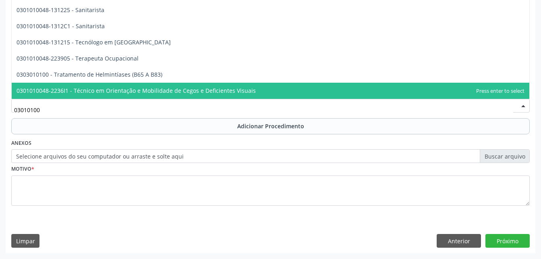
scroll to position [2491, 0]
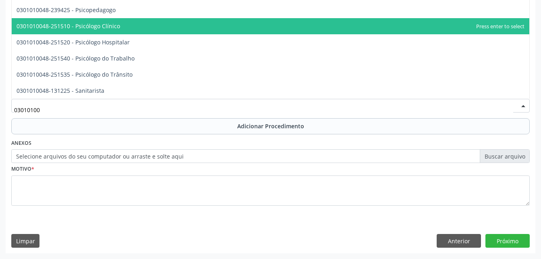
click at [180, 28] on span "0301010048-251510 - Psicólogo Clínico" at bounding box center [271, 26] width 518 height 16
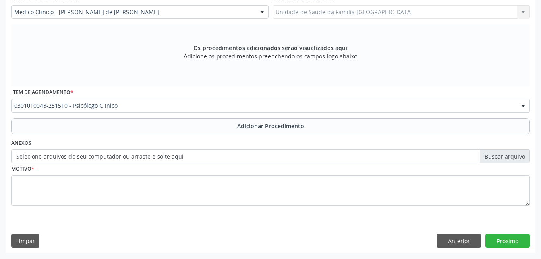
click at [160, 154] on label "Selecione arquivos do seu computador ou arraste e solte aqui" at bounding box center [270, 156] width 519 height 14
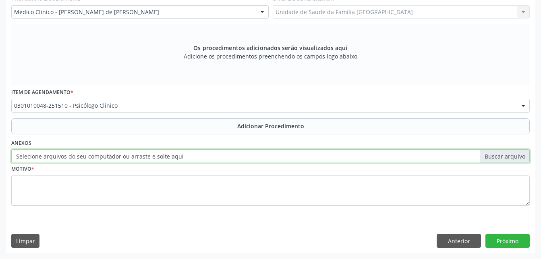
click at [160, 154] on input "Selecione arquivos do seu computador ou arraste e solte aqui" at bounding box center [270, 156] width 519 height 14
type input "C:\fakepath\WhatsApp Image [DATE] 09.40.34.jpeg"
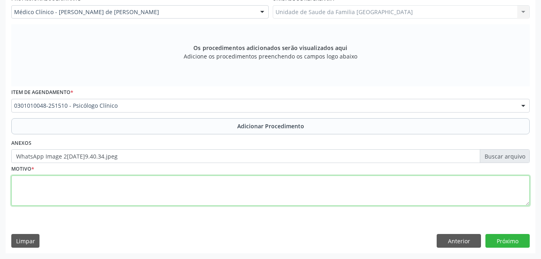
click at [134, 183] on textarea at bounding box center [270, 190] width 519 height 31
type textarea "DEPRESSIVO LEVE"
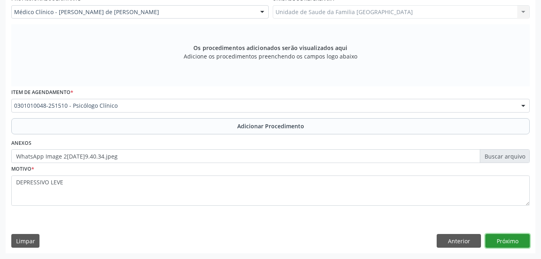
click at [501, 236] on button "Próximo" at bounding box center [508, 241] width 44 height 14
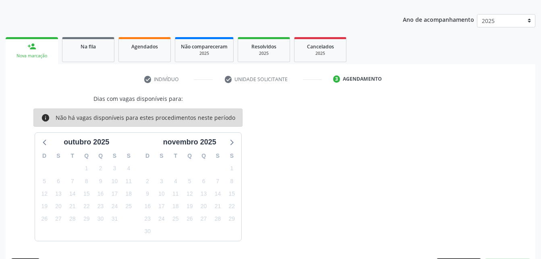
scroll to position [118, 0]
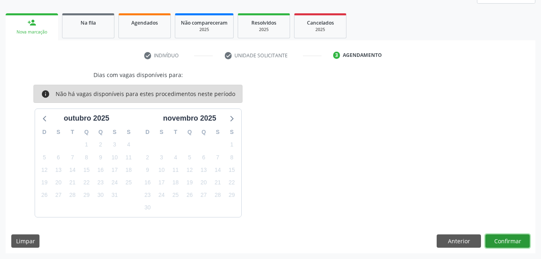
click at [499, 239] on button "Confirmar" at bounding box center [508, 241] width 44 height 14
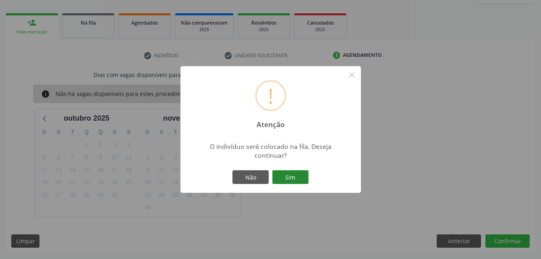
click at [278, 179] on button "Sim" at bounding box center [290, 177] width 36 height 14
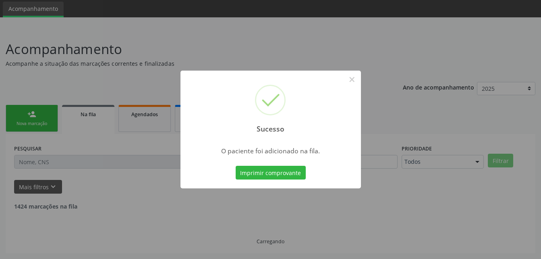
scroll to position [19, 0]
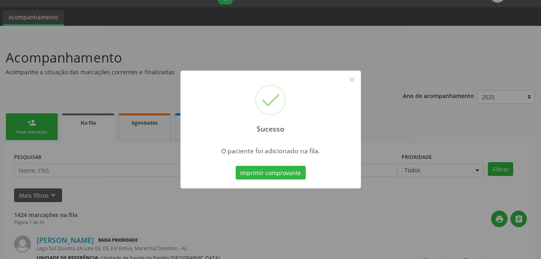
click at [23, 114] on div "Sucesso × O paciente foi adicionado na fila. Imprimir comprovante Cancel" at bounding box center [270, 129] width 541 height 259
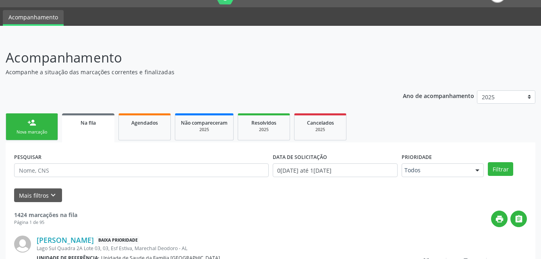
click at [33, 125] on div "person_add" at bounding box center [31, 122] width 9 height 9
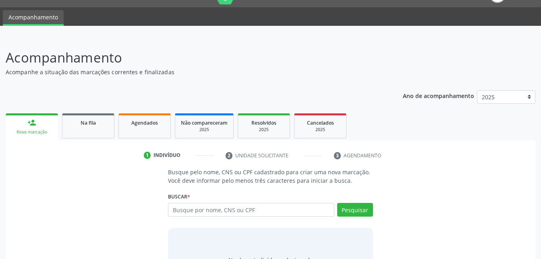
click at [183, 202] on label "Buscar *" at bounding box center [179, 196] width 22 height 12
click at [186, 207] on input "text" at bounding box center [251, 210] width 166 height 14
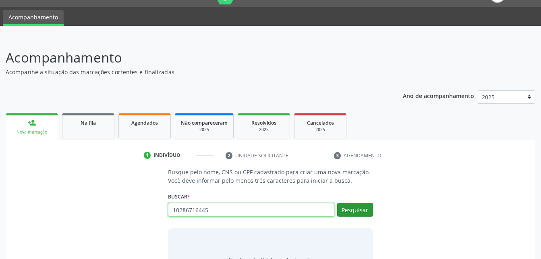
type input "10286716445"
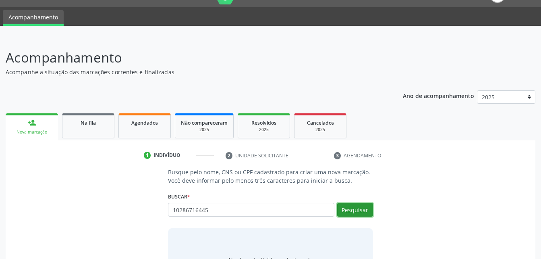
click at [366, 208] on button "Pesquisar" at bounding box center [355, 210] width 36 height 14
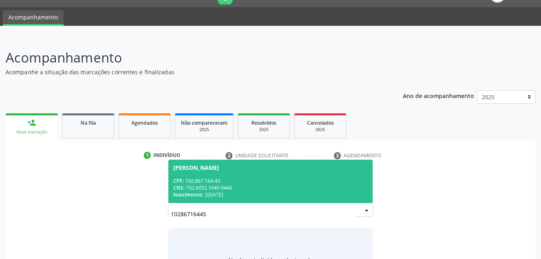
click at [291, 184] on div "CNS: 702 6052 1049 0446" at bounding box center [270, 187] width 194 height 7
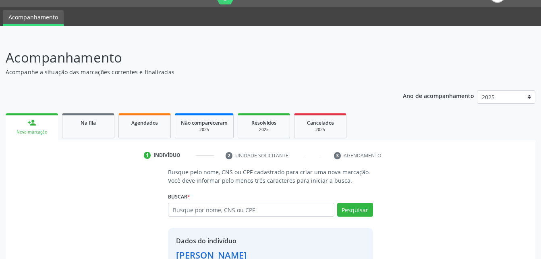
scroll to position [76, 0]
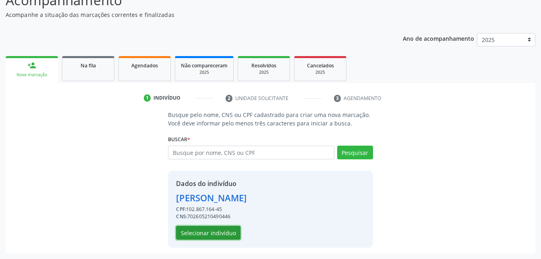
click at [215, 233] on button "Selecionar indivíduo" at bounding box center [208, 233] width 64 height 14
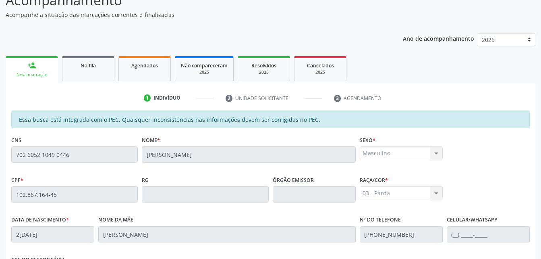
scroll to position [213, 0]
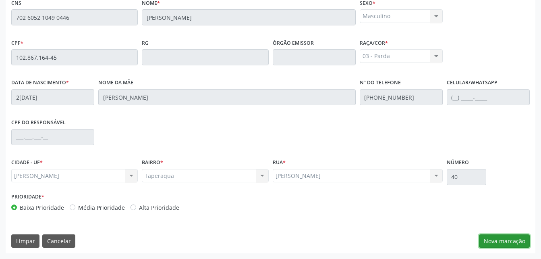
click at [497, 235] on button "Nova marcação" at bounding box center [504, 241] width 51 height 14
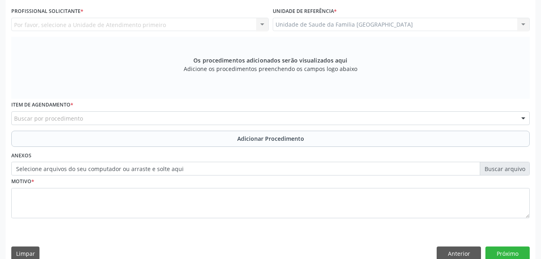
scroll to position [132, 0]
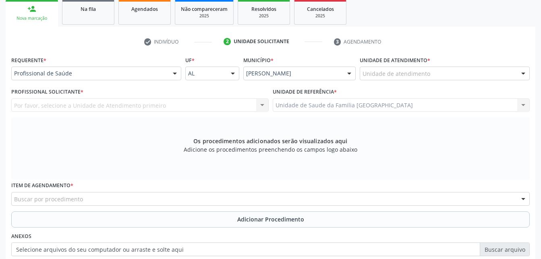
click at [417, 62] on label "Unidade de atendimento *" at bounding box center [395, 60] width 71 height 12
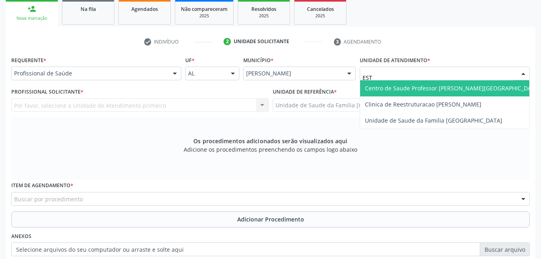
type input "ESTI"
click at [426, 89] on span "Unidade de Saude da Familia [GEOGRAPHIC_DATA]" at bounding box center [433, 88] width 137 height 8
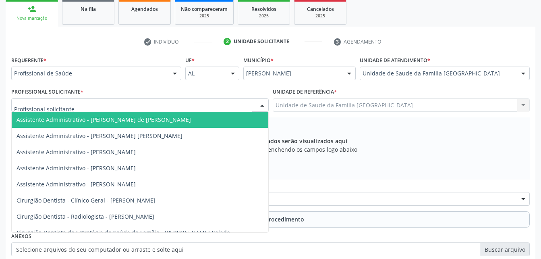
click at [83, 105] on div at bounding box center [140, 105] width 258 height 14
type input "ROD"
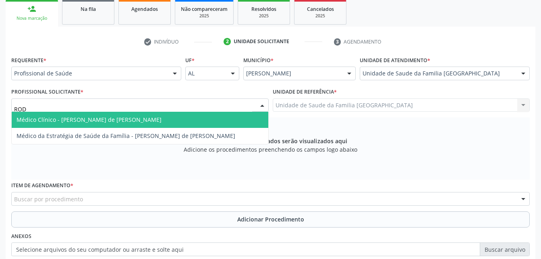
drag, startPoint x: 84, startPoint y: 118, endPoint x: 86, endPoint y: 128, distance: 10.7
click at [84, 118] on span "Médico Clínico - [PERSON_NAME] de [PERSON_NAME]" at bounding box center [89, 120] width 145 height 8
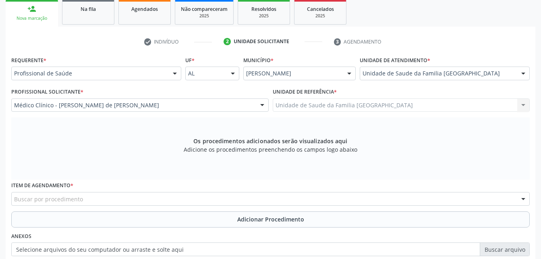
click at [107, 197] on div "Buscar por procedimento" at bounding box center [270, 199] width 519 height 14
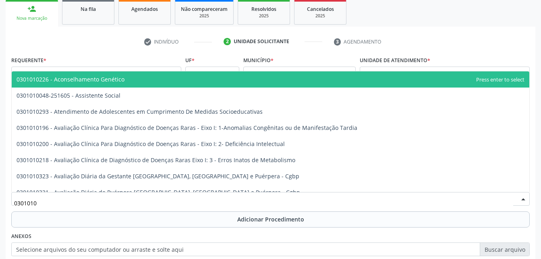
type input "03010100"
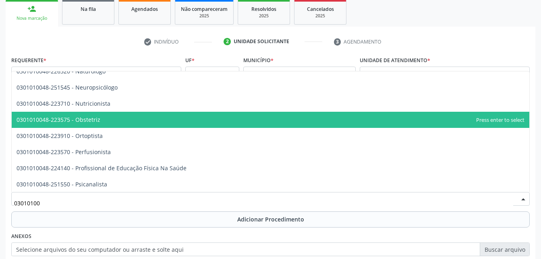
scroll to position [2458, 0]
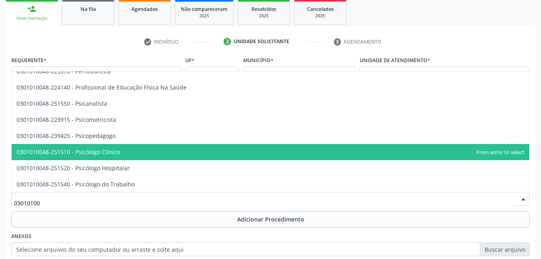
click at [154, 153] on span "0301010048-251510 - Psicólogo Clínico" at bounding box center [271, 152] width 518 height 16
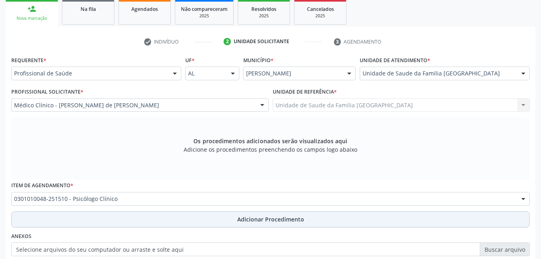
click at [198, 216] on button "Adicionar Procedimento" at bounding box center [270, 219] width 519 height 16
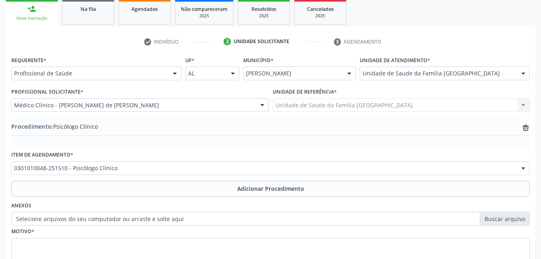
scroll to position [172, 0]
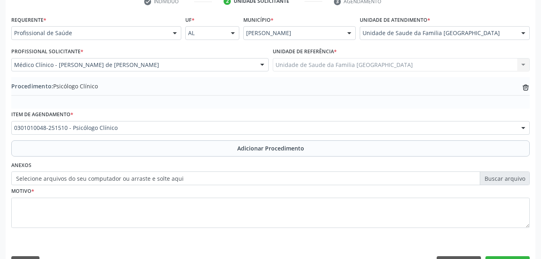
click at [163, 181] on label "Selecione arquivos do seu computador ou arraste e solte aqui" at bounding box center [270, 178] width 519 height 14
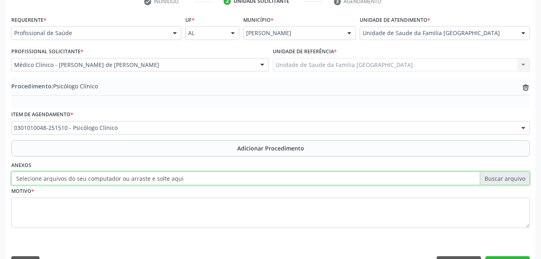
click at [163, 181] on input "Selecione arquivos do seu computador ou arraste e solte aqui" at bounding box center [270, 178] width 519 height 14
type input "C:\fakepath\WhatsApp Image 2[DATE]9.40.49.jpeg"
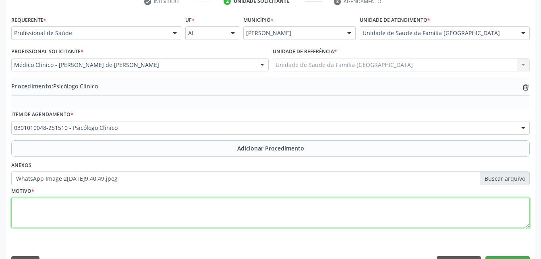
click at [174, 218] on textarea at bounding box center [270, 212] width 519 height 31
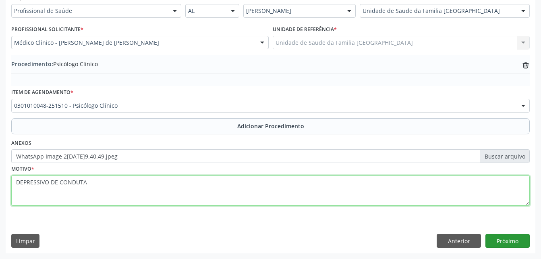
type textarea "DEPRESSIVO DE CONDUTA"
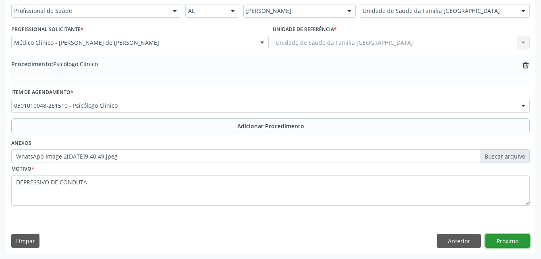
click at [512, 239] on button "Próximo" at bounding box center [508, 241] width 44 height 14
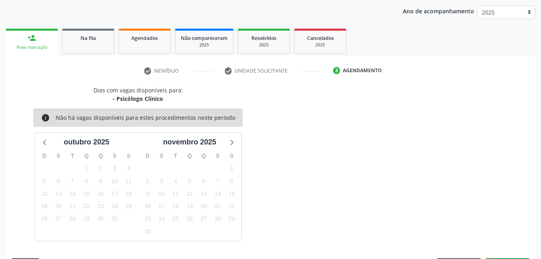
scroll to position [127, 0]
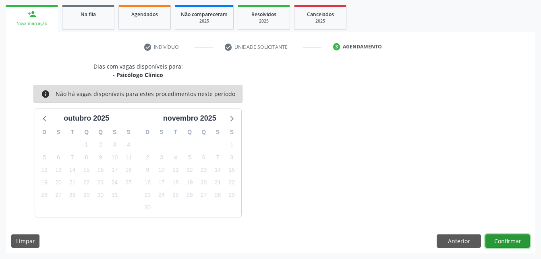
click at [509, 235] on button "Confirmar" at bounding box center [508, 241] width 44 height 14
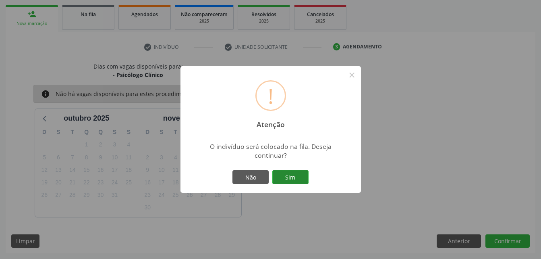
click at [292, 170] on button "Sim" at bounding box center [290, 177] width 36 height 14
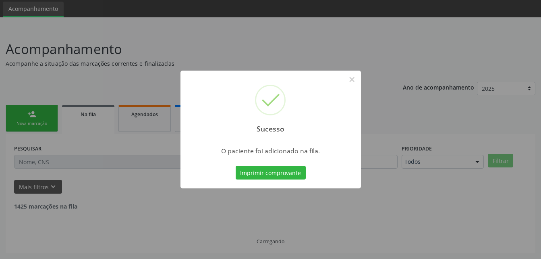
scroll to position [19, 0]
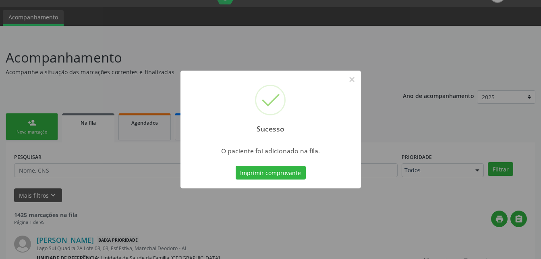
click at [40, 119] on div "Sucesso × O paciente foi adicionado na fila. Imprimir comprovante Cancel" at bounding box center [270, 129] width 541 height 259
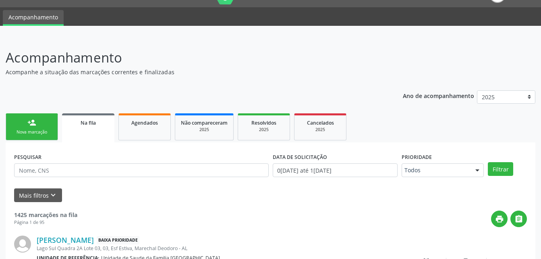
click at [40, 119] on link "person_add Nova marcação" at bounding box center [32, 126] width 52 height 27
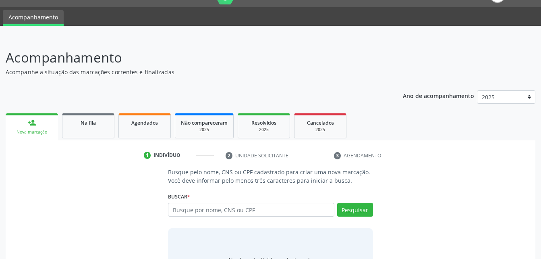
scroll to position [63, 0]
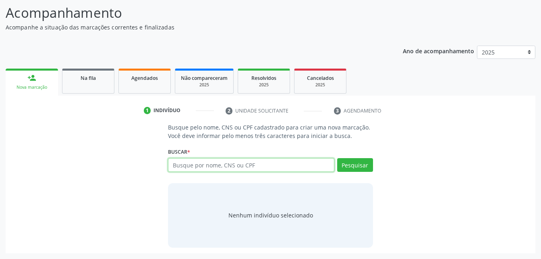
click at [195, 164] on input "text" at bounding box center [251, 165] width 166 height 14
type input "06691294459"
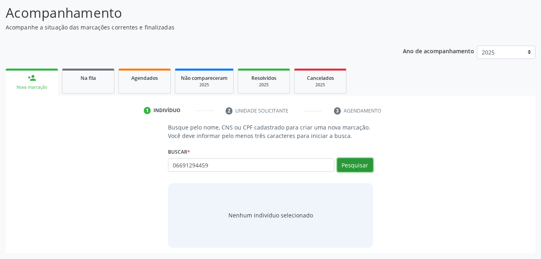
click at [348, 164] on button "Pesquisar" at bounding box center [355, 165] width 36 height 14
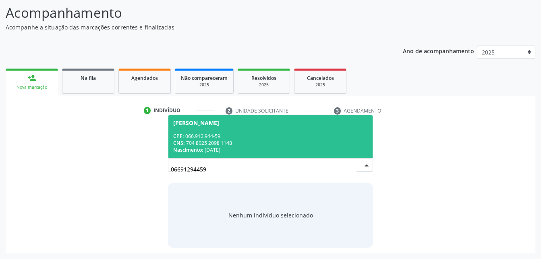
click at [240, 128] on span "[PERSON_NAME] CPF: 066.912.944-59 CNS: 704 8025 2098 1148 Nascimento: [DATE]" at bounding box center [270, 136] width 204 height 43
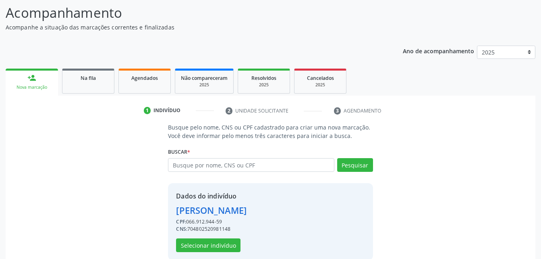
scroll to position [76, 0]
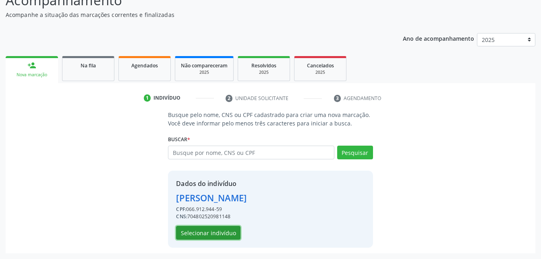
click at [213, 230] on button "Selecionar indivíduo" at bounding box center [208, 233] width 64 height 14
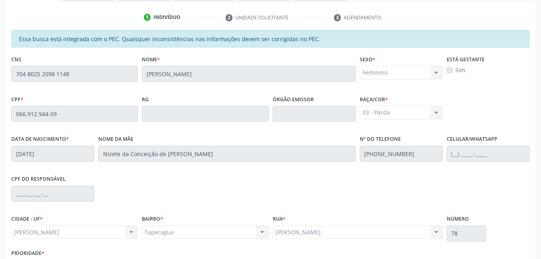
scroll to position [213, 0]
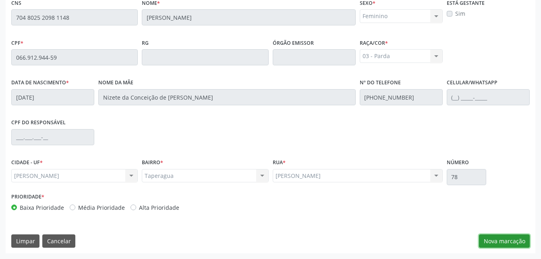
click at [487, 239] on button "Nova marcação" at bounding box center [504, 241] width 51 height 14
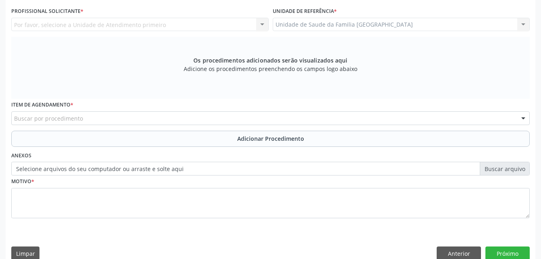
scroll to position [172, 0]
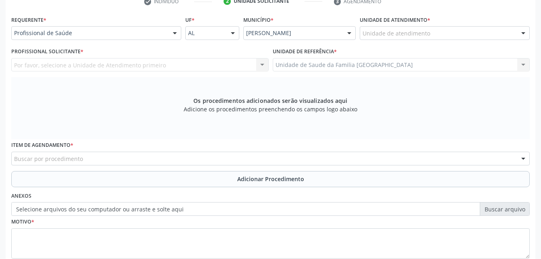
click at [456, 37] on div "Unidade de atendimento" at bounding box center [445, 33] width 170 height 14
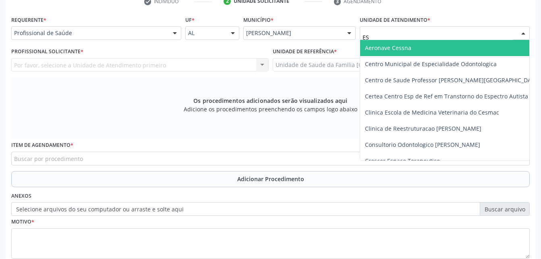
type input "EST"
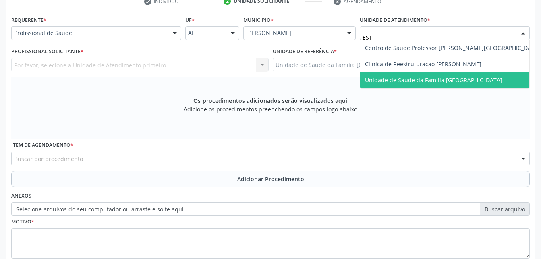
click at [468, 75] on span "Unidade de Saude da Familia [GEOGRAPHIC_DATA]" at bounding box center [452, 80] width 185 height 16
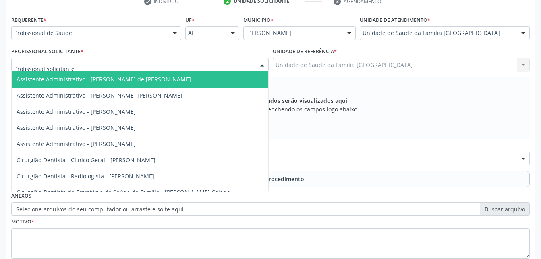
click at [205, 70] on div at bounding box center [140, 65] width 258 height 14
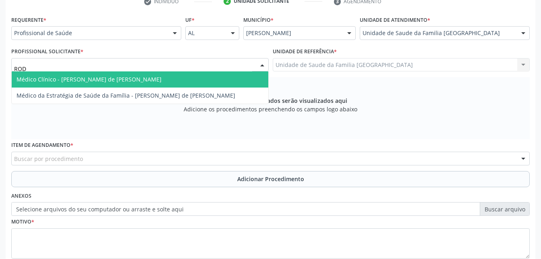
type input "RODR"
click at [210, 78] on span "Médico Clínico - [PERSON_NAME] de [PERSON_NAME]" at bounding box center [140, 79] width 257 height 16
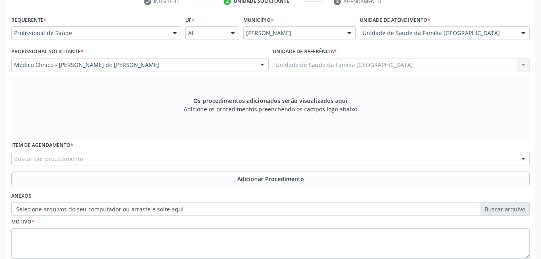
scroll to position [225, 0]
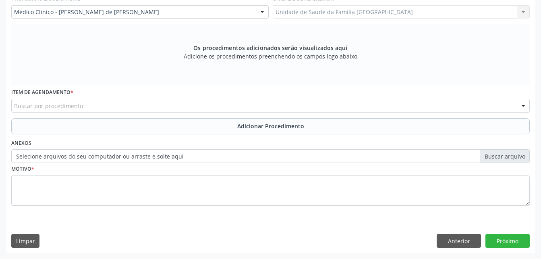
click at [192, 108] on div "Buscar por procedimento" at bounding box center [270, 106] width 519 height 14
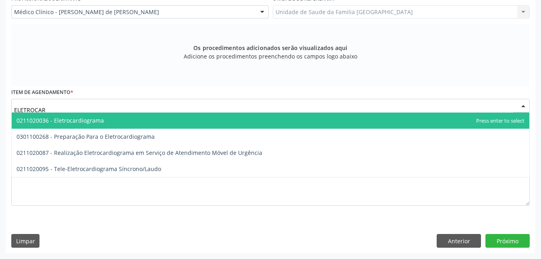
type input "ELETROCARD"
click at [195, 116] on span "0211020036 - Eletrocardiograma" at bounding box center [271, 120] width 518 height 16
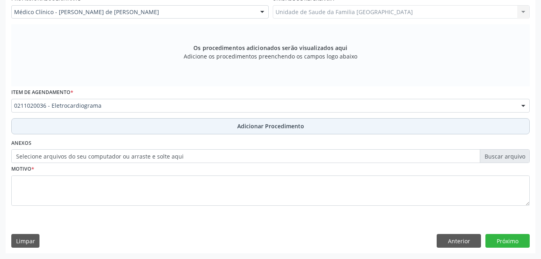
click at [201, 131] on button "Adicionar Procedimento" at bounding box center [270, 126] width 519 height 16
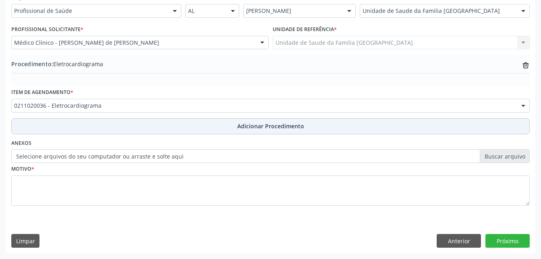
scroll to position [195, 0]
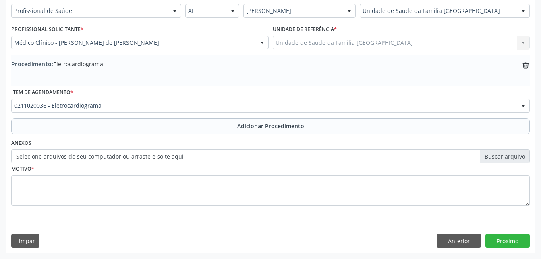
click at [60, 158] on label "Selecione arquivos do seu computador ou arraste e solte aqui" at bounding box center [270, 156] width 519 height 14
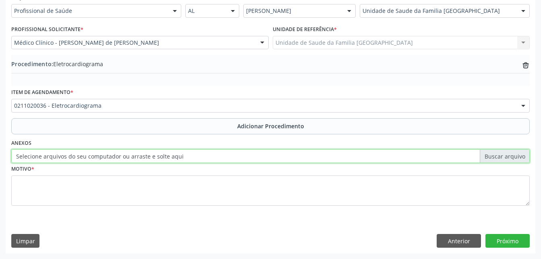
click at [60, 158] on input "Selecione arquivos do seu computador ou arraste e solte aqui" at bounding box center [270, 156] width 519 height 14
type input "C:\fakepath\WhatsApp Image [DATE] 09.40.57.jpeg"
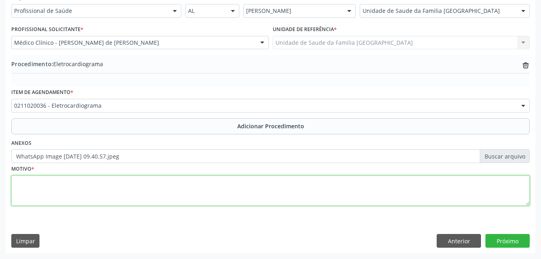
click at [220, 178] on textarea at bounding box center [270, 190] width 519 height 31
type textarea "PALPITAÇÕES"
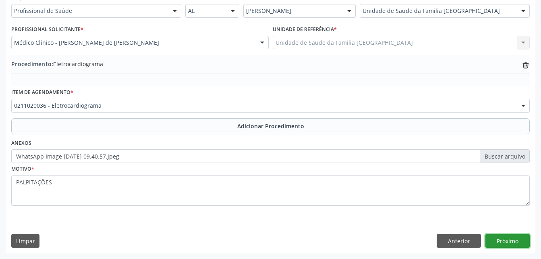
click at [510, 237] on button "Próximo" at bounding box center [508, 241] width 44 height 14
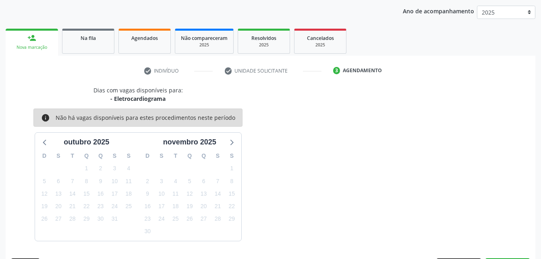
scroll to position [127, 0]
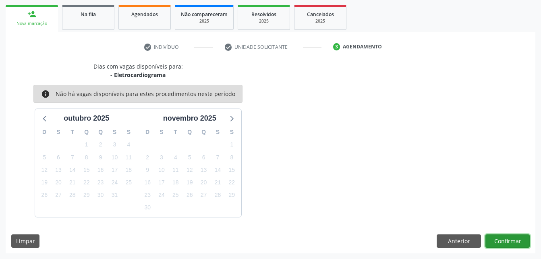
click at [510, 237] on button "Confirmar" at bounding box center [508, 241] width 44 height 14
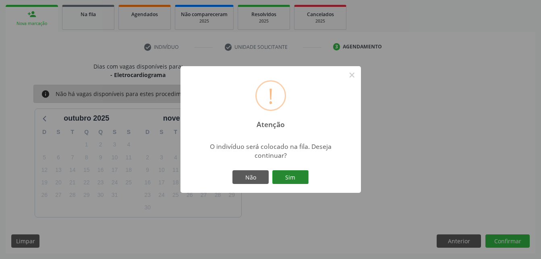
click at [287, 170] on button "Sim" at bounding box center [290, 177] width 36 height 14
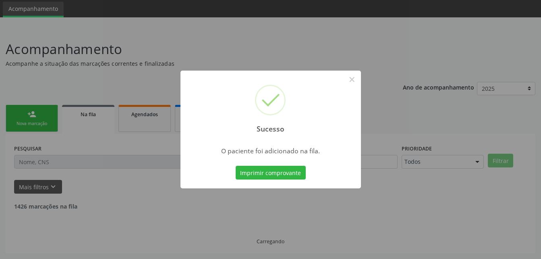
scroll to position [19, 0]
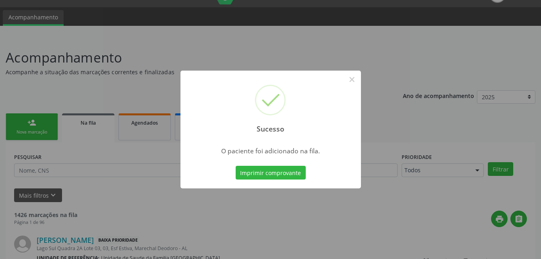
click at [27, 133] on div "Sucesso × O paciente foi adicionado na fila. Imprimir comprovante Cancel" at bounding box center [270, 129] width 541 height 259
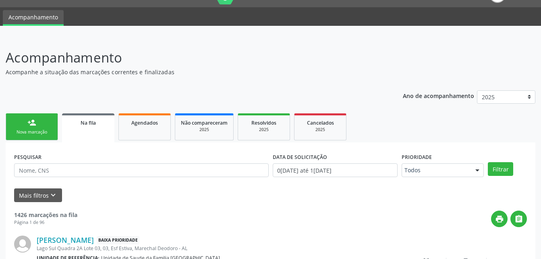
click at [27, 133] on div "Nova marcação" at bounding box center [32, 132] width 40 height 6
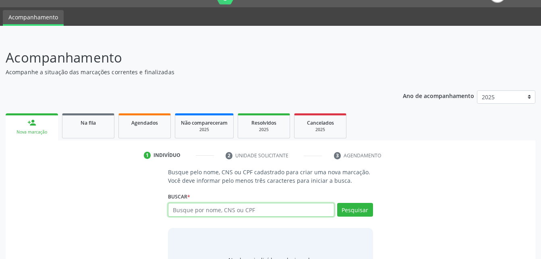
click at [233, 209] on input "text" at bounding box center [251, 210] width 166 height 14
type input "06691294459"
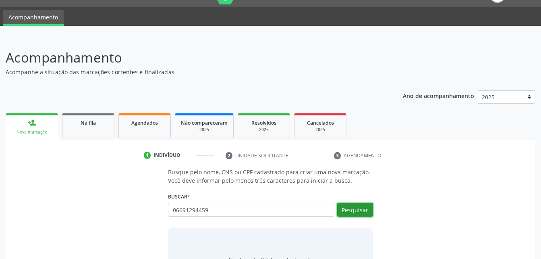
click at [366, 210] on button "Pesquisar" at bounding box center [355, 210] width 36 height 14
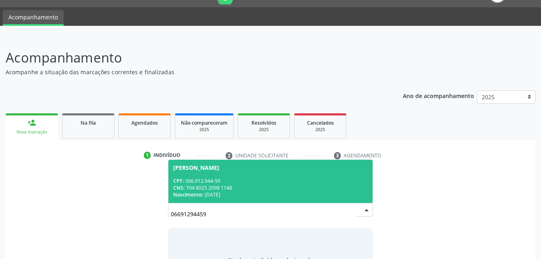
click at [267, 174] on span "[PERSON_NAME] CPF: 066.912.944-59 CNS: 704 8025 2098 1148 Nascimento: [DATE]" at bounding box center [270, 181] width 204 height 43
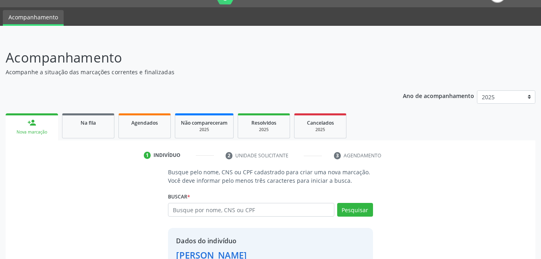
scroll to position [76, 0]
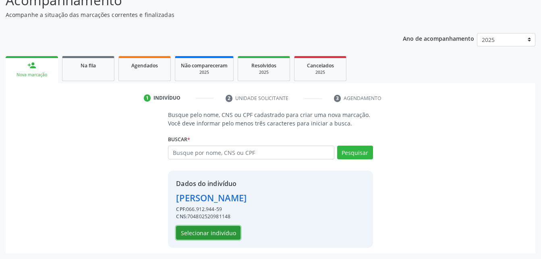
click at [225, 231] on button "Selecionar indivíduo" at bounding box center [208, 233] width 64 height 14
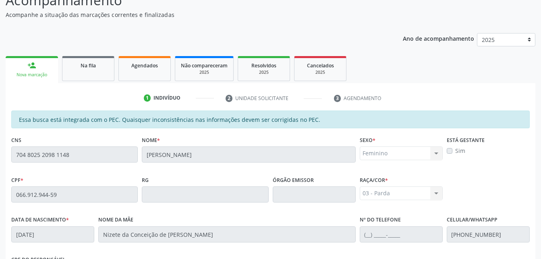
scroll to position [197, 0]
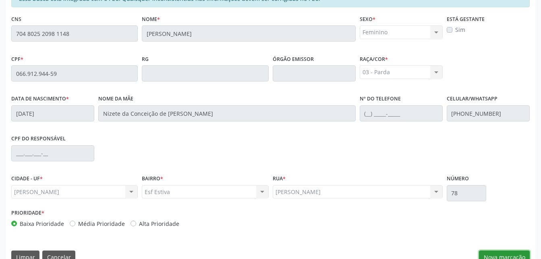
click at [506, 254] on button "Nova marcação" at bounding box center [504, 257] width 51 height 14
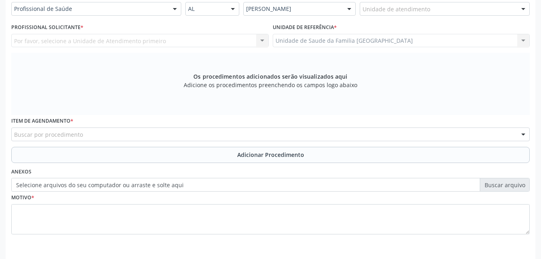
scroll to position [156, 0]
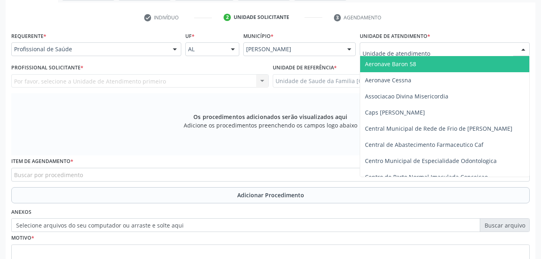
click at [474, 48] on div at bounding box center [445, 49] width 170 height 14
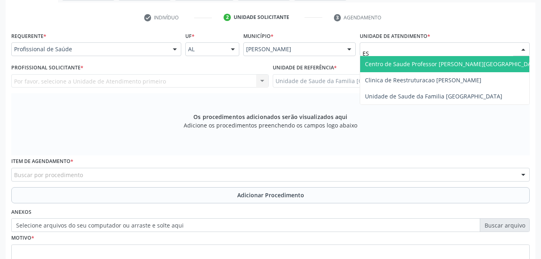
type input "EST"
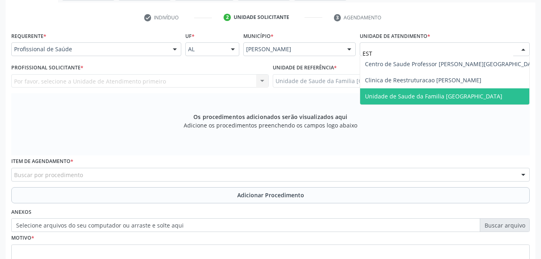
click at [481, 90] on span "Unidade de Saude da Familia [GEOGRAPHIC_DATA]" at bounding box center [452, 96] width 185 height 16
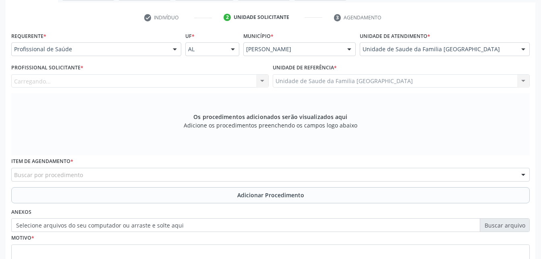
click at [108, 83] on div "Carregando... Nenhum resultado encontrado para: " " Não há nenhuma opção para s…" at bounding box center [140, 81] width 258 height 14
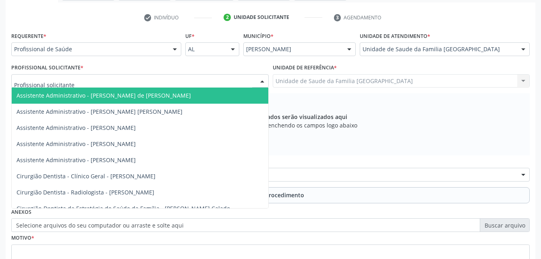
click at [107, 83] on div at bounding box center [140, 81] width 258 height 14
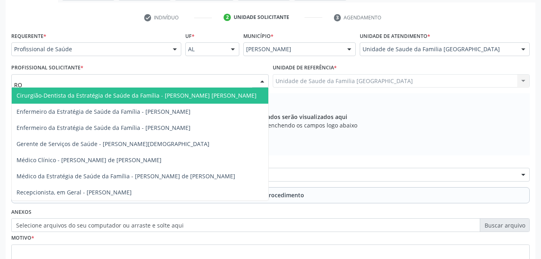
type input "ROD"
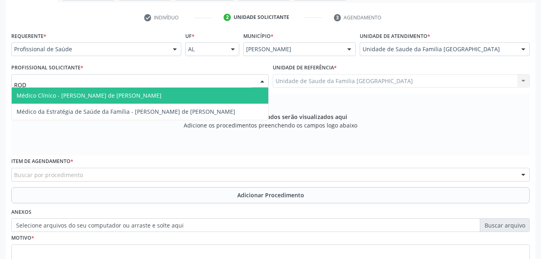
click at [112, 92] on span "Médico Clínico - [PERSON_NAME] de [PERSON_NAME]" at bounding box center [89, 95] width 145 height 8
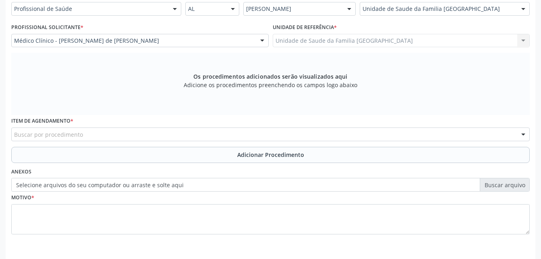
scroll to position [225, 0]
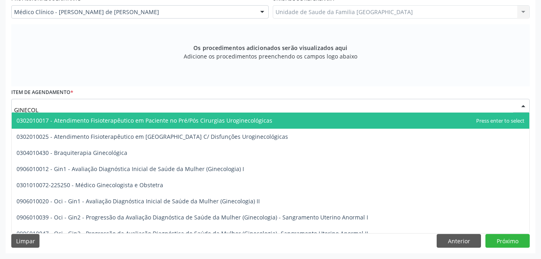
type input "GINECOLO"
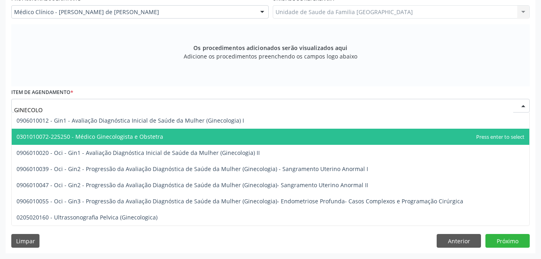
drag, startPoint x: 100, startPoint y: 127, endPoint x: 101, endPoint y: 133, distance: 5.8
click at [101, 133] on ul "0906010012 - Gin1 - Avaliação Diagnóstica Inicial de Saúde da Mulher (Ginecolog…" at bounding box center [271, 168] width 518 height 113
click at [101, 133] on span "0301010072-225250 - Médico Ginecologista e Obstetra" at bounding box center [90, 137] width 147 height 8
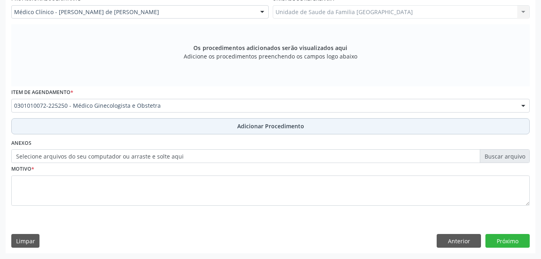
click at [106, 123] on button "Adicionar Procedimento" at bounding box center [270, 126] width 519 height 16
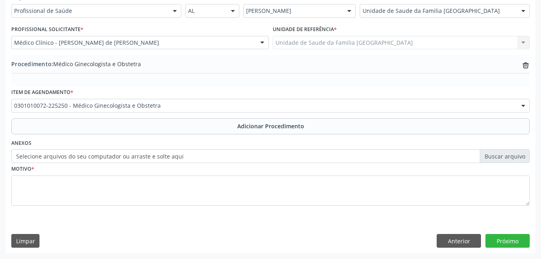
scroll to position [195, 0]
click at [151, 152] on label "Selecione arquivos do seu computador ou arraste e solte aqui" at bounding box center [270, 156] width 519 height 14
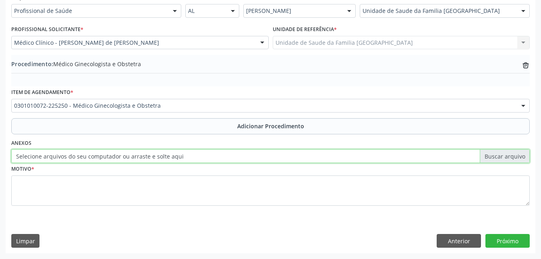
click at [151, 152] on input "Selecione arquivos do seu computador ou arraste e solte aqui" at bounding box center [270, 156] width 519 height 14
type input "C:\fakepath\WhatsApp Image [DATE] 09.41.12.jpeg"
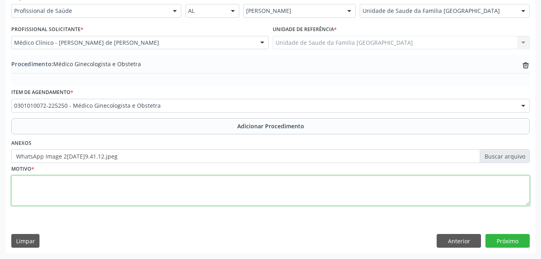
click at [134, 192] on textarea at bounding box center [270, 190] width 519 height 31
click at [33, 185] on textarea "HIPOTIOIDIMO" at bounding box center [270, 190] width 519 height 31
click at [124, 180] on textarea "HIPOTIREOIDIMO" at bounding box center [270, 190] width 519 height 31
click at [53, 181] on textarea "HIPOTIREOIDIMO" at bounding box center [270, 190] width 519 height 31
type textarea "HIPOTIREOIDISMO"
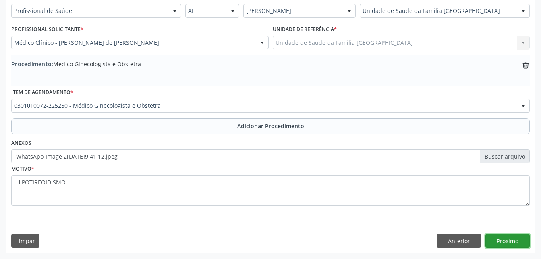
click at [502, 244] on button "Próximo" at bounding box center [508, 241] width 44 height 14
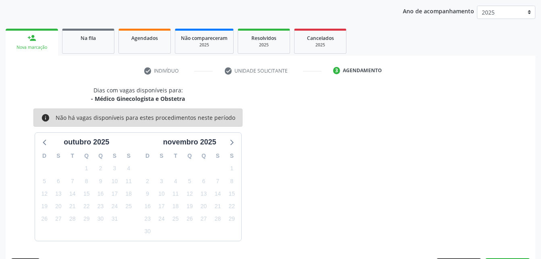
scroll to position [127, 0]
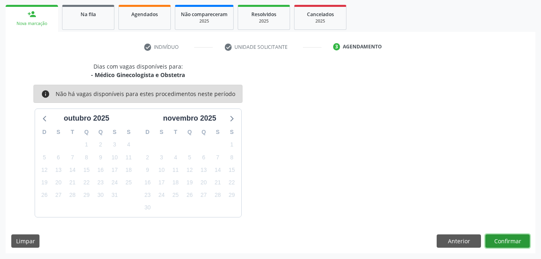
click at [502, 244] on button "Confirmar" at bounding box center [508, 241] width 44 height 14
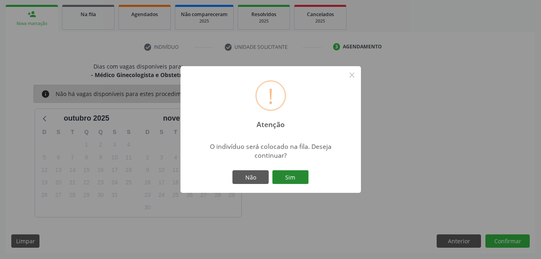
click at [301, 177] on button "Sim" at bounding box center [290, 177] width 36 height 14
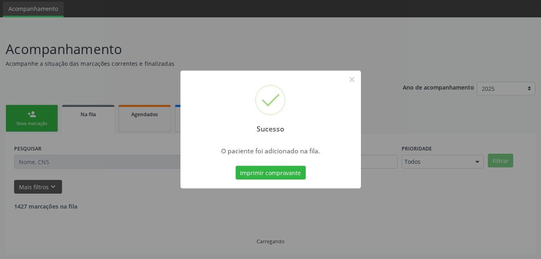
scroll to position [19, 0]
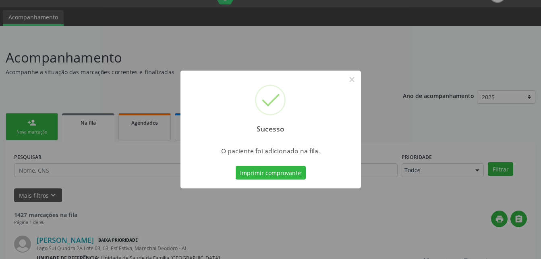
click at [27, 125] on div "Sucesso × O paciente foi adicionado na fila. Imprimir comprovante Cancel" at bounding box center [270, 129] width 541 height 259
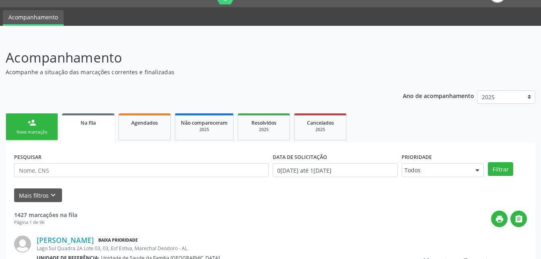
click at [50, 123] on link "person_add Nova marcação" at bounding box center [32, 126] width 52 height 27
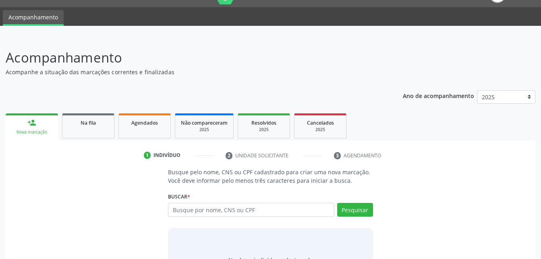
scroll to position [63, 0]
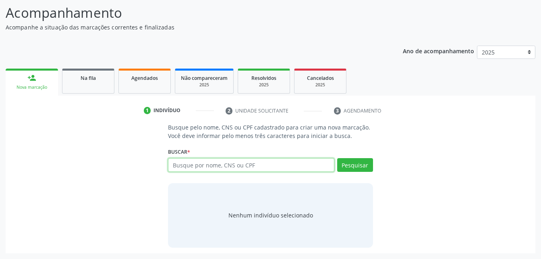
click at [284, 163] on input "text" at bounding box center [251, 165] width 166 height 14
type input "30179882440"
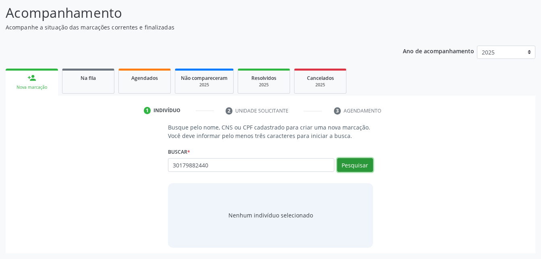
drag, startPoint x: 344, startPoint y: 171, endPoint x: 359, endPoint y: 164, distance: 16.0
click at [344, 171] on button "Pesquisar" at bounding box center [355, 165] width 36 height 14
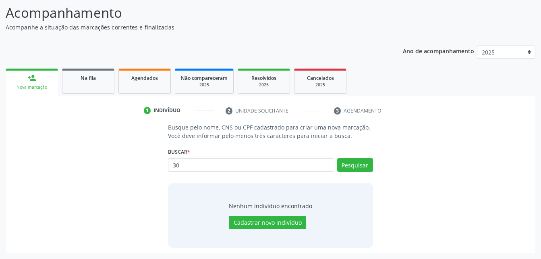
type input "3"
type input "30179882449"
click at [356, 170] on button "Pesquisar" at bounding box center [355, 165] width 36 height 14
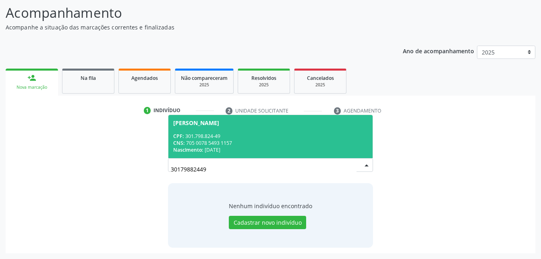
click at [240, 137] on div "CPF: 301.798.824-49" at bounding box center [270, 136] width 194 height 7
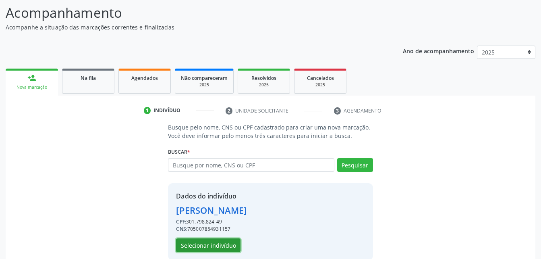
click at [219, 244] on button "Selecionar indivíduo" at bounding box center [208, 245] width 64 height 14
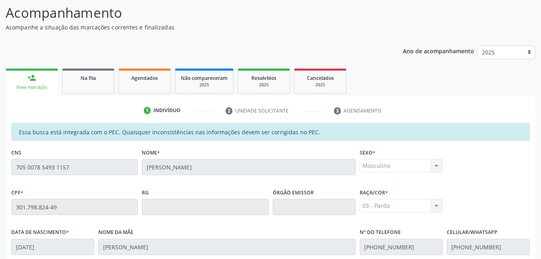
scroll to position [213, 0]
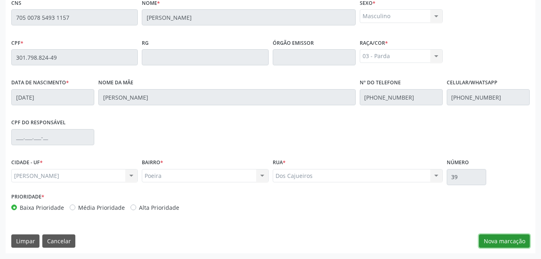
click at [508, 239] on button "Nova marcação" at bounding box center [504, 241] width 51 height 14
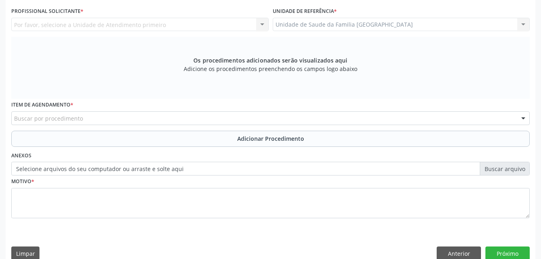
scroll to position [132, 0]
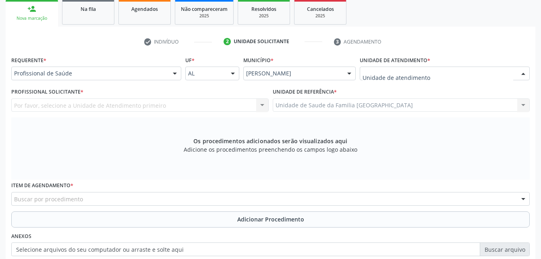
drag, startPoint x: 437, startPoint y: 68, endPoint x: 443, endPoint y: 81, distance: 14.6
click at [438, 72] on div at bounding box center [445, 73] width 170 height 14
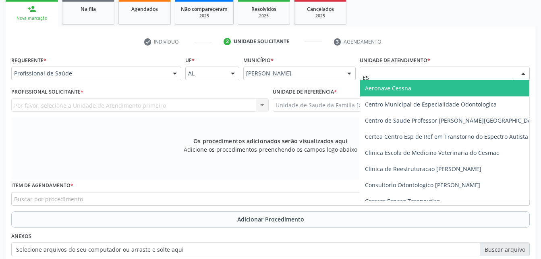
type input "EST"
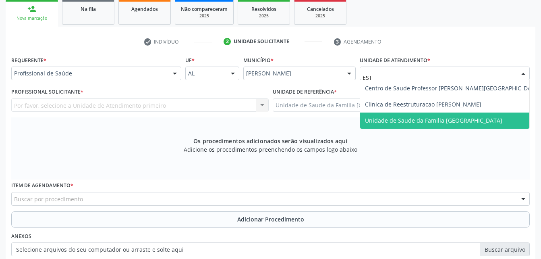
drag, startPoint x: 449, startPoint y: 123, endPoint x: 302, endPoint y: 145, distance: 148.8
click at [449, 123] on span "Unidade de Saude da Familia [GEOGRAPHIC_DATA]" at bounding box center [433, 120] width 137 height 8
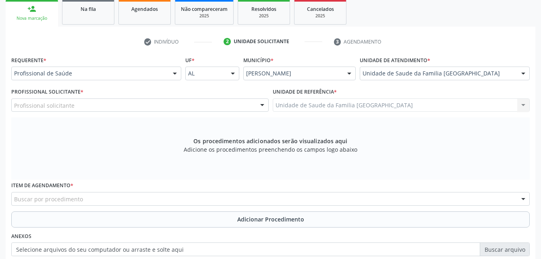
click at [164, 106] on div "Profissional solicitante" at bounding box center [140, 105] width 258 height 14
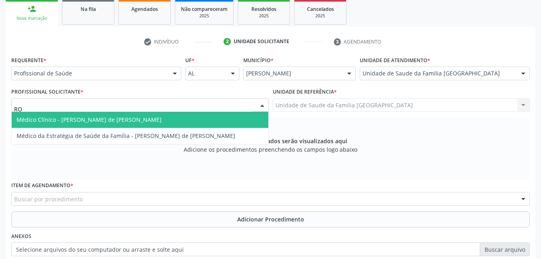
type input "ROD"
click at [192, 120] on span "Médico Clínico - [PERSON_NAME] de [PERSON_NAME]" at bounding box center [140, 120] width 257 height 16
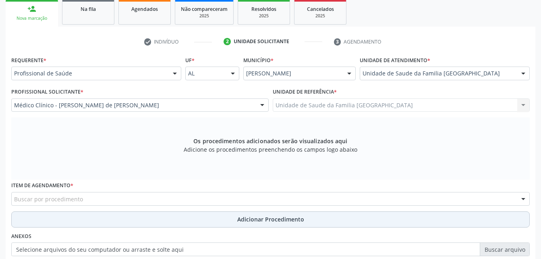
scroll to position [172, 0]
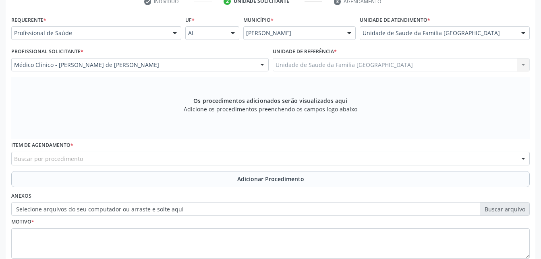
click at [176, 162] on div "Buscar por procedimento" at bounding box center [270, 159] width 519 height 14
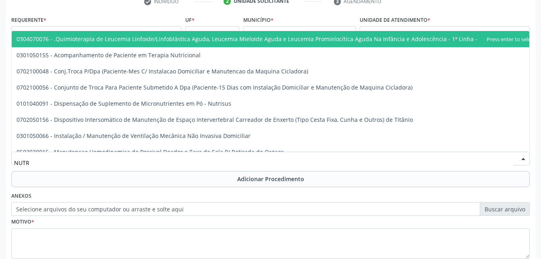
type input "NUTRI"
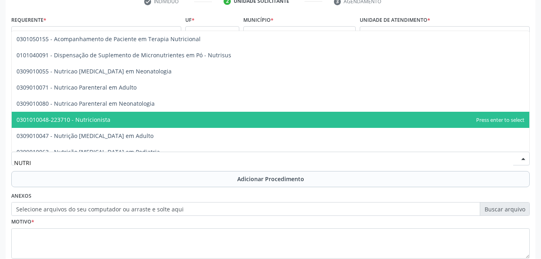
click at [156, 116] on span "0301010048-223710 - Nutricionista" at bounding box center [271, 120] width 518 height 16
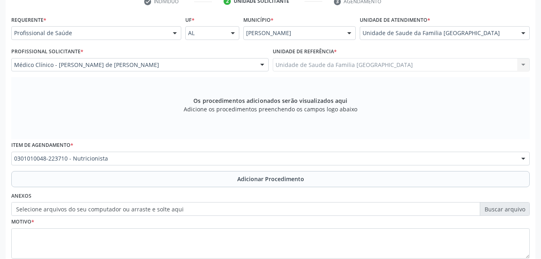
drag, startPoint x: 228, startPoint y: 183, endPoint x: 214, endPoint y: 189, distance: 15.3
click at [228, 183] on button "Adicionar Procedimento" at bounding box center [270, 179] width 519 height 16
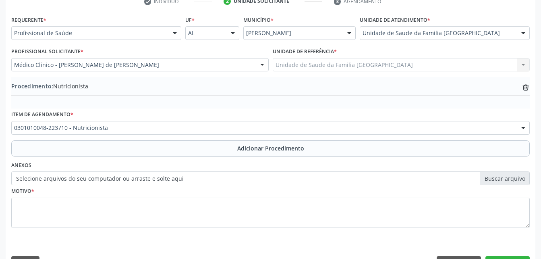
click at [101, 179] on label "Selecione arquivos do seu computador ou arraste e solte aqui" at bounding box center [270, 178] width 519 height 14
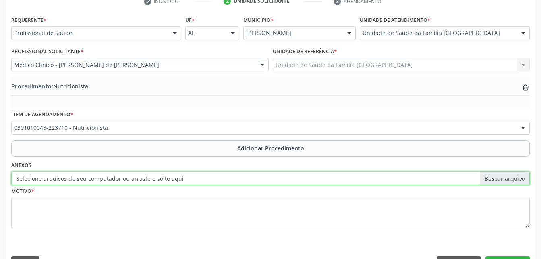
click at [101, 179] on input "Selecione arquivos do seu computador ou arraste e solte aqui" at bounding box center [270, 178] width 519 height 14
type input "C:\fakepath\WhatsApp Image 2[DATE]9.41.30.jpeg"
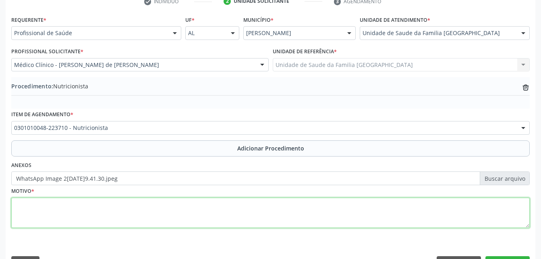
click at [137, 214] on textarea at bounding box center [270, 212] width 519 height 31
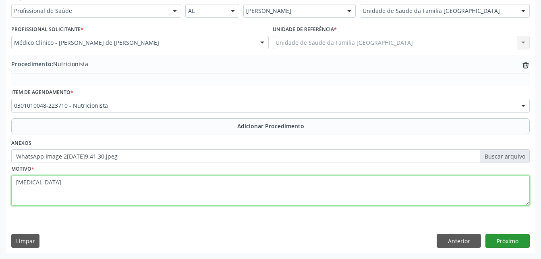
type textarea "[MEDICAL_DATA]"
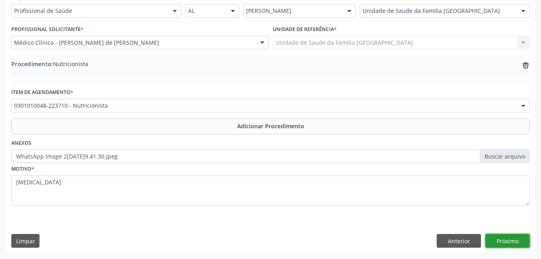
click at [512, 243] on button "Próximo" at bounding box center [508, 241] width 44 height 14
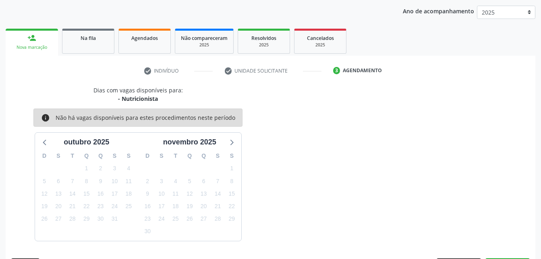
scroll to position [127, 0]
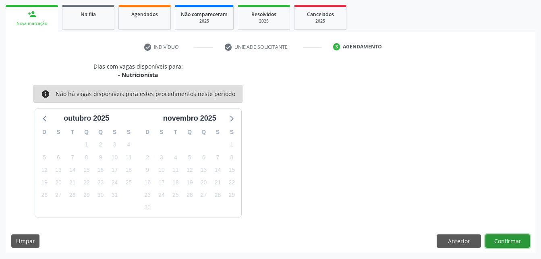
click at [509, 243] on button "Confirmar" at bounding box center [508, 241] width 44 height 14
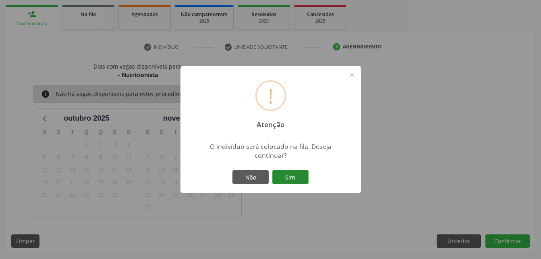
click at [288, 174] on button "Sim" at bounding box center [290, 177] width 36 height 14
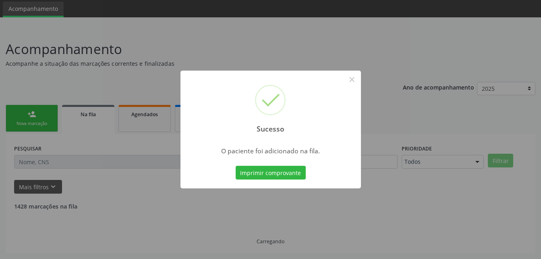
scroll to position [19, 0]
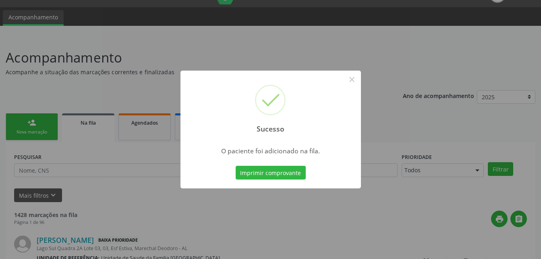
click at [23, 127] on div "Sucesso × O paciente foi adicionado na fila. Imprimir comprovante Cancel" at bounding box center [270, 129] width 541 height 259
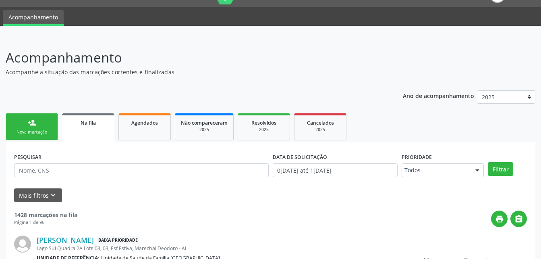
click at [44, 130] on div "Nova marcação" at bounding box center [32, 132] width 40 height 6
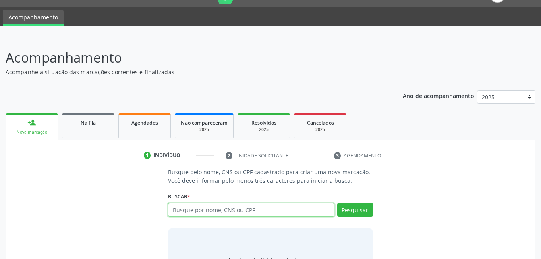
click at [187, 208] on input "text" at bounding box center [251, 210] width 166 height 14
type input "30179882449"
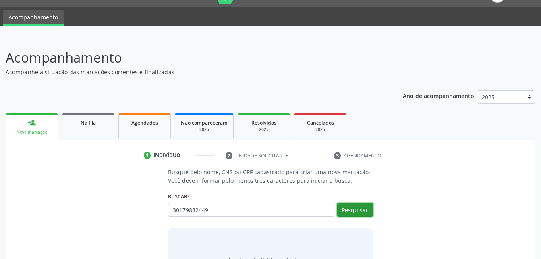
click at [351, 208] on button "Pesquisar" at bounding box center [355, 210] width 36 height 14
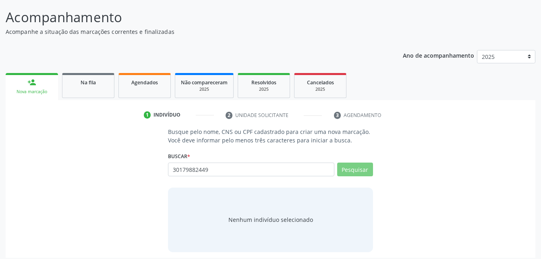
scroll to position [63, 0]
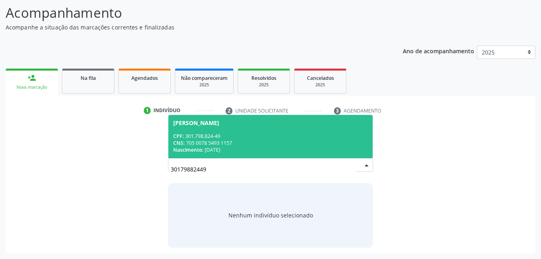
click at [224, 131] on span "[PERSON_NAME] CPF: 301.798.824-49 CNS: 705 0078 5493 1157 Nascimento: 17[DATE]" at bounding box center [270, 136] width 204 height 43
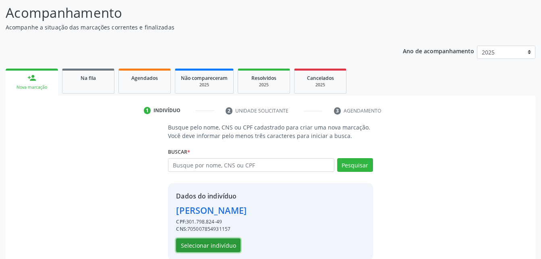
click at [195, 241] on button "Selecionar indivíduo" at bounding box center [208, 245] width 64 height 14
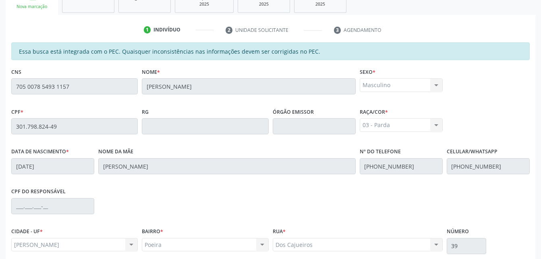
scroll to position [213, 0]
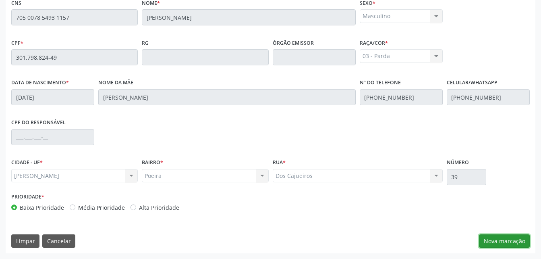
drag, startPoint x: 511, startPoint y: 246, endPoint x: 473, endPoint y: 214, distance: 49.4
click at [510, 247] on button "Nova marcação" at bounding box center [504, 241] width 51 height 14
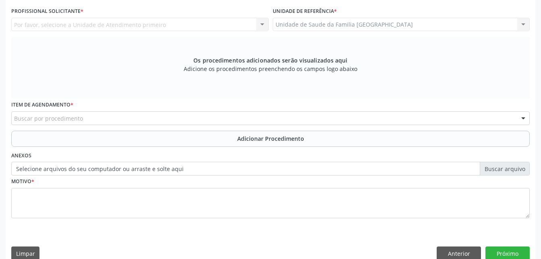
scroll to position [92, 0]
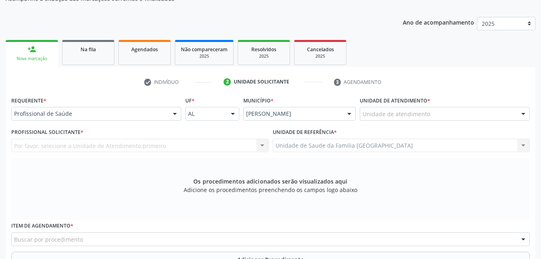
drag, startPoint x: 426, startPoint y: 103, endPoint x: 415, endPoint y: 129, distance: 28.5
click at [423, 118] on div "Unidade de atendimento * Unidade de atendimento Aeronave Baron 58 Aeronave Cess…" at bounding box center [445, 107] width 170 height 26
click at [416, 131] on div "Unidade de referência * Unidade de Saude da Familia [GEOGRAPHIC_DATA] Unidade d…" at bounding box center [402, 139] width 258 height 26
click at [414, 121] on div "Unidade de atendimento * Unidade de atendimento Aeronave Baron 58 Aeronave Cess…" at bounding box center [445, 109] width 174 height 31
click at [414, 118] on div "Unidade de atendimento" at bounding box center [445, 114] width 170 height 14
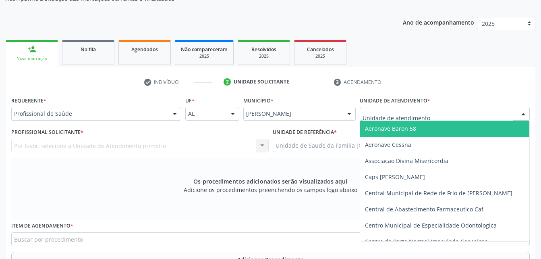
type input "W"
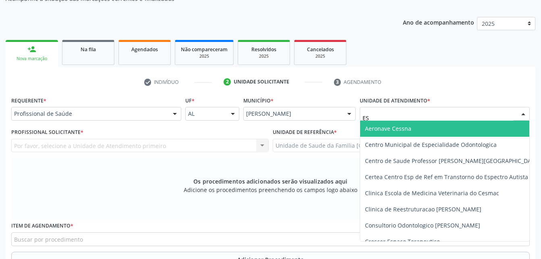
type input "EST"
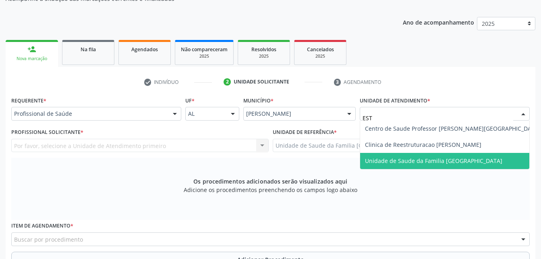
drag, startPoint x: 477, startPoint y: 158, endPoint x: 208, endPoint y: 170, distance: 269.5
click at [472, 157] on span "Unidade de Saude da Familia [GEOGRAPHIC_DATA]" at bounding box center [433, 161] width 137 height 8
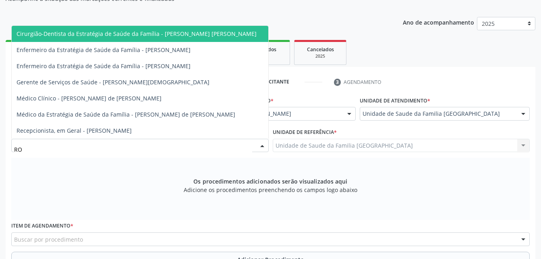
type input "ROD"
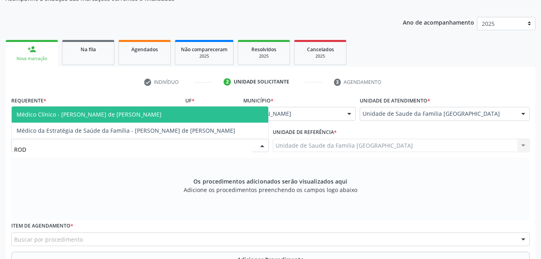
drag, startPoint x: 75, startPoint y: 109, endPoint x: 0, endPoint y: 245, distance: 155.1
click at [75, 110] on span "Médico Clínico - [PERSON_NAME] de [PERSON_NAME]" at bounding box center [140, 114] width 257 height 16
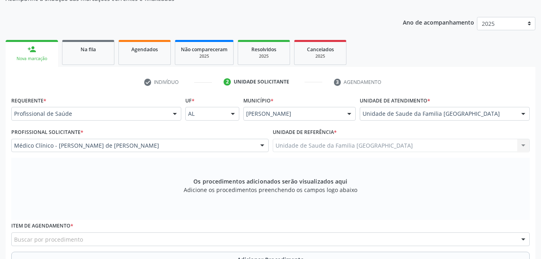
scroll to position [172, 0]
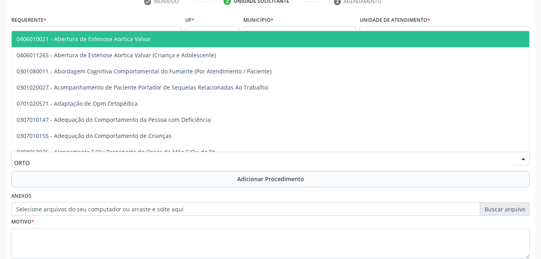
type input "ORTOP"
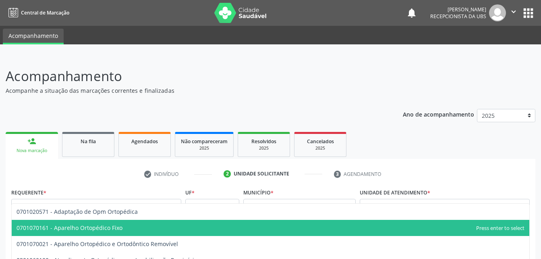
scroll to position [172, 0]
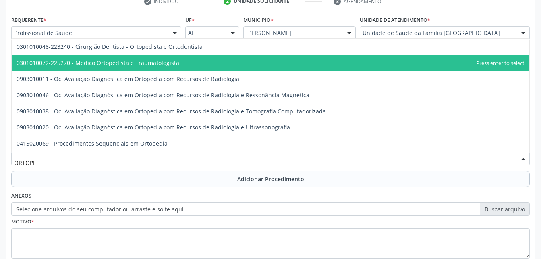
type input "ORTOPED"
click at [107, 66] on span "0301010072-225270 - Médico Ortopedista e Traumatologista" at bounding box center [98, 63] width 163 height 8
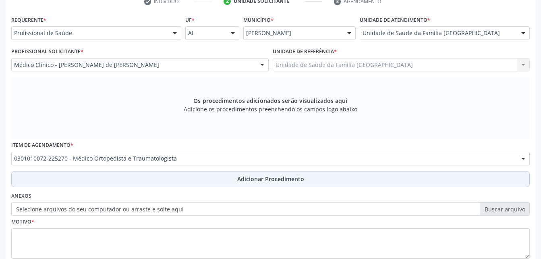
click at [118, 177] on button "Adicionar Procedimento" at bounding box center [270, 179] width 519 height 16
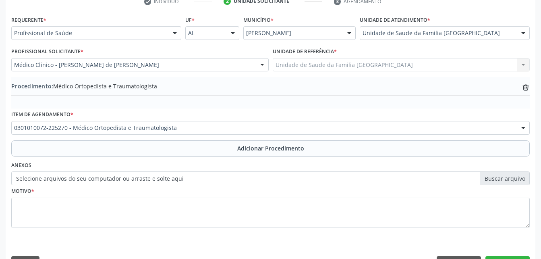
click at [160, 171] on label "Selecione arquivos do seu computador ou arraste e solte aqui" at bounding box center [270, 178] width 519 height 14
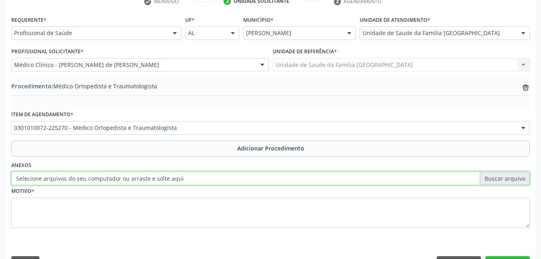
click at [160, 171] on input "Selecione arquivos do seu computador ou arraste e solte aqui" at bounding box center [270, 178] width 519 height 14
type input "C:\fakepath\WhatsApp Image 2025-10-10 at 09.41.42.jpeg"
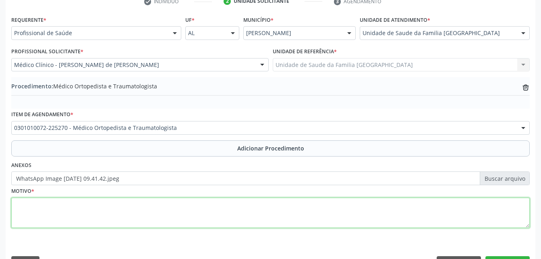
click at [166, 213] on textarea at bounding box center [270, 212] width 519 height 31
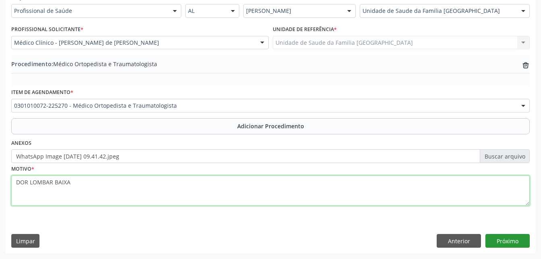
type textarea "DOR LOMBAR BAIXA"
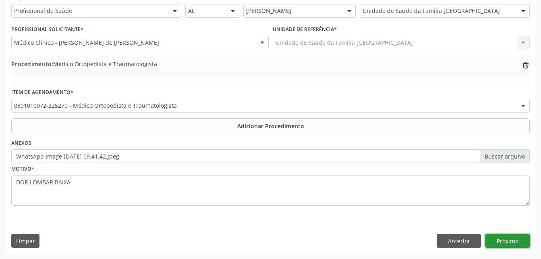
click at [512, 244] on button "Próximo" at bounding box center [508, 241] width 44 height 14
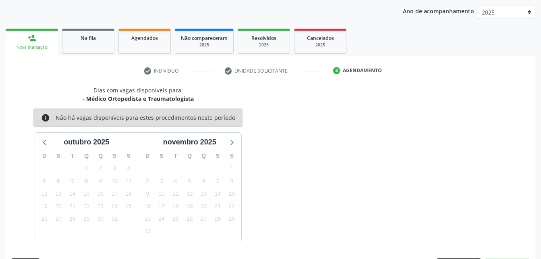
scroll to position [127, 0]
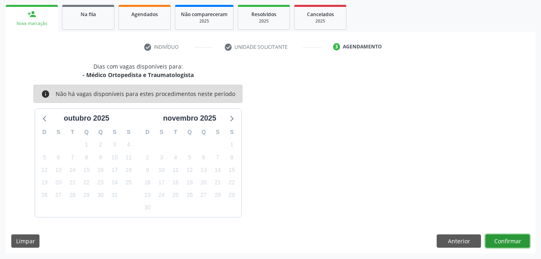
click at [512, 244] on button "Confirmar" at bounding box center [508, 241] width 44 height 14
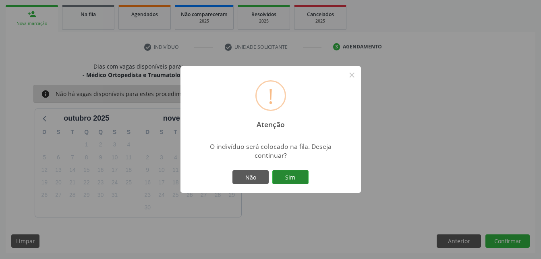
click at [305, 176] on button "Sim" at bounding box center [290, 177] width 36 height 14
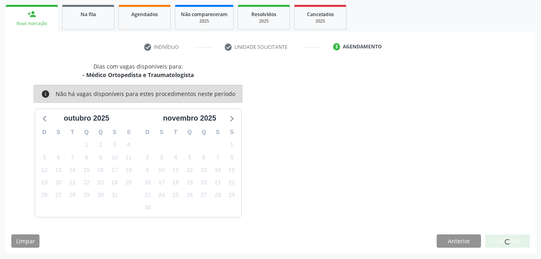
click at [507, 237] on div at bounding box center [508, 241] width 6 height 8
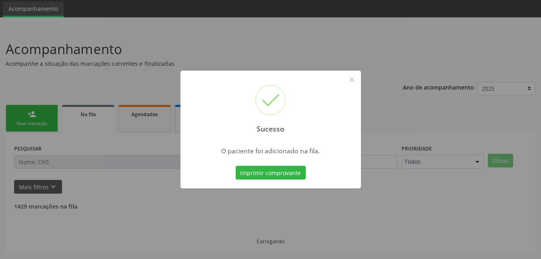
scroll to position [19, 0]
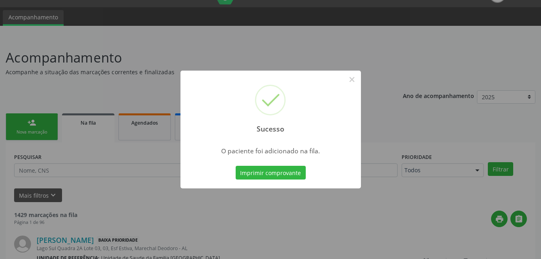
click at [43, 127] on div "Sucesso × O paciente foi adicionado na fila. Imprimir comprovante Cancel" at bounding box center [270, 129] width 541 height 259
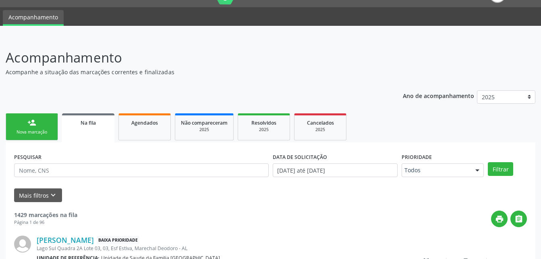
drag, startPoint x: 43, startPoint y: 127, endPoint x: 51, endPoint y: 96, distance: 32.8
click at [43, 127] on link "person_add Nova marcação" at bounding box center [32, 126] width 52 height 27
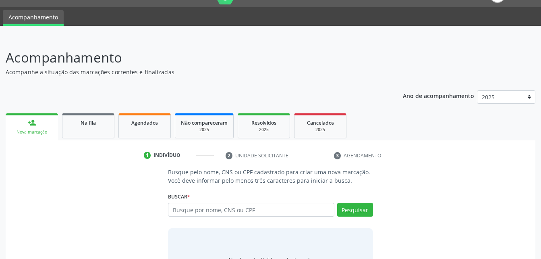
click at [413, 212] on div "Busque pelo nome, CNS ou CPF cadastrado para criar uma nova marcação. Você deve…" at bounding box center [270, 230] width 519 height 124
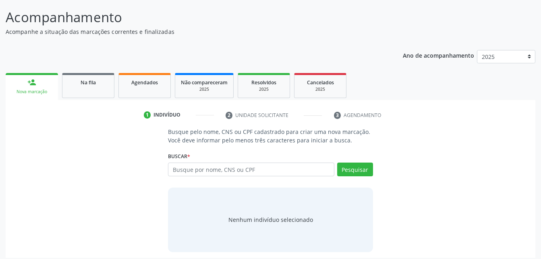
scroll to position [63, 0]
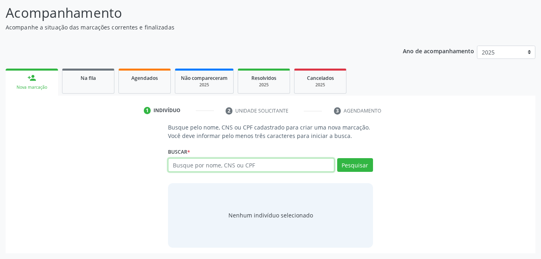
click at [265, 171] on input "text" at bounding box center [251, 165] width 166 height 14
type input "703209635875697"
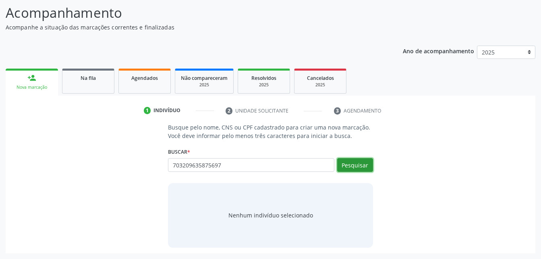
click at [352, 163] on button "Pesquisar" at bounding box center [355, 165] width 36 height 14
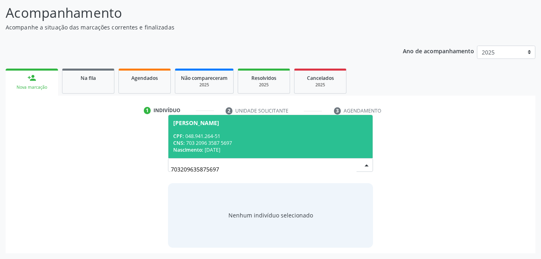
click at [319, 137] on div "CPF: 048.941.264-51" at bounding box center [270, 136] width 194 height 7
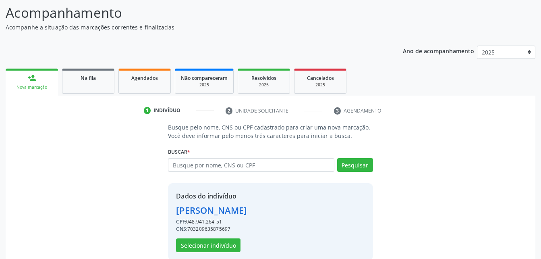
scroll to position [76, 0]
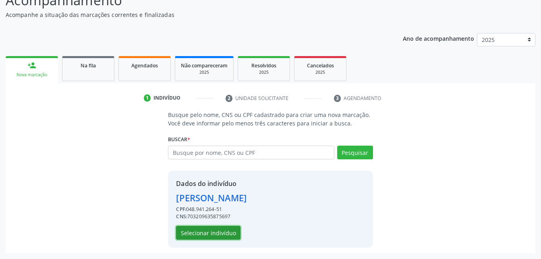
click at [231, 235] on button "Selecionar indivíduo" at bounding box center [208, 233] width 64 height 14
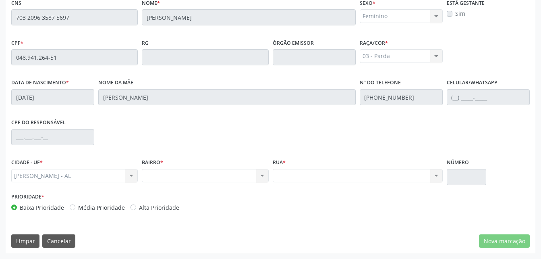
scroll to position [132, 0]
